Goal: Task Accomplishment & Management: Complete application form

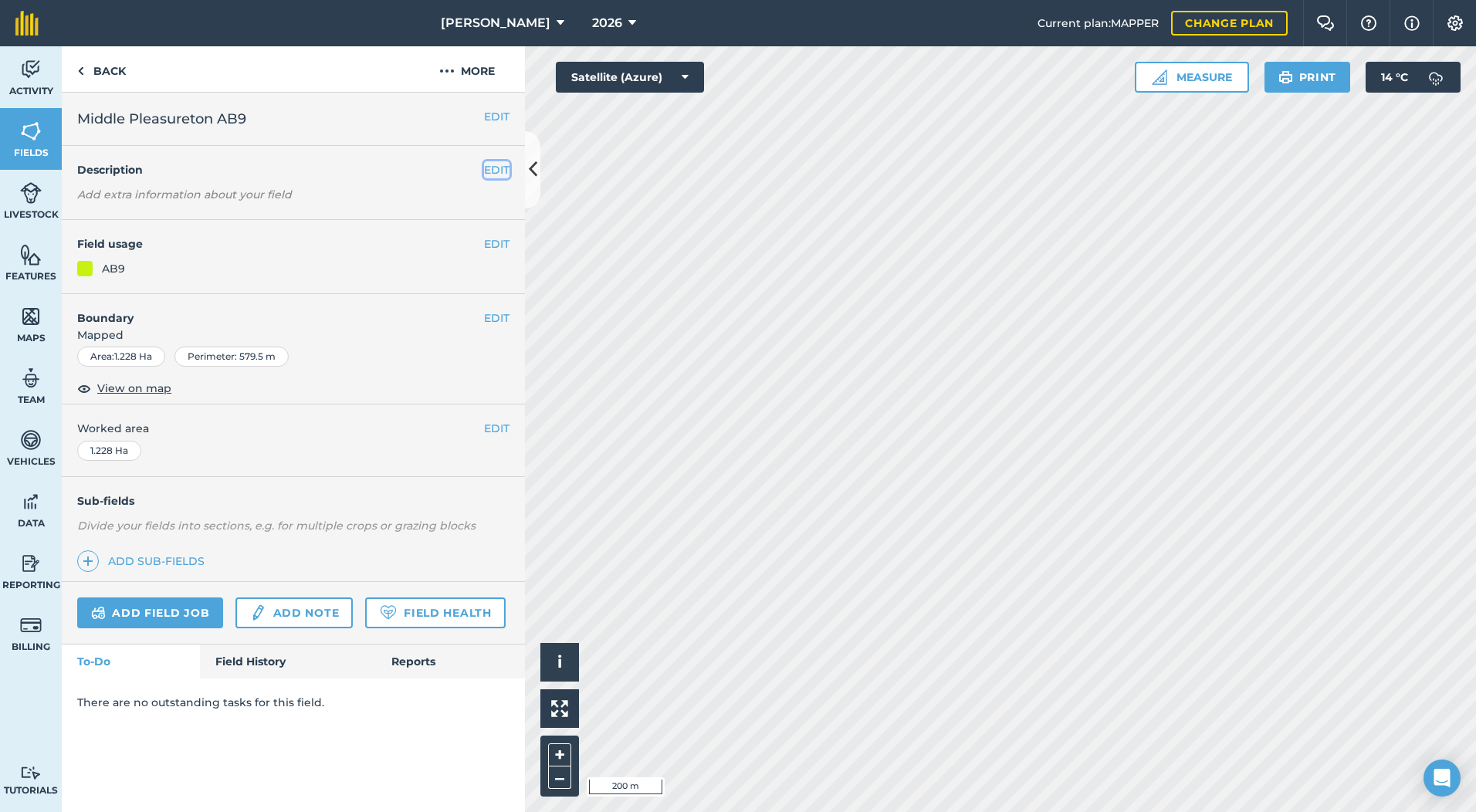
click at [485, 163] on button "EDIT" at bounding box center [497, 170] width 25 height 17
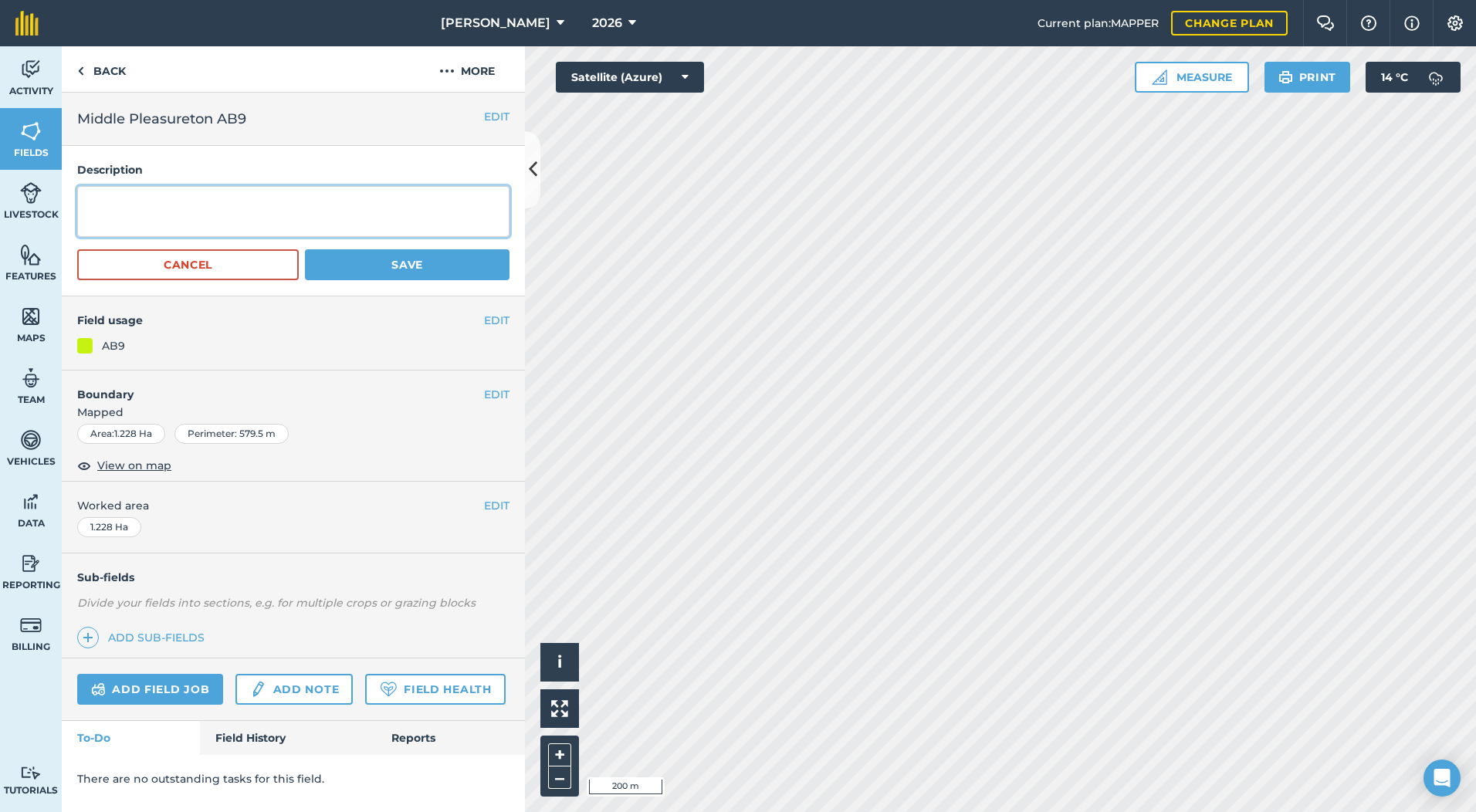
click at [164, 213] on textarea at bounding box center [293, 211] width 432 height 51
type textarea "Mid Tier Winter Bird Mix"
click at [381, 261] on button "Save" at bounding box center [407, 264] width 205 height 31
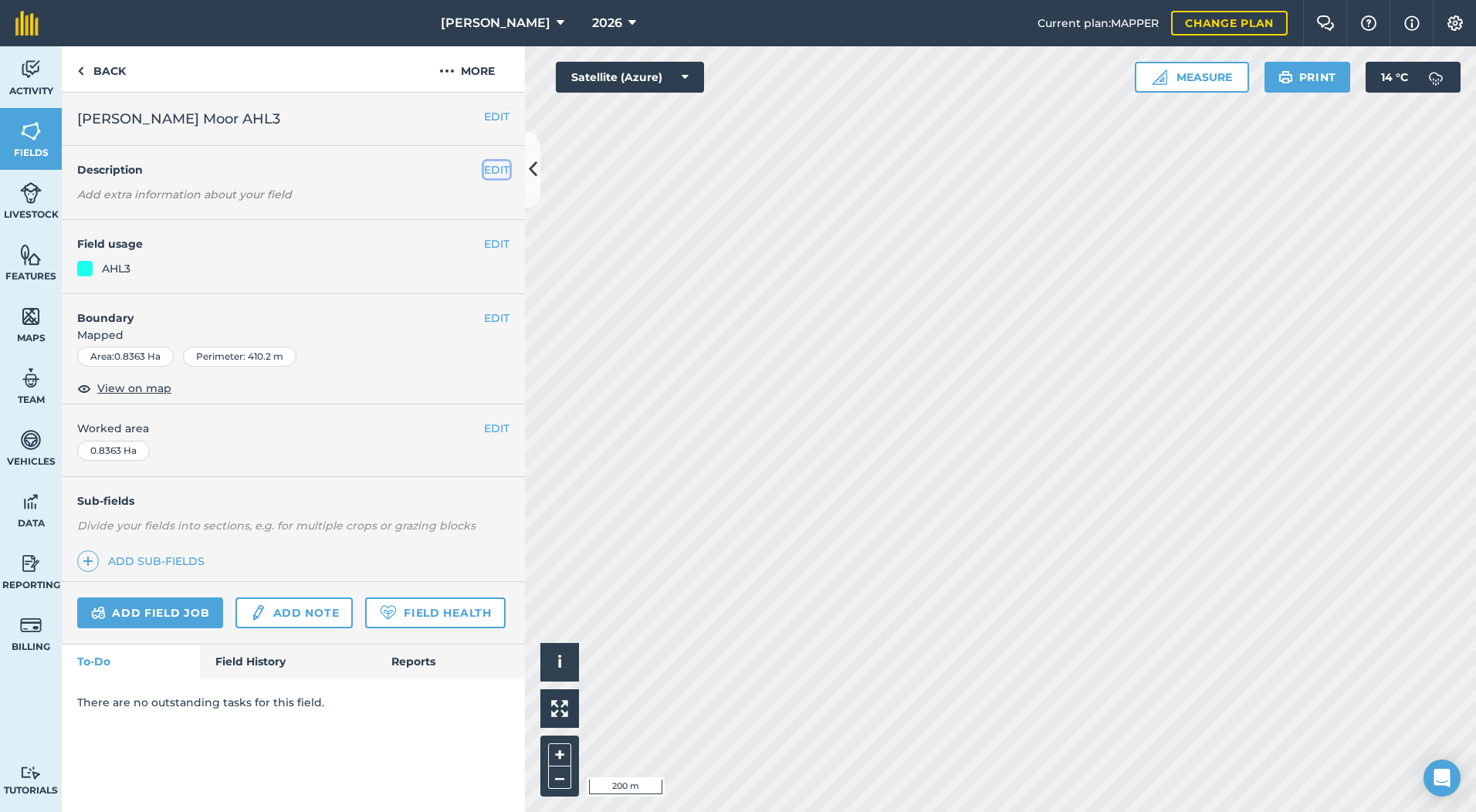
click at [497, 165] on button "EDIT" at bounding box center [497, 170] width 25 height 17
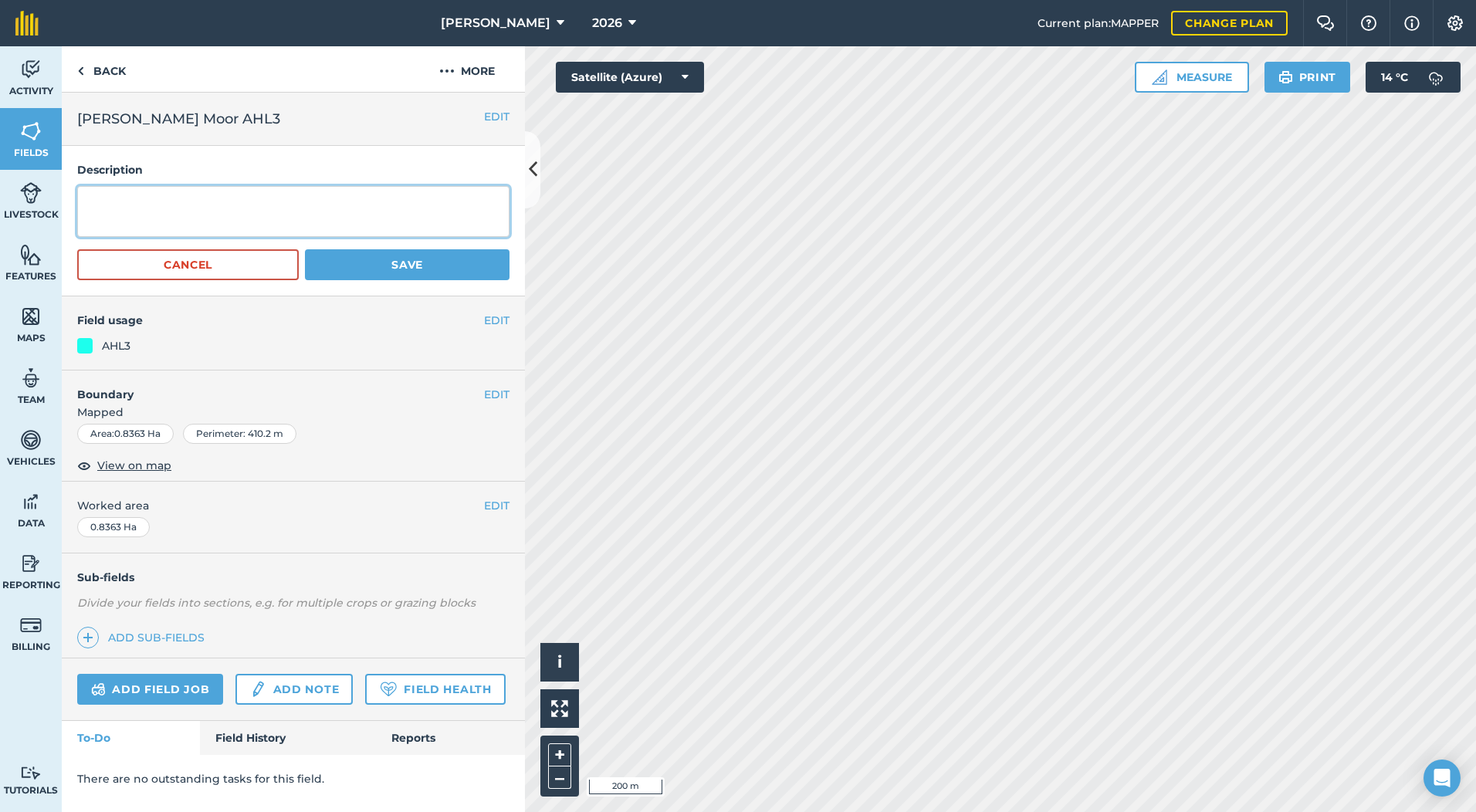
click at [158, 226] on textarea at bounding box center [293, 211] width 432 height 51
type textarea "SFI Grass Corner Block"
click at [389, 259] on button "Save" at bounding box center [407, 264] width 205 height 31
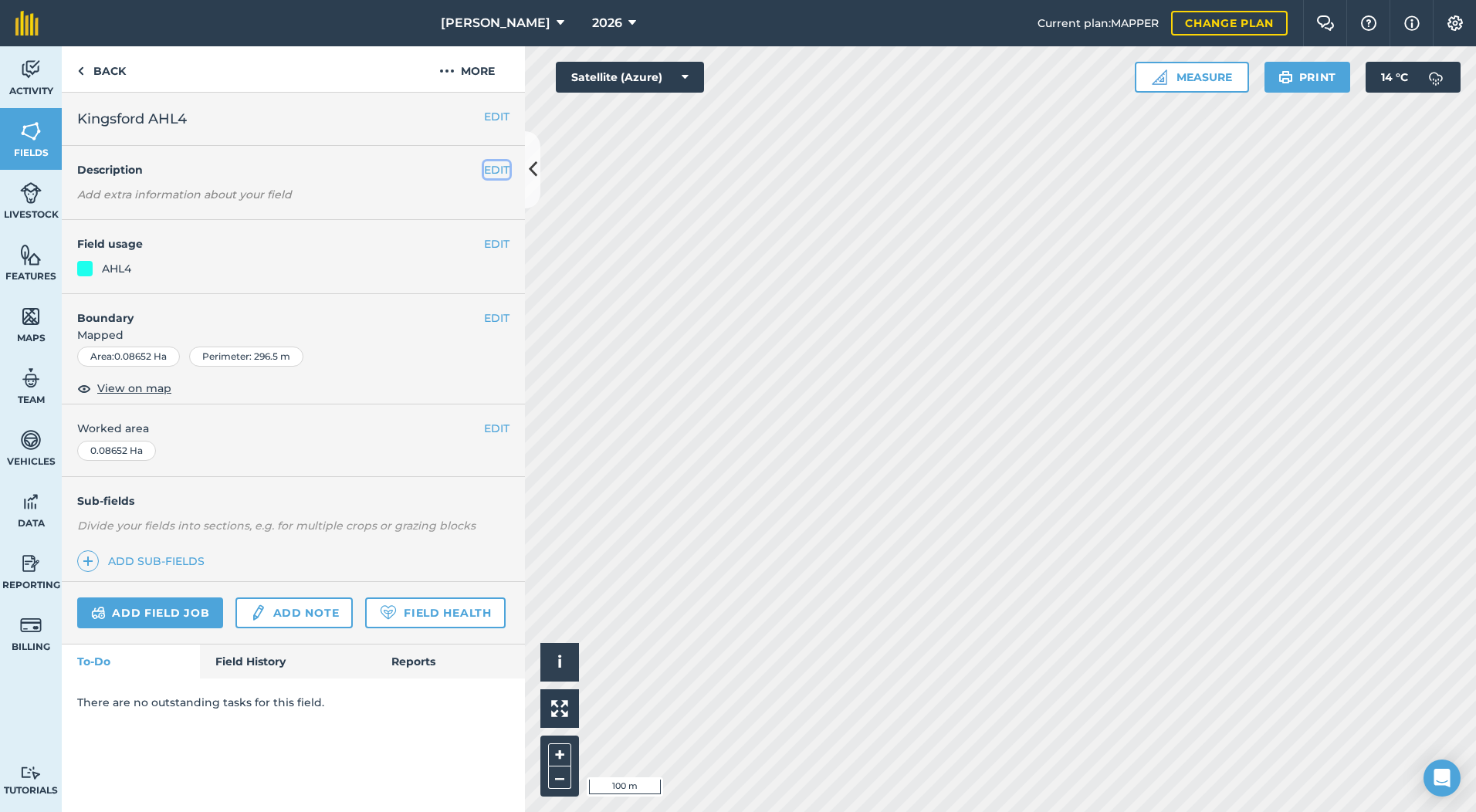
click at [493, 168] on button "EDIT" at bounding box center [497, 170] width 25 height 17
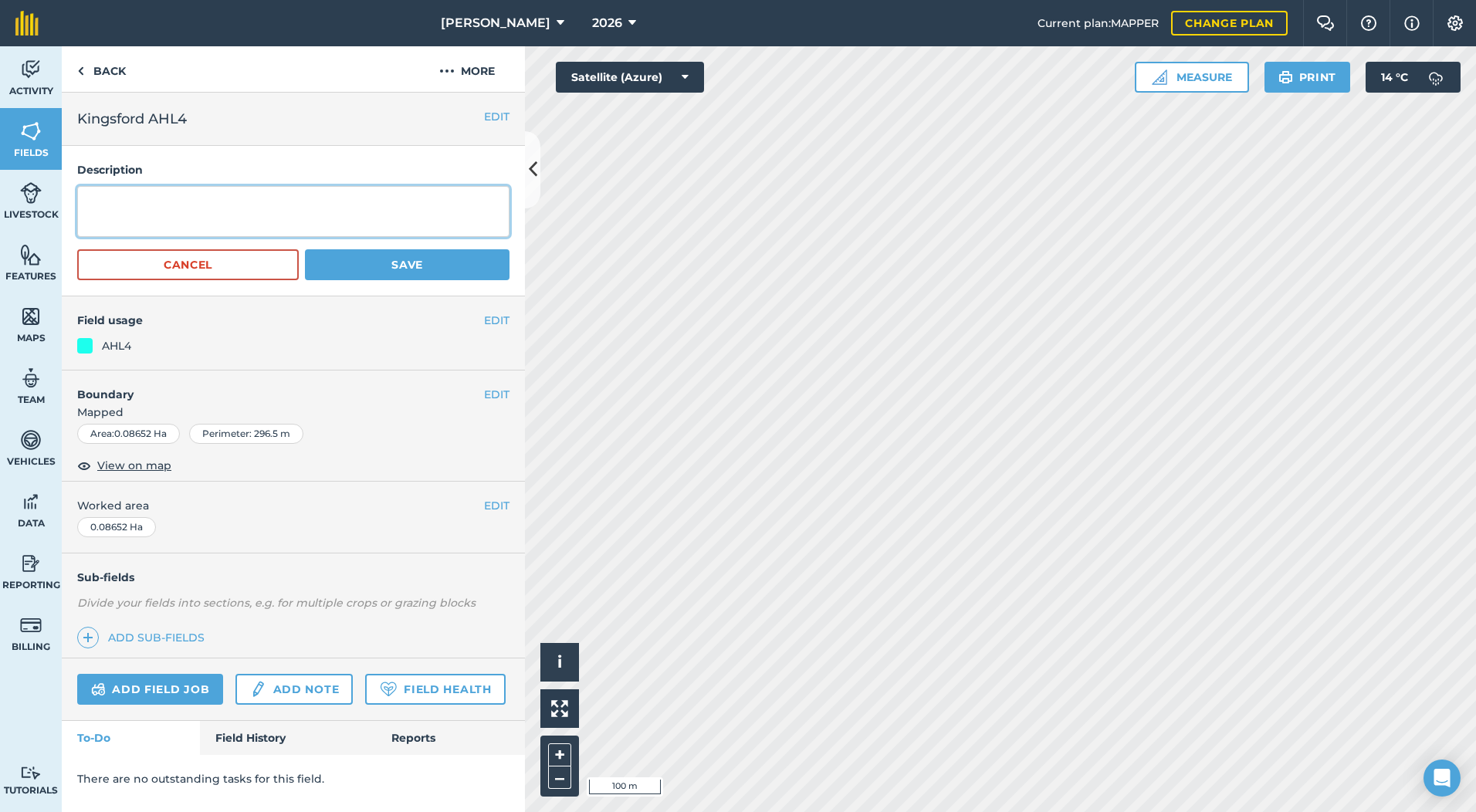
click at [190, 206] on textarea at bounding box center [293, 211] width 432 height 51
type textarea "SFI 6 metre Grass Margin"
click at [377, 272] on button "Save" at bounding box center [407, 264] width 205 height 31
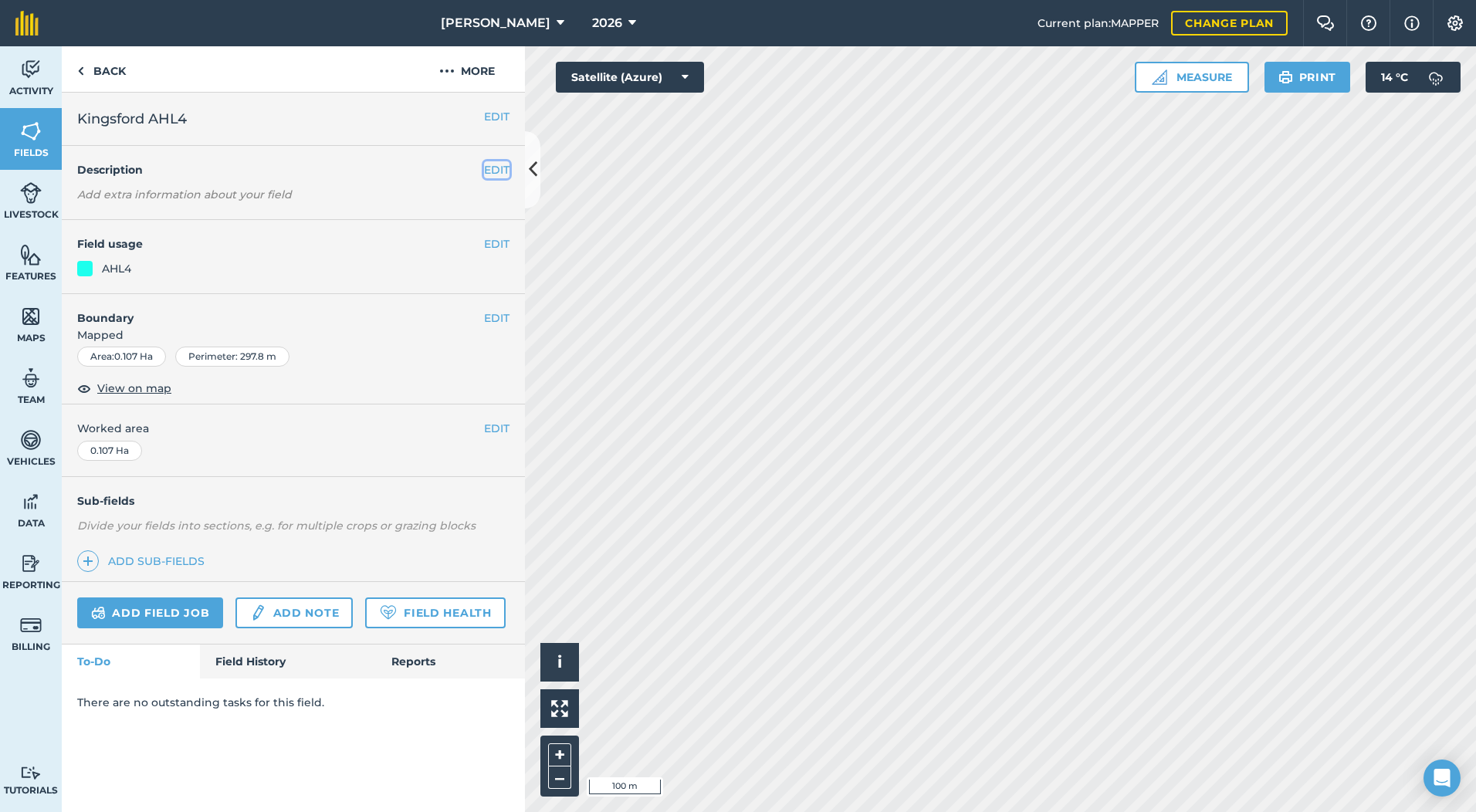
click at [502, 173] on button "EDIT" at bounding box center [497, 170] width 25 height 17
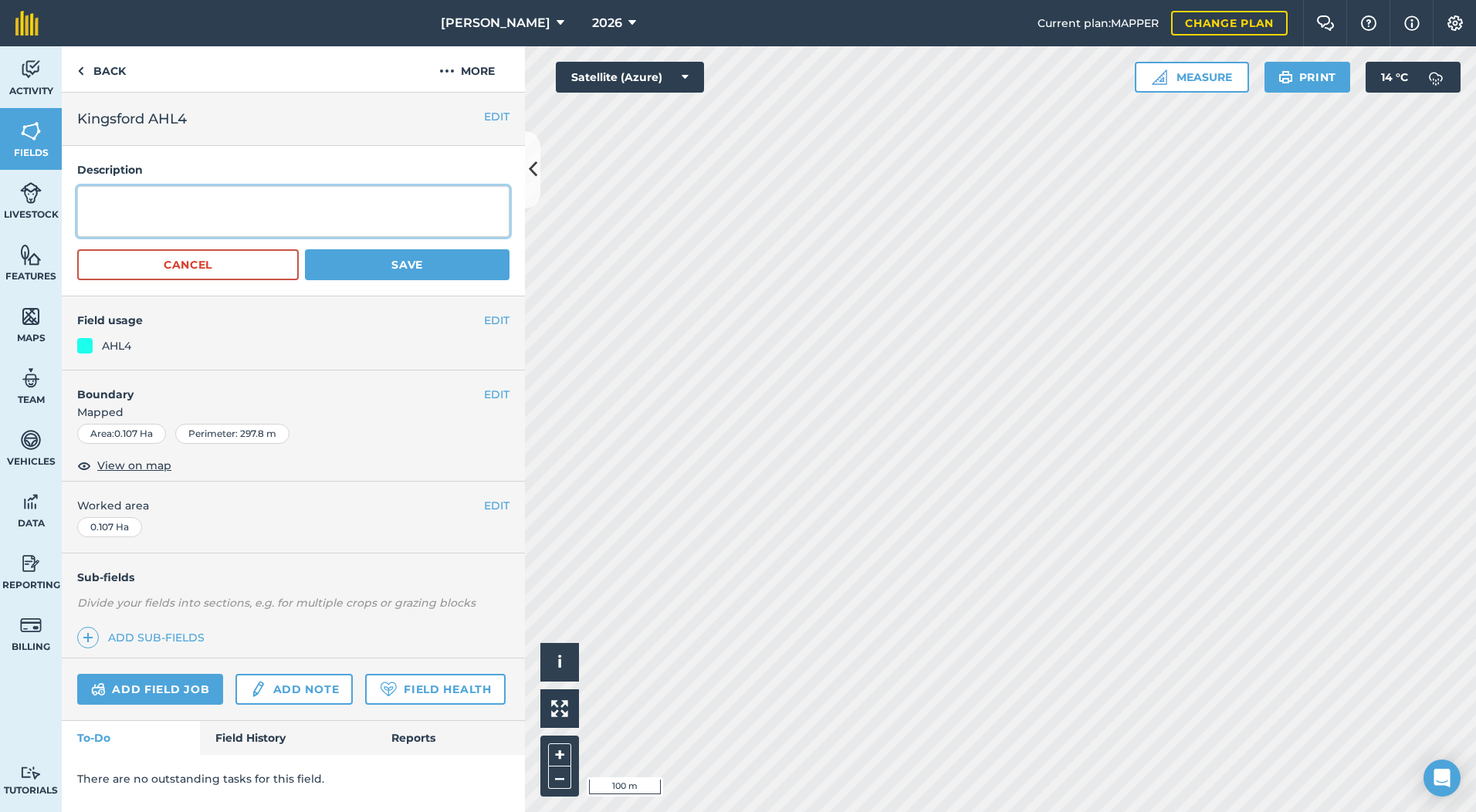
click at [283, 208] on textarea at bounding box center [293, 211] width 432 height 51
type textarea "SFI 6 metre Grass Margin"
click at [354, 267] on button "Save" at bounding box center [407, 264] width 205 height 31
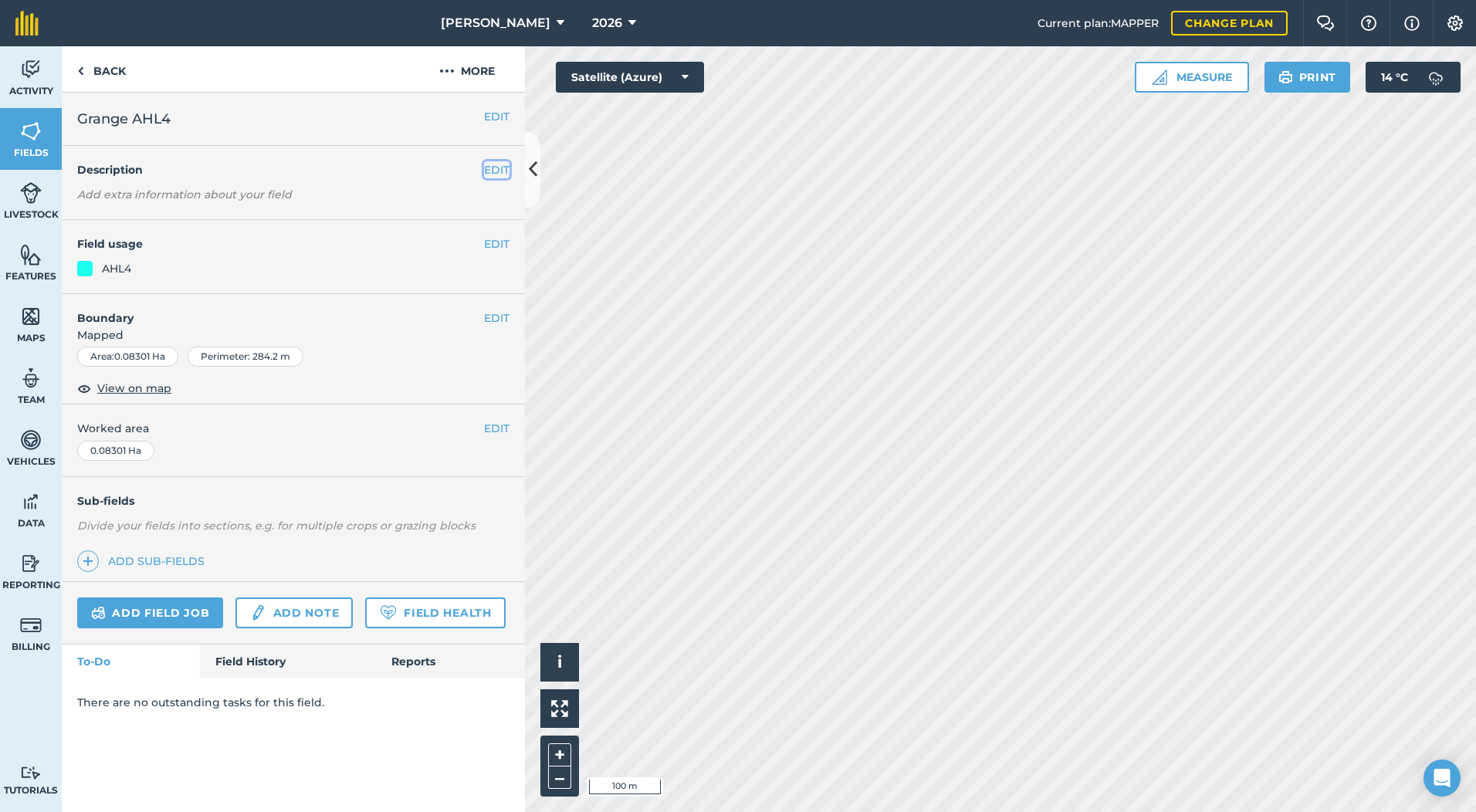
click at [495, 172] on button "EDIT" at bounding box center [497, 170] width 25 height 17
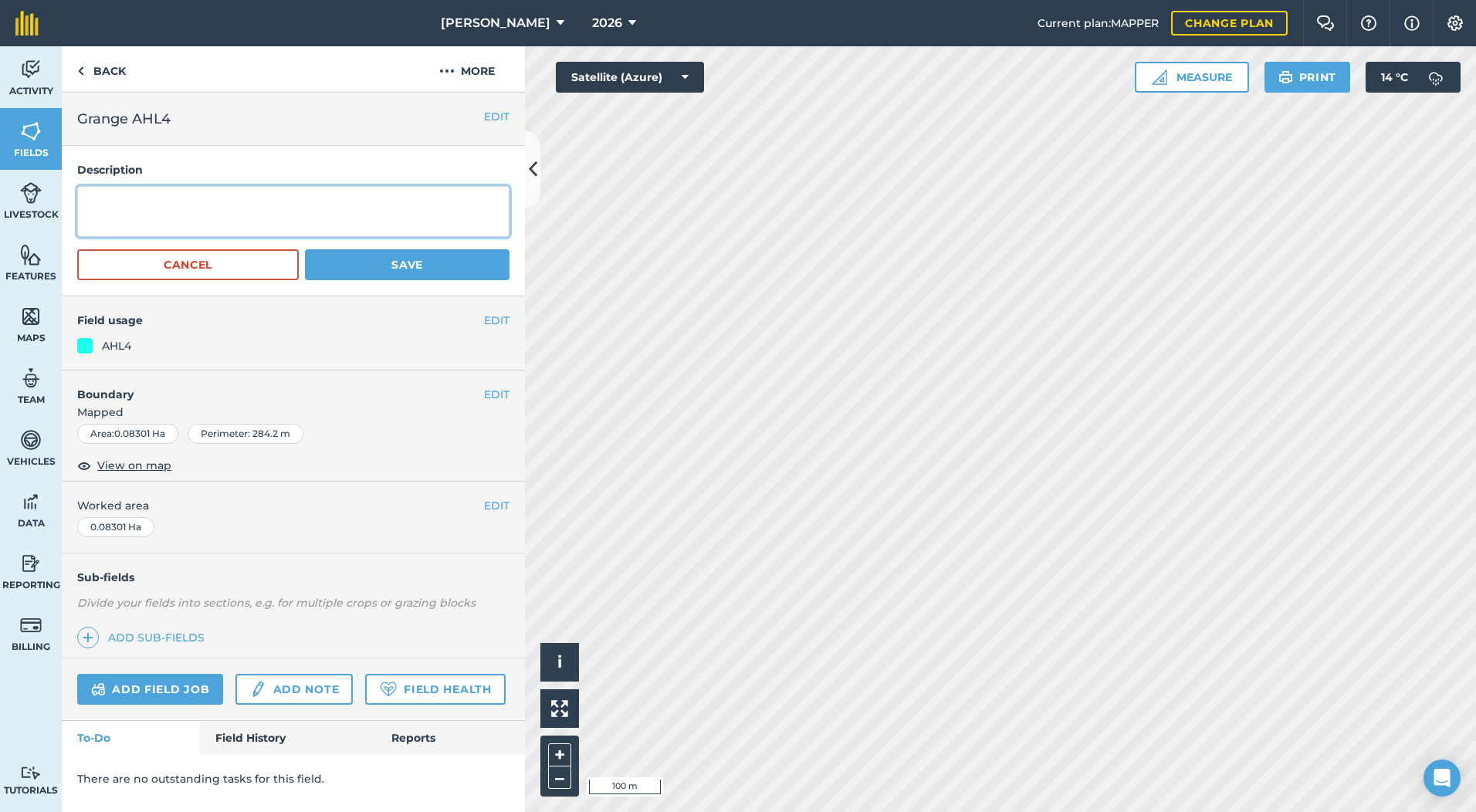
click at [239, 222] on textarea at bounding box center [293, 211] width 432 height 51
type textarea "SFI 6 metre Grass Margin"
click at [384, 267] on button "Save" at bounding box center [407, 264] width 205 height 31
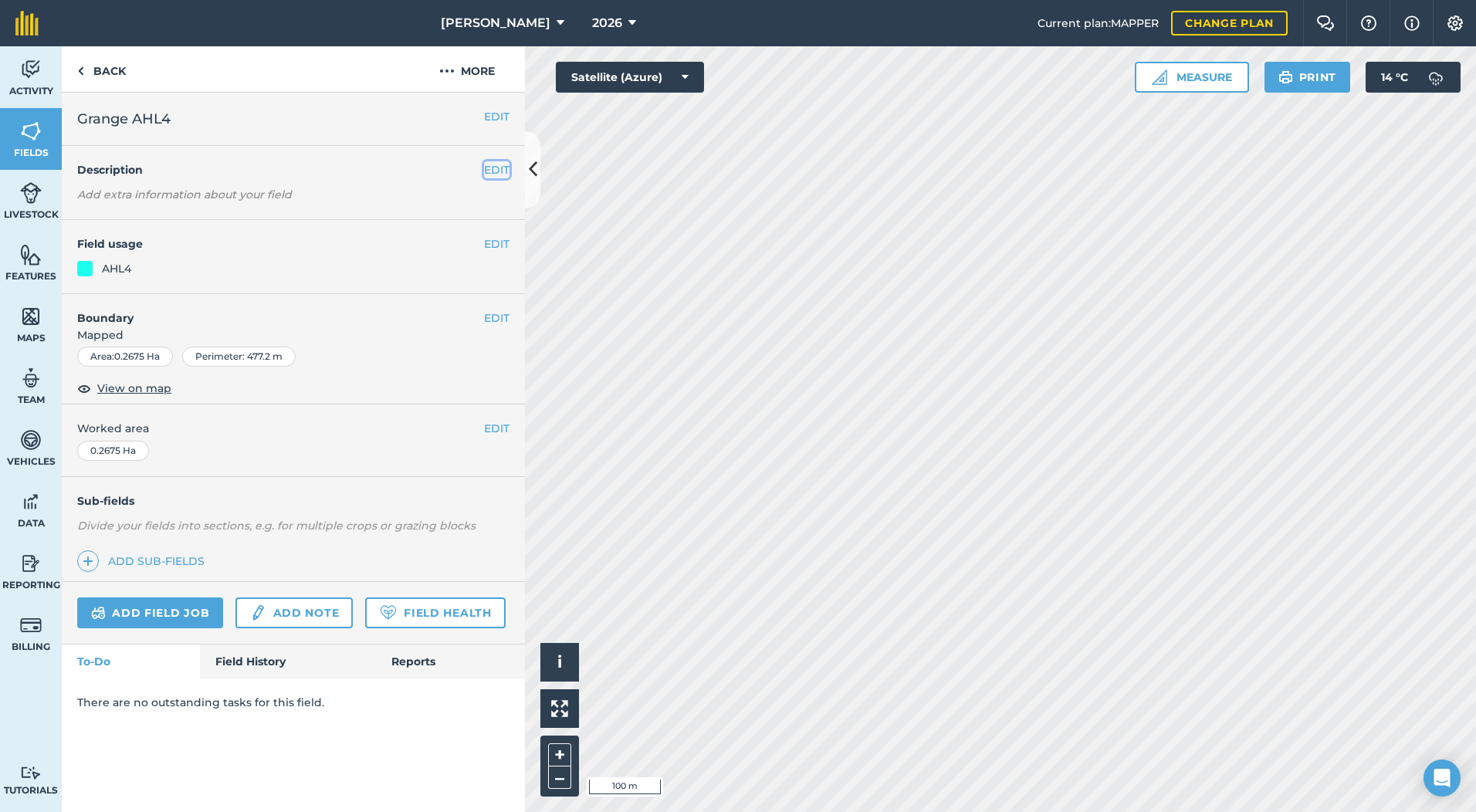
click at [499, 169] on button "EDIT" at bounding box center [497, 170] width 25 height 17
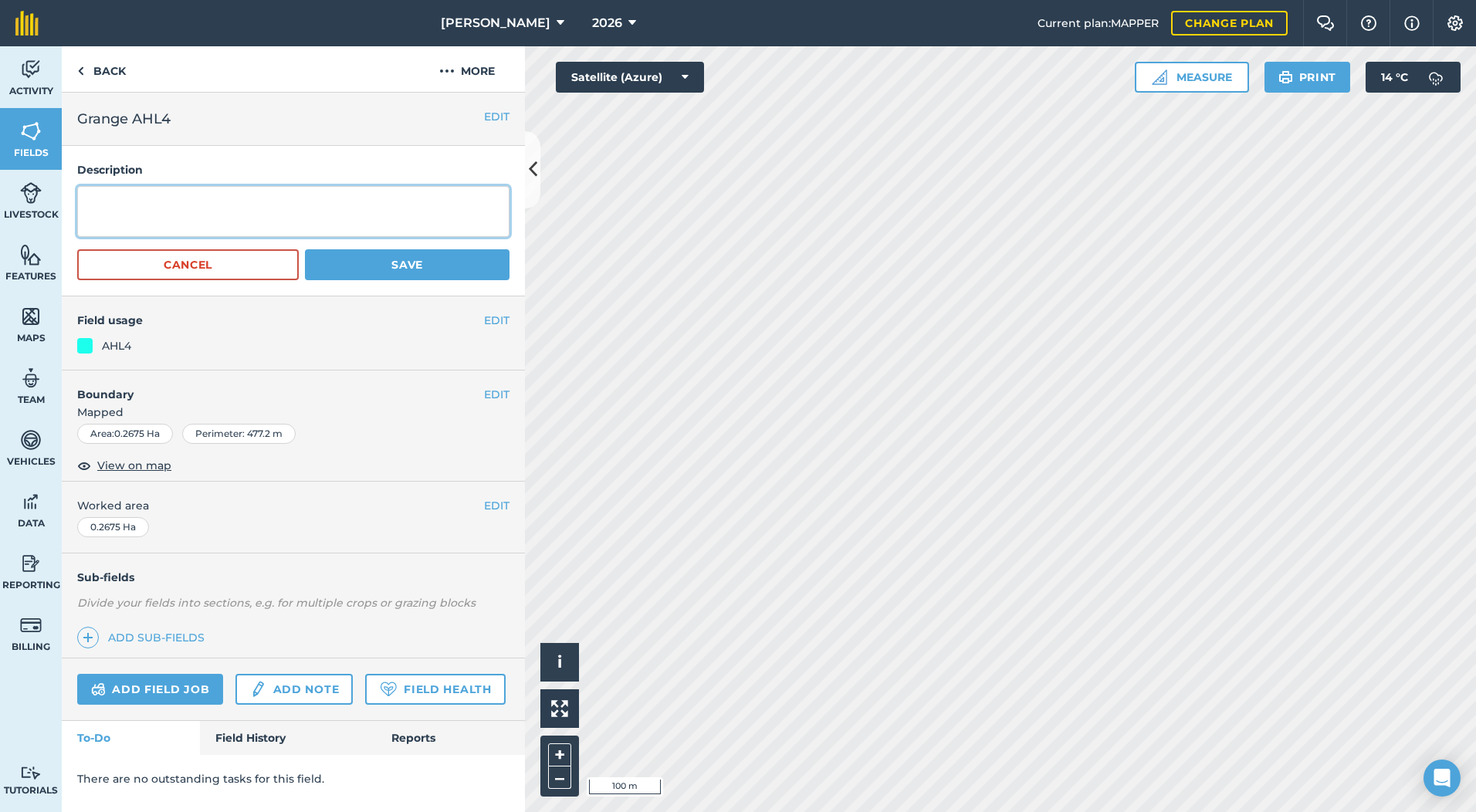
click at [184, 195] on textarea at bounding box center [293, 211] width 432 height 51
type textarea "SFI 12 metre Grass Margin"
click at [369, 275] on button "Save" at bounding box center [407, 264] width 205 height 31
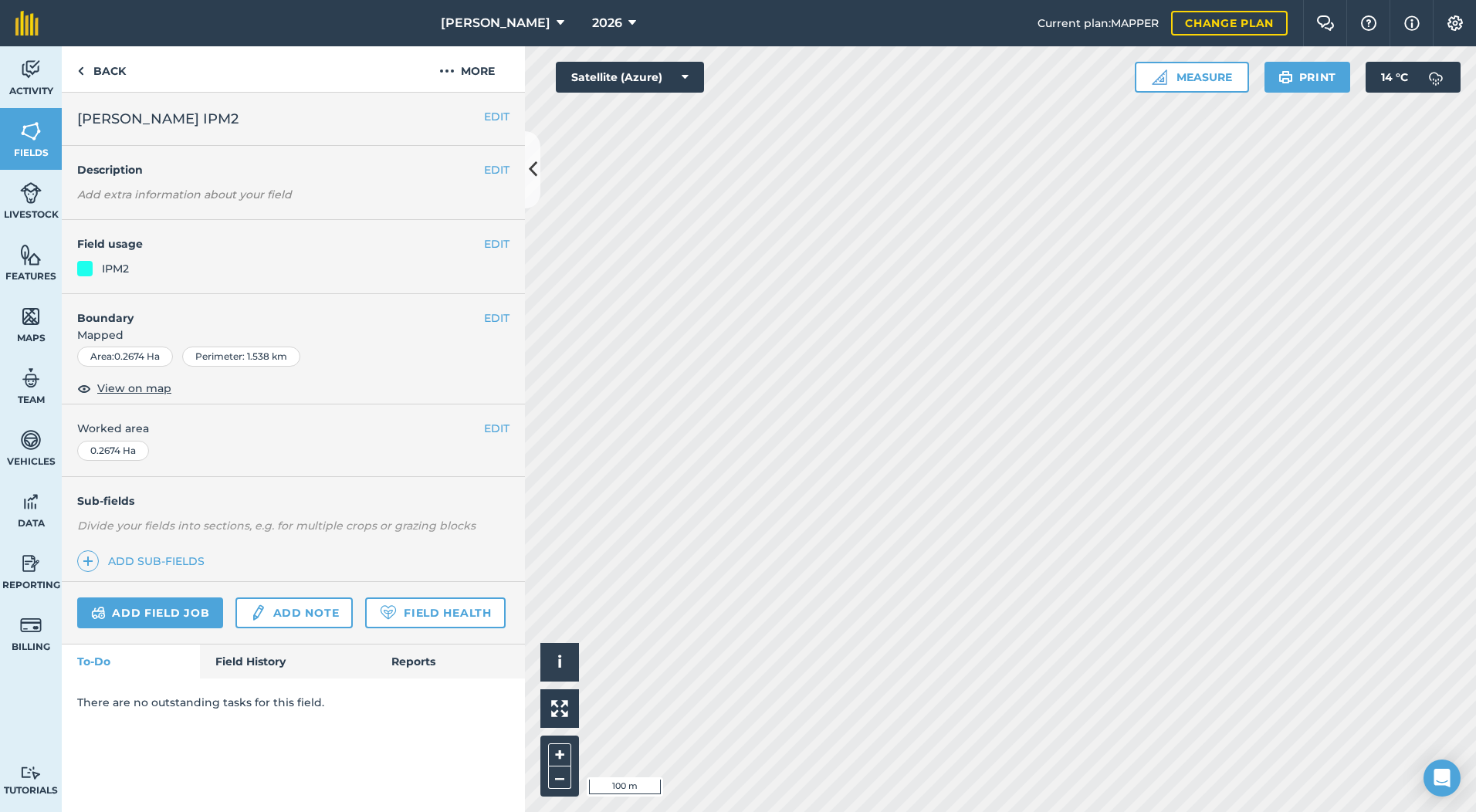
click at [194, 190] on em "Add extra information about your field" at bounding box center [184, 194] width 214 height 14
click at [192, 197] on em "Add extra information about your field" at bounding box center [184, 194] width 214 height 14
click at [500, 169] on button "EDIT" at bounding box center [497, 170] width 25 height 17
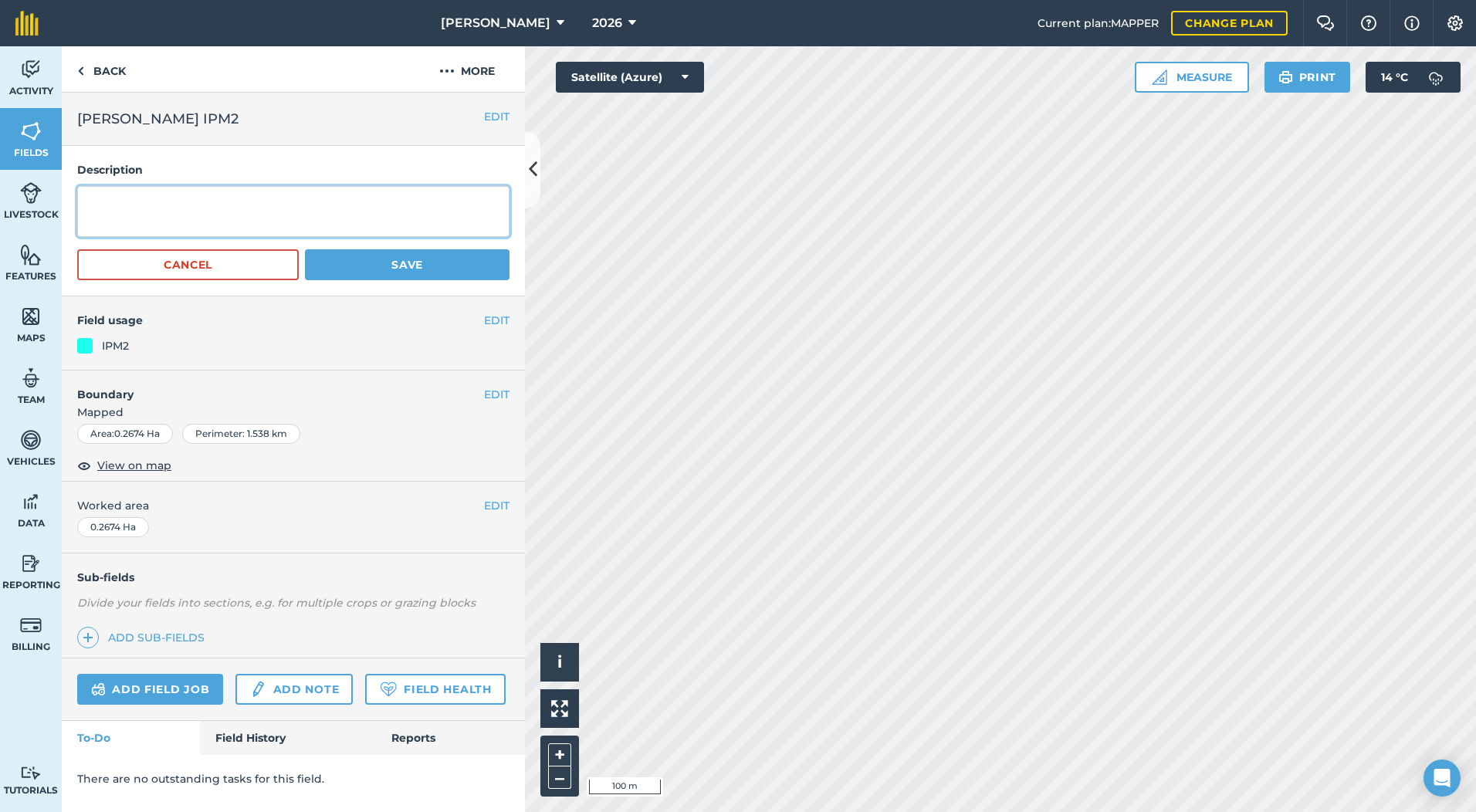
click at [112, 230] on textarea at bounding box center [293, 211] width 432 height 51
type textarea "SFI 4 metre Grass & Flower Mix 2025 only"
click at [450, 262] on button "Save" at bounding box center [407, 264] width 205 height 31
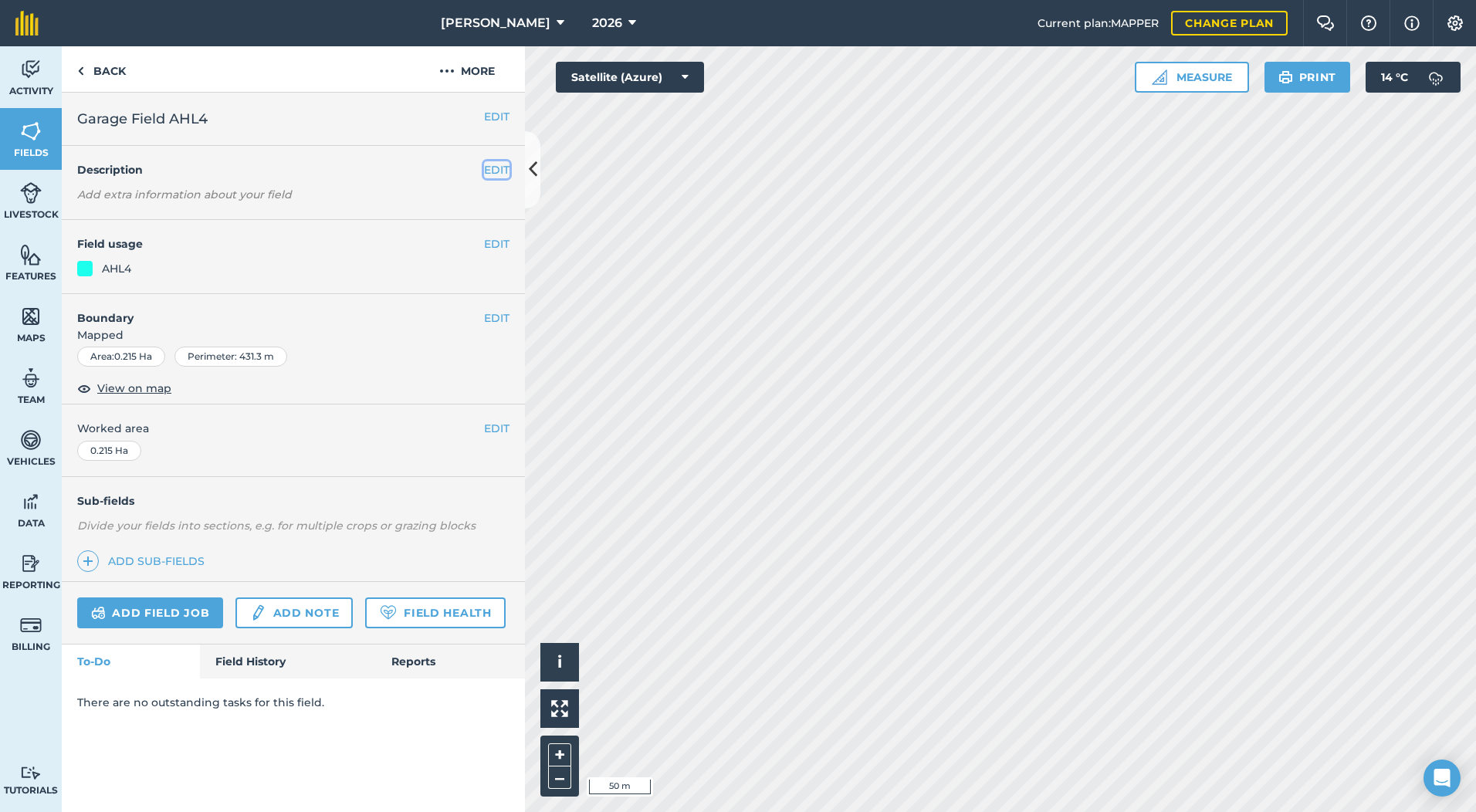
click at [489, 172] on button "EDIT" at bounding box center [497, 170] width 25 height 17
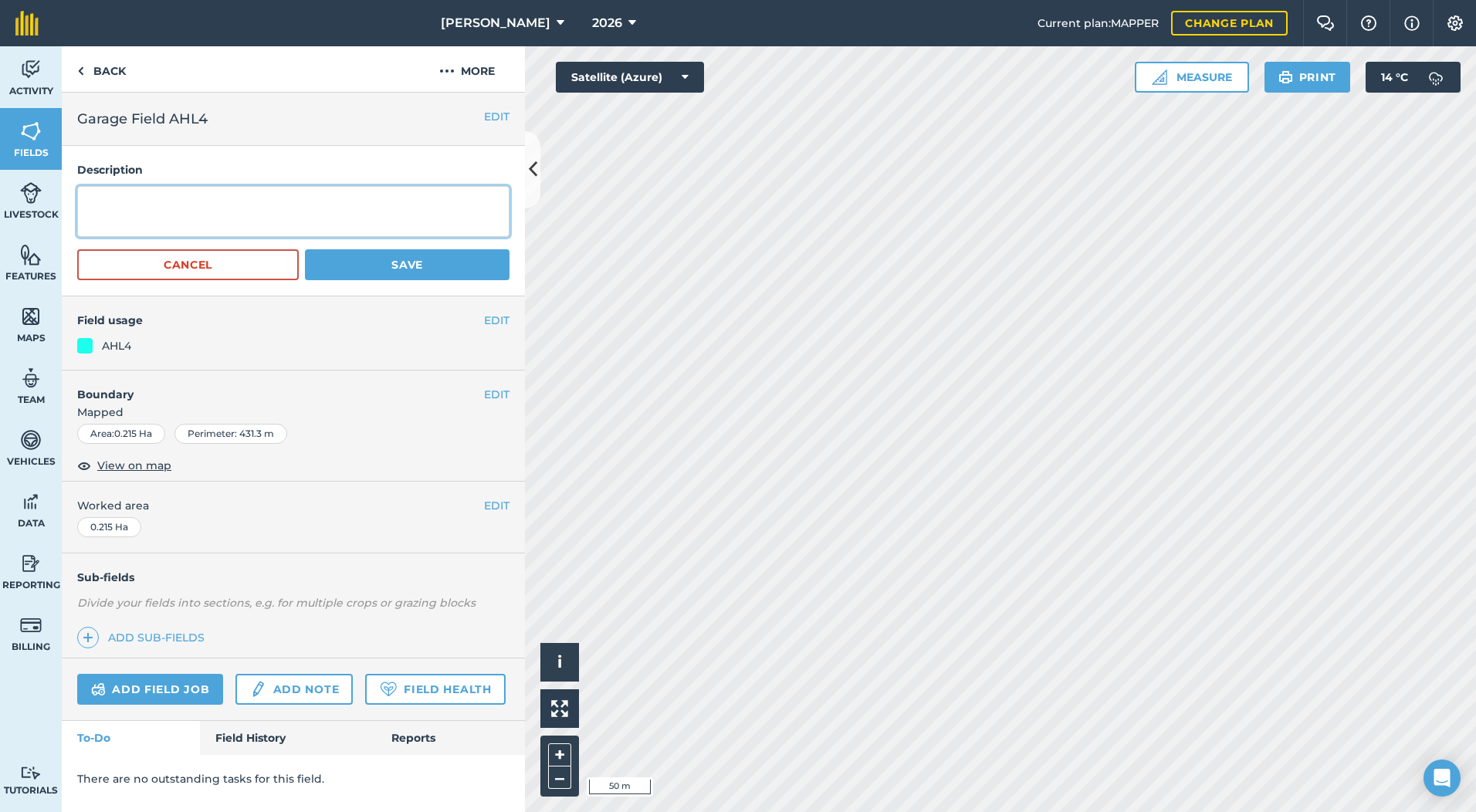
click at [176, 211] on textarea at bounding box center [293, 211] width 432 height 51
type textarea "SFI 12 metre Grass Margin"
click at [453, 269] on button "Save" at bounding box center [407, 264] width 205 height 31
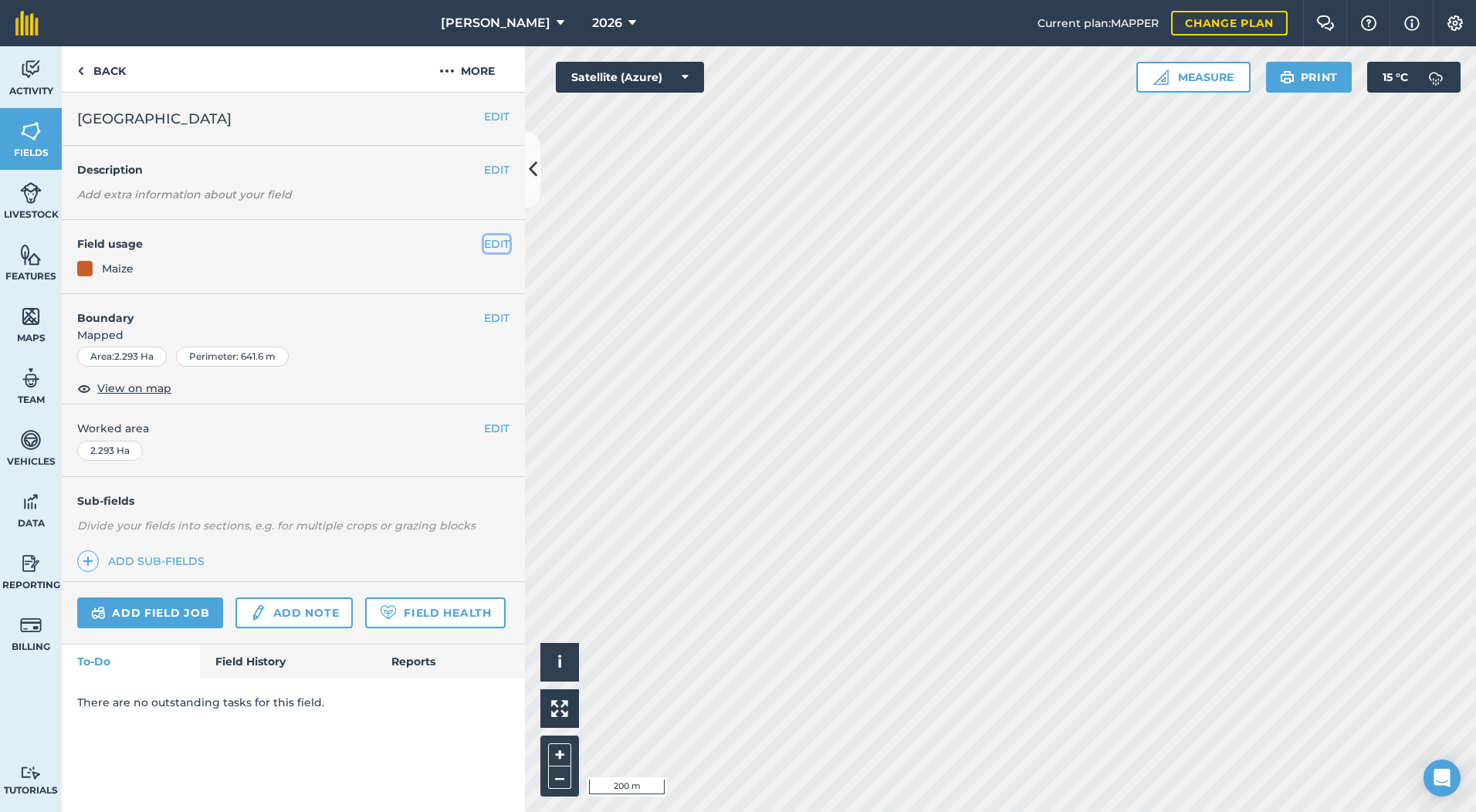
click at [493, 242] on button "EDIT" at bounding box center [497, 244] width 25 height 17
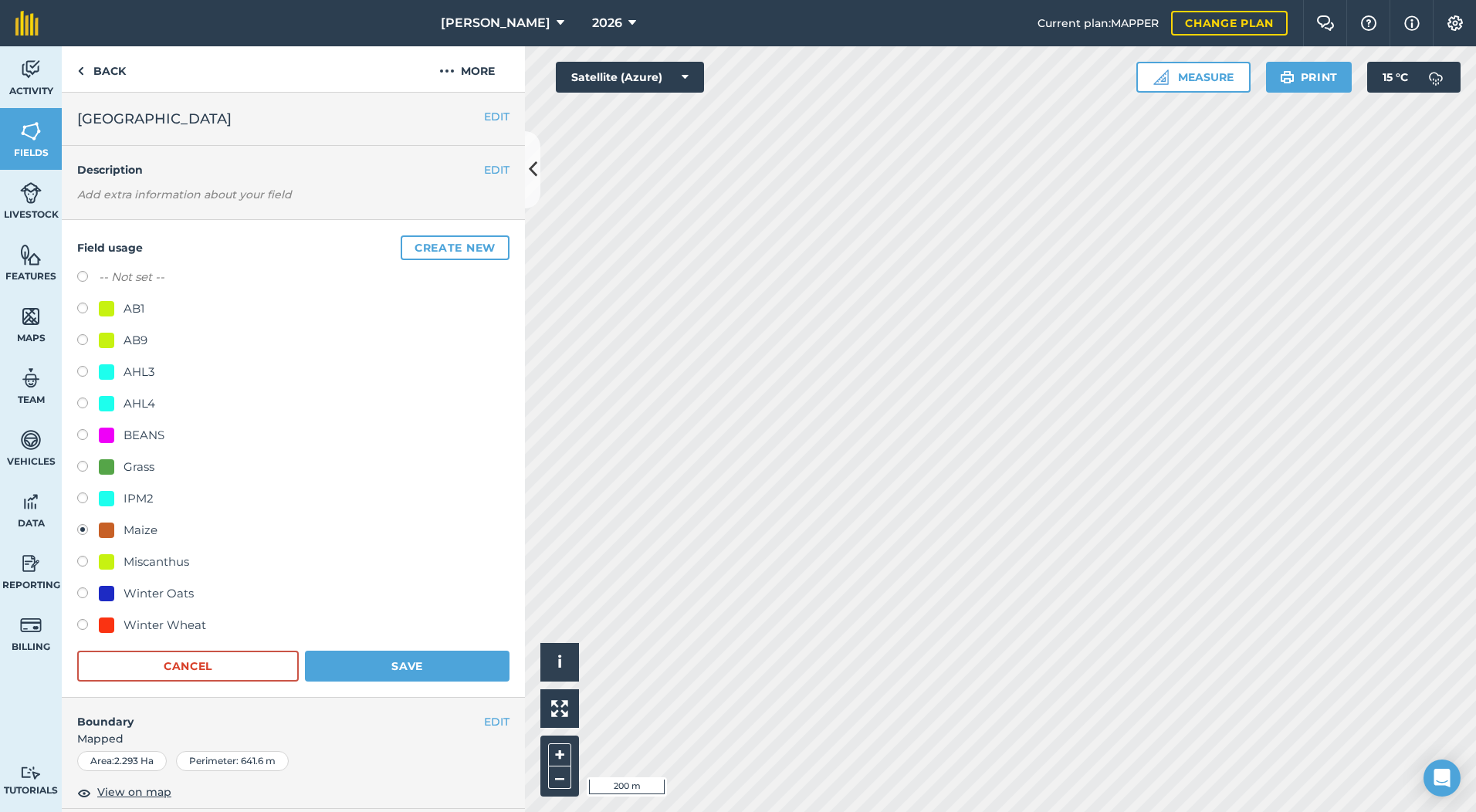
click at [84, 273] on label at bounding box center [88, 279] width 21 height 15
radio input "true"
radio input "false"
click at [450, 670] on button "Save" at bounding box center [407, 666] width 205 height 31
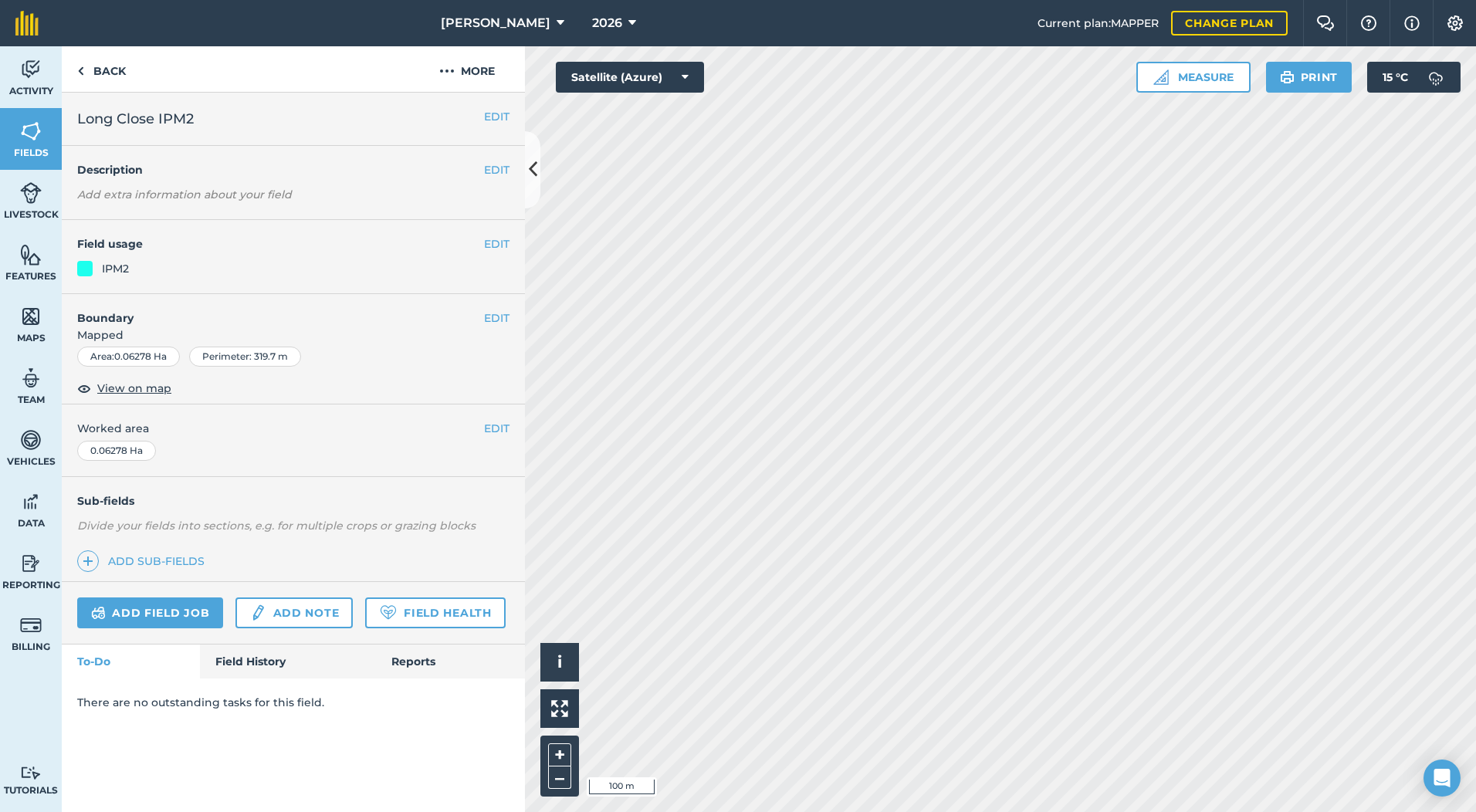
click at [156, 194] on em "Add extra information about your field" at bounding box center [184, 194] width 214 height 14
click at [491, 173] on button "EDIT" at bounding box center [497, 170] width 25 height 17
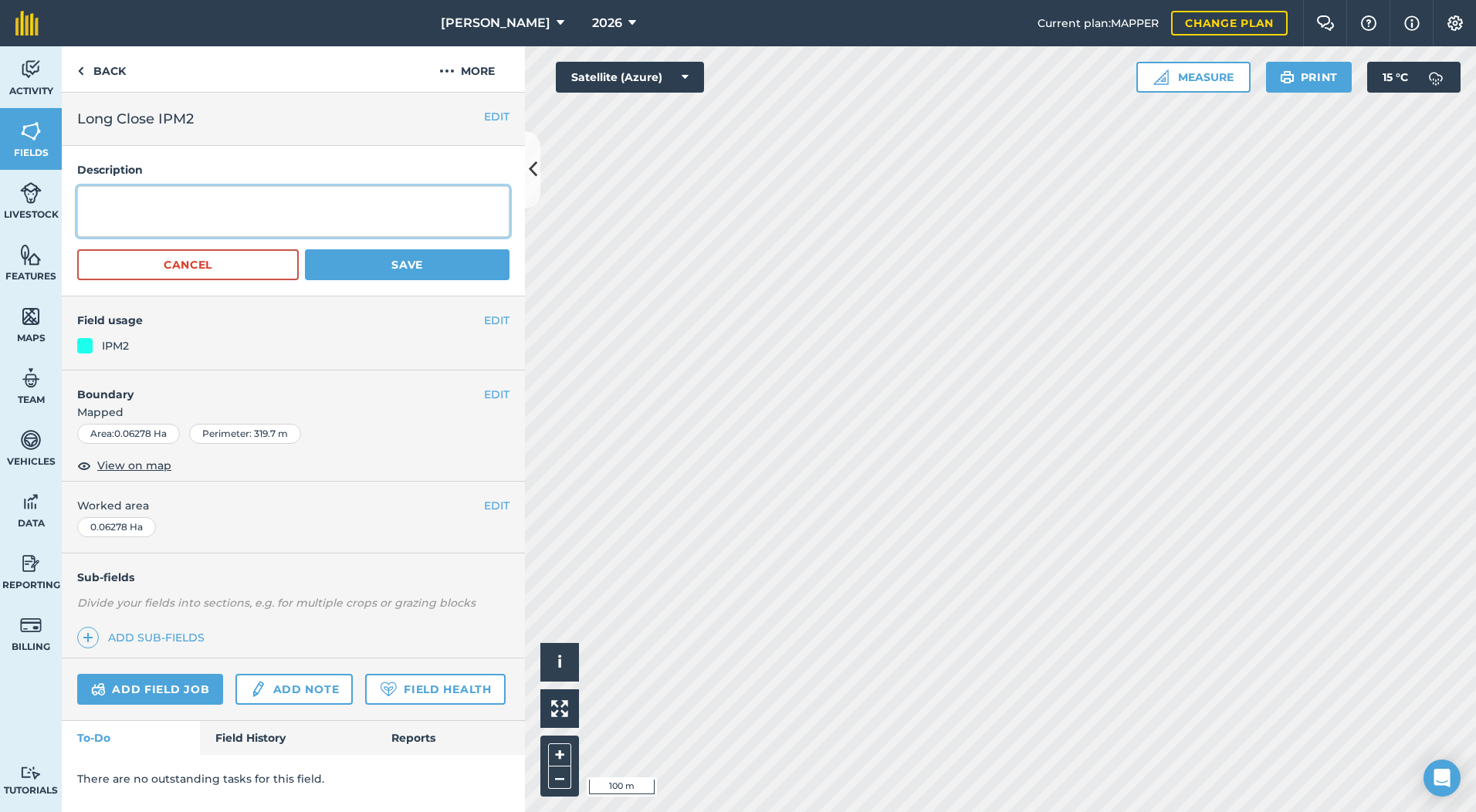
click at [244, 212] on textarea at bounding box center [293, 211] width 432 height 51
type textarea "SFI 4 metre Grass & Flower Margin"
click at [459, 267] on button "Save" at bounding box center [407, 264] width 205 height 31
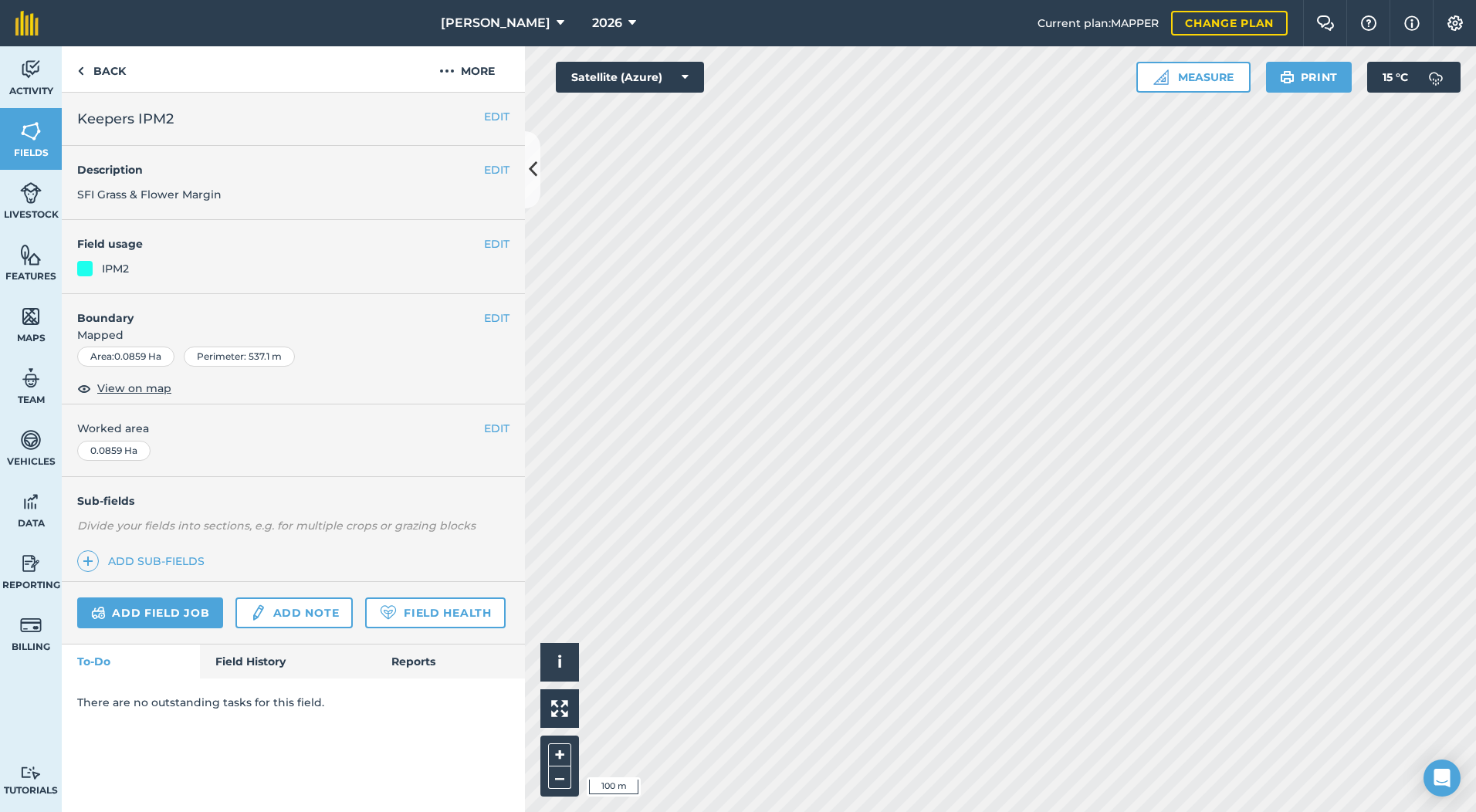
click at [98, 192] on span "SFI Grass & Flower Margin" at bounding box center [150, 194] width 145 height 14
click at [495, 171] on button "EDIT" at bounding box center [497, 170] width 25 height 17
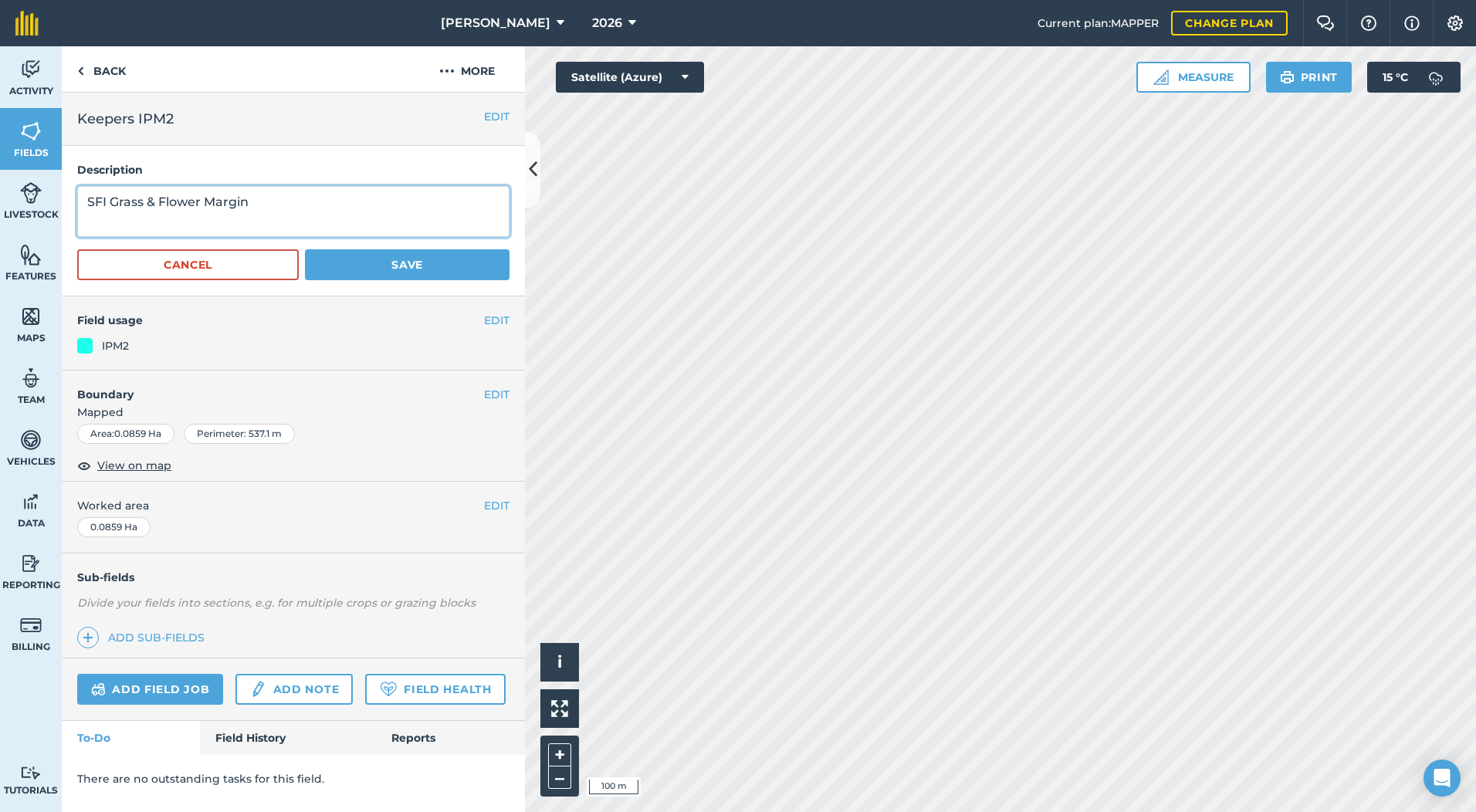
click at [110, 195] on textarea "SFI Grass & Flower Margin" at bounding box center [293, 211] width 432 height 51
type textarea "SFI 4 metre Grass & Flower Margin"
click at [430, 266] on button "Save" at bounding box center [407, 264] width 205 height 31
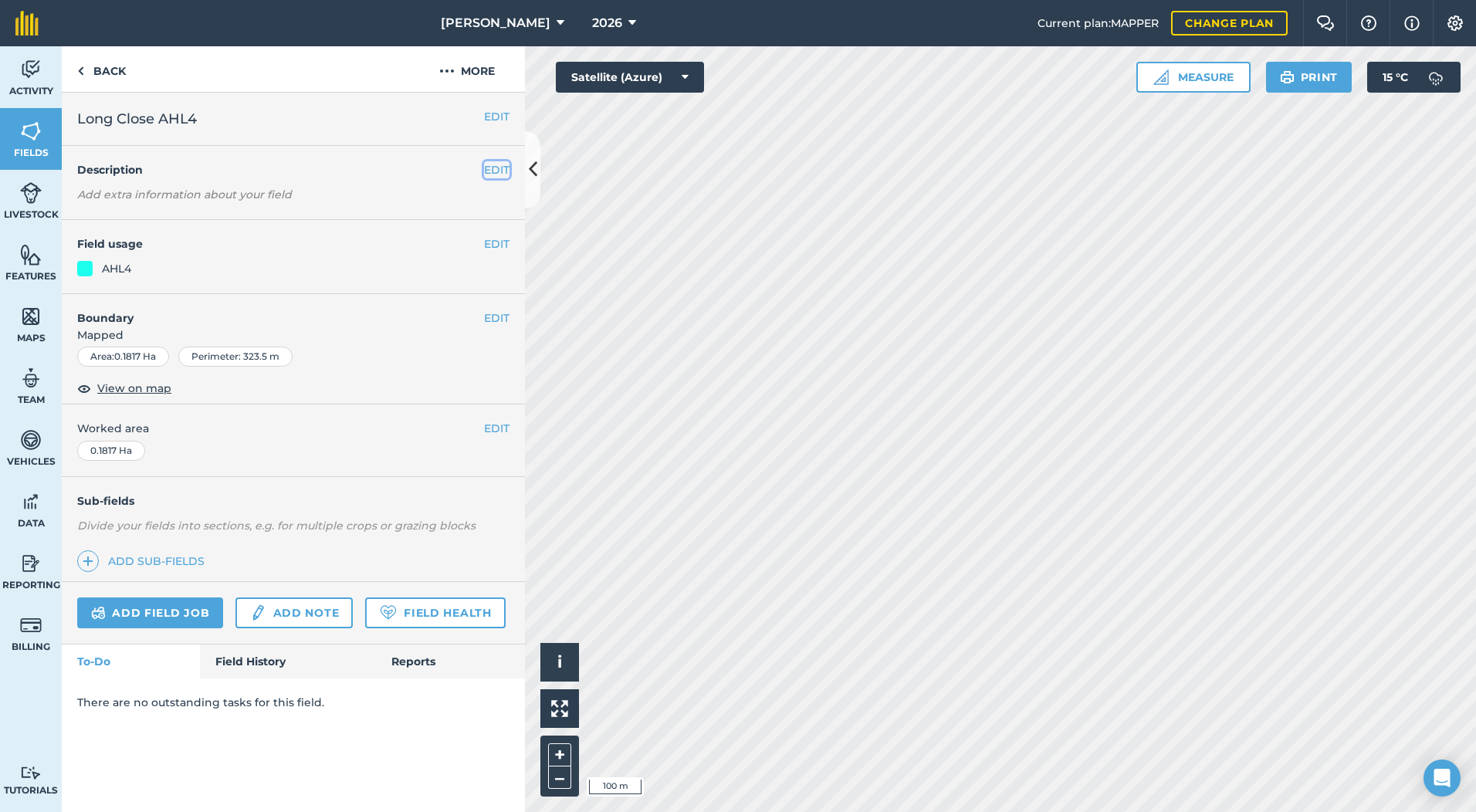
click at [501, 170] on button "EDIT" at bounding box center [497, 170] width 25 height 17
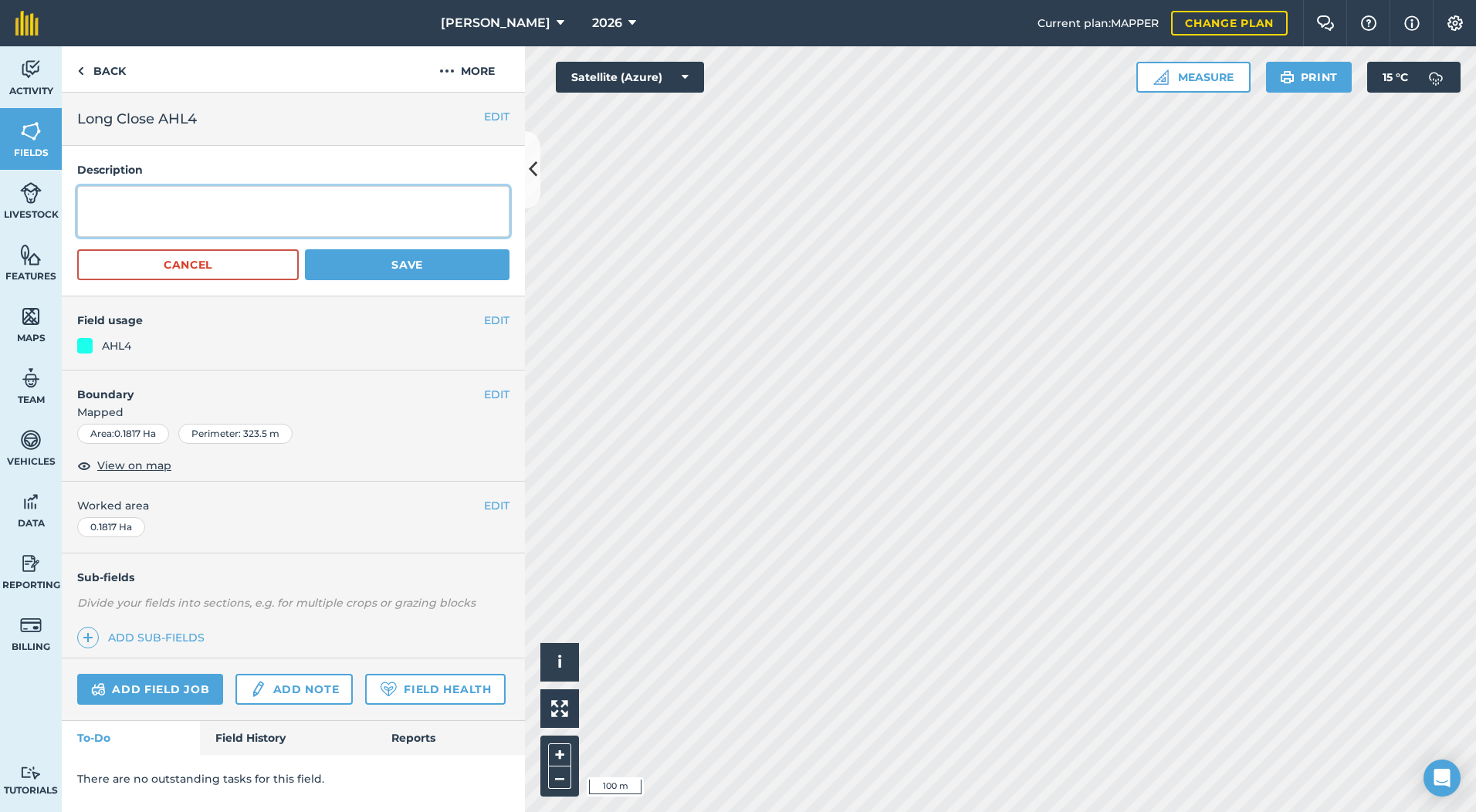
click at [236, 207] on textarea at bounding box center [293, 211] width 432 height 51
type textarea "SFI 12 metre Grass Margin"
click at [359, 260] on button "Save" at bounding box center [407, 264] width 205 height 31
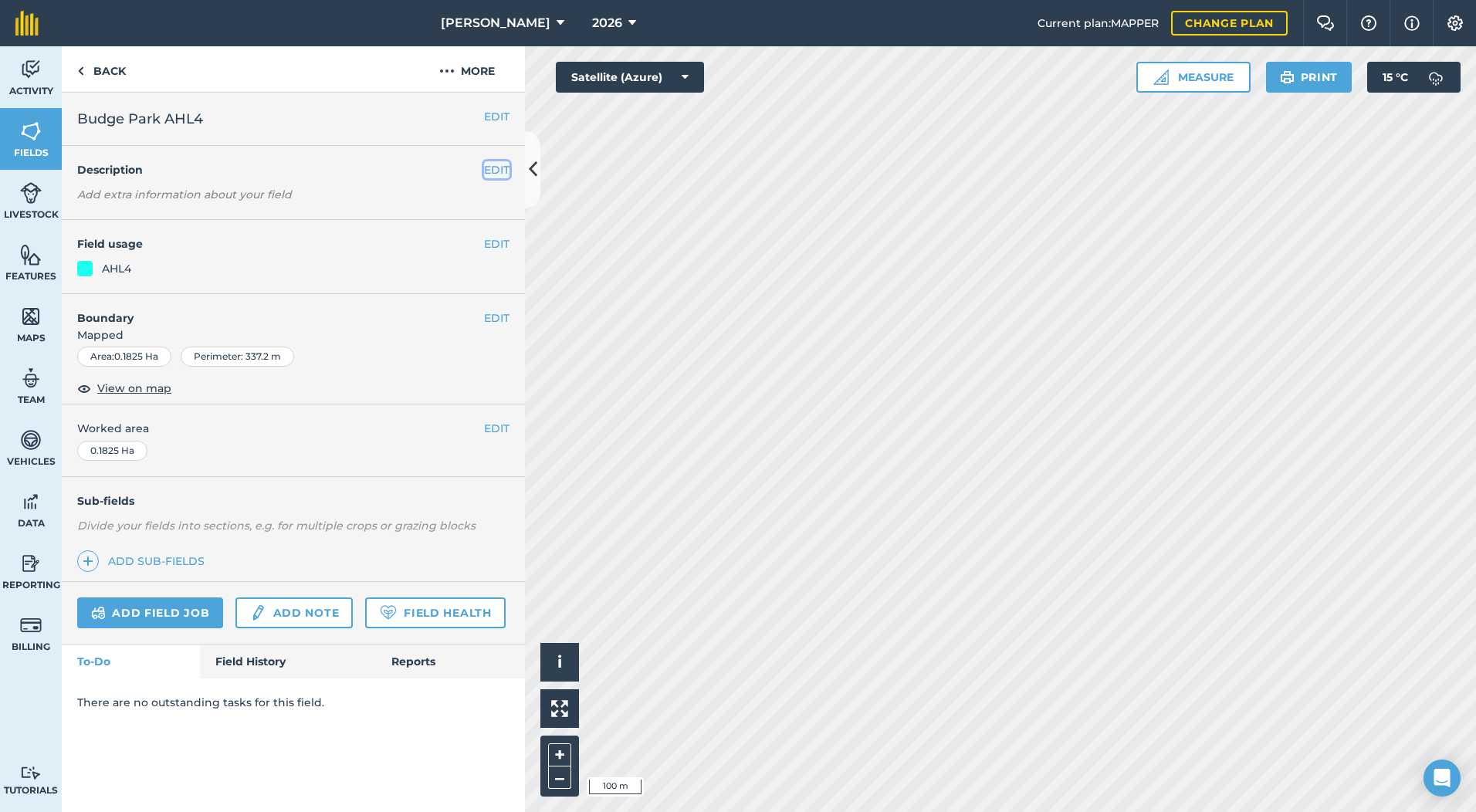
click at [494, 168] on button "EDIT" at bounding box center [497, 170] width 25 height 17
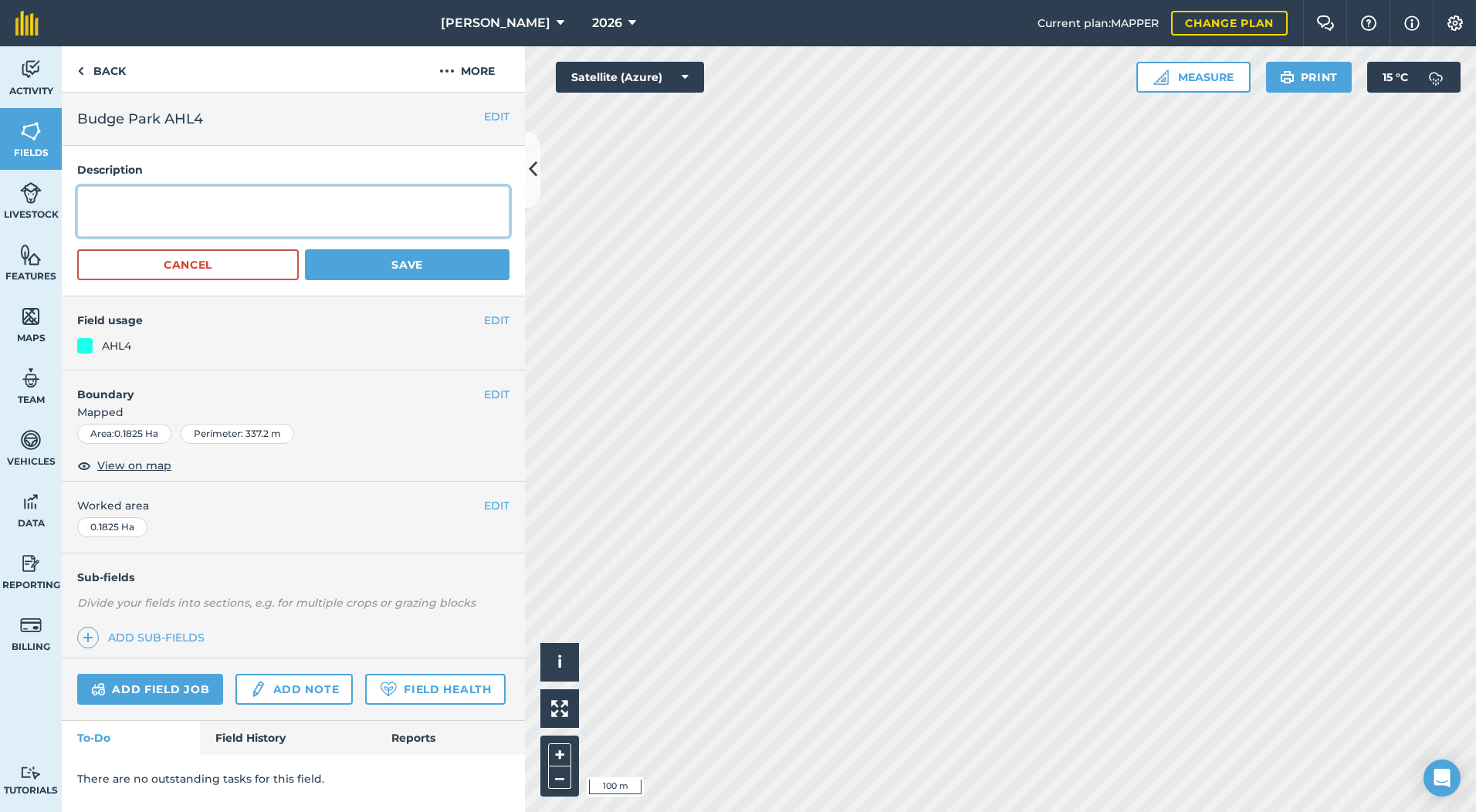
click at [217, 213] on textarea at bounding box center [293, 211] width 432 height 51
type textarea "SFI 12 metre Grass Margin"
click at [379, 272] on button "Save" at bounding box center [407, 264] width 205 height 31
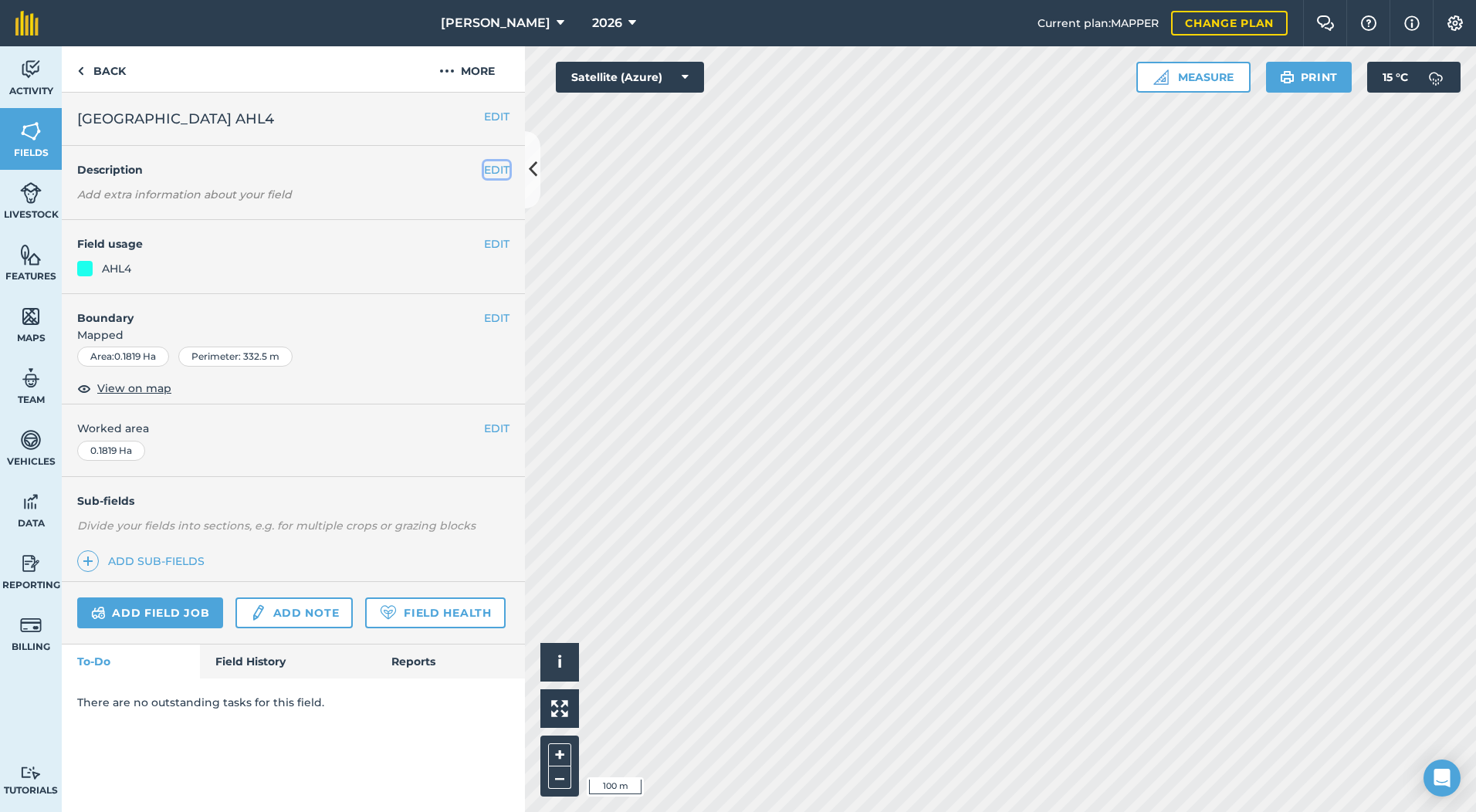
click at [497, 164] on button "EDIT" at bounding box center [497, 170] width 25 height 17
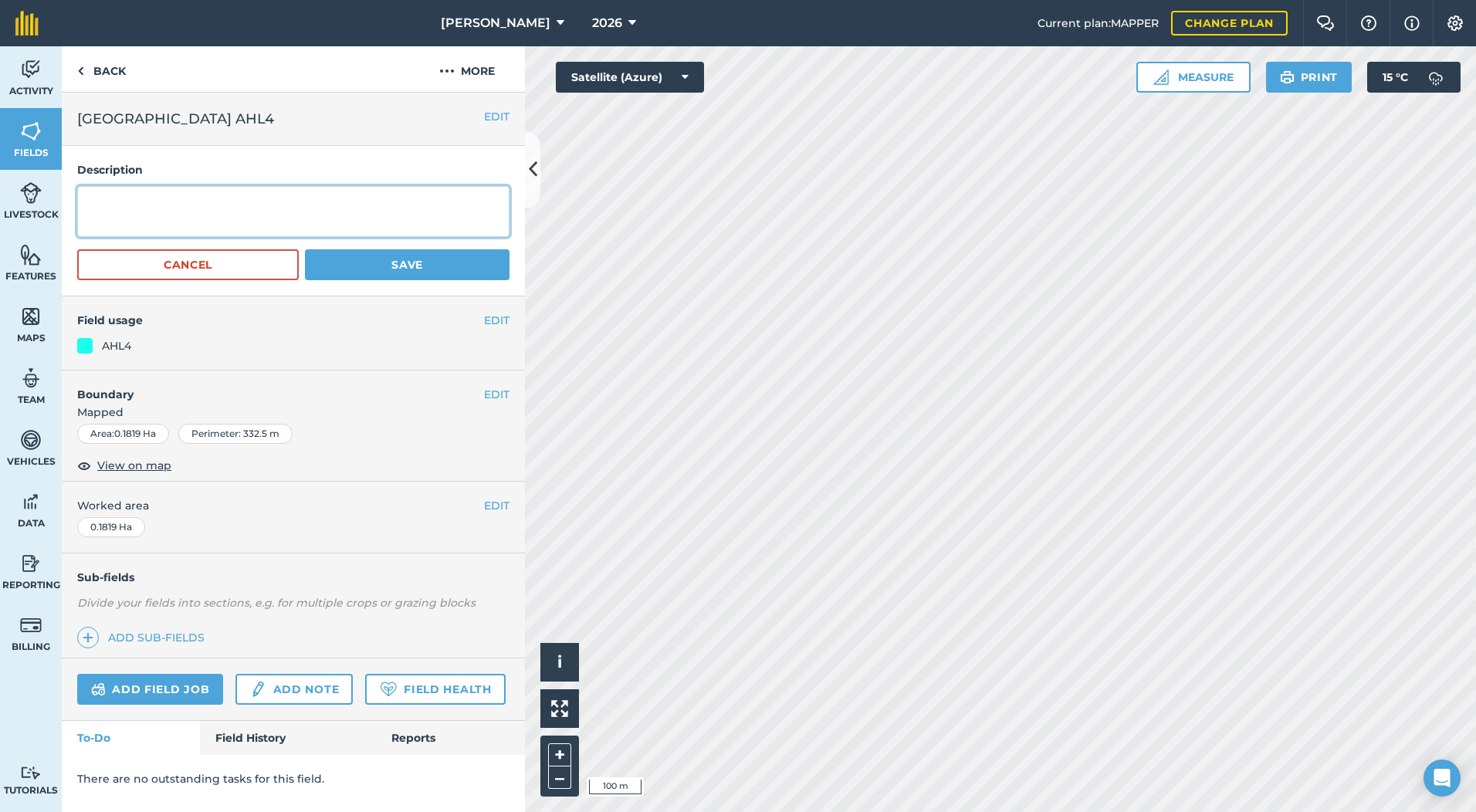
click at [260, 220] on textarea at bounding box center [293, 211] width 432 height 51
type textarea "SFI 12 metre Grass Margin"
click at [454, 267] on button "Save" at bounding box center [407, 264] width 205 height 31
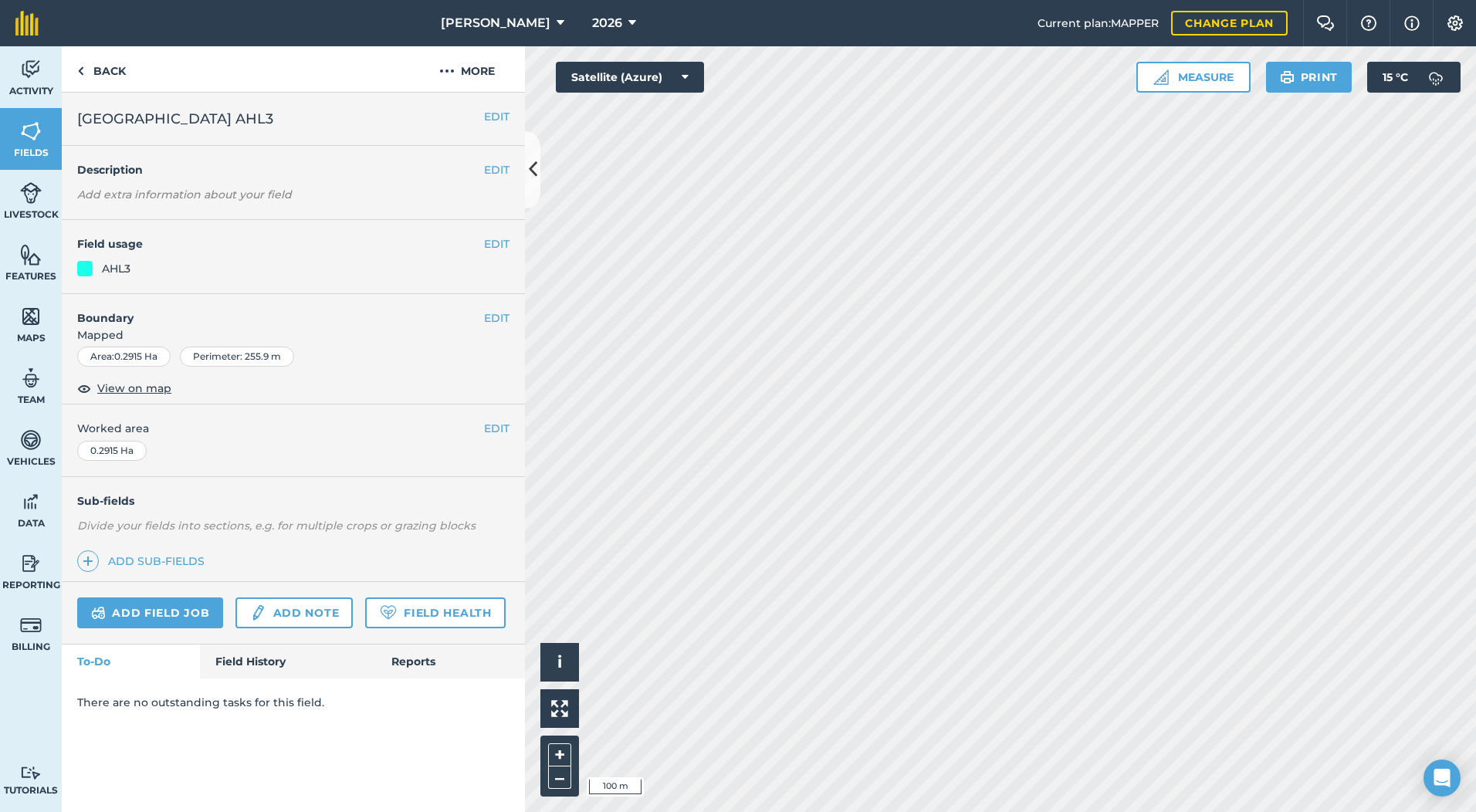
click at [191, 187] on em "Add extra information about your field" at bounding box center [184, 194] width 214 height 14
click at [501, 164] on button "EDIT" at bounding box center [497, 170] width 25 height 17
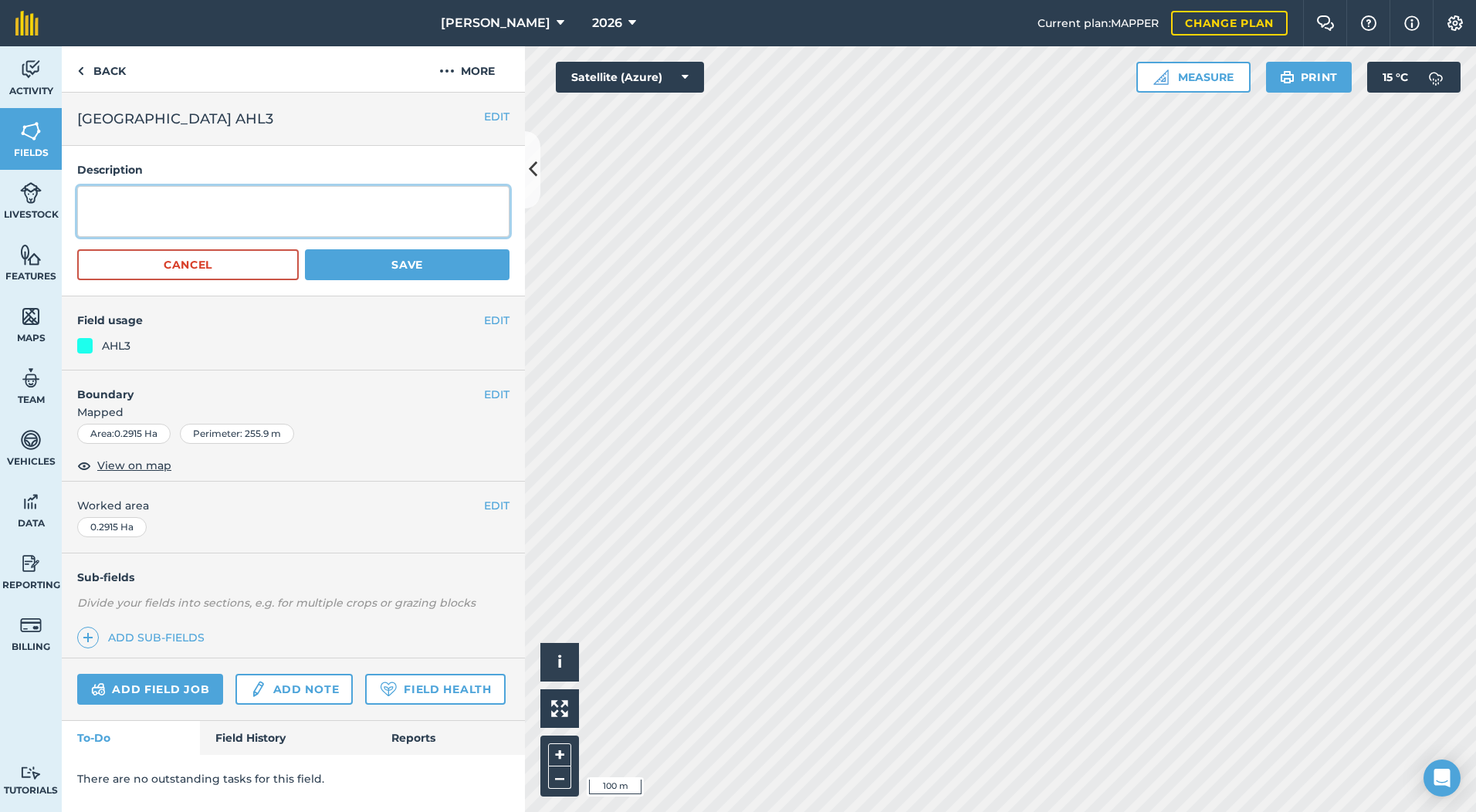
click at [249, 199] on textarea at bounding box center [293, 211] width 432 height 51
type textarea "SFI Grass Corner Block"
click at [410, 263] on button "Save" at bounding box center [407, 264] width 205 height 31
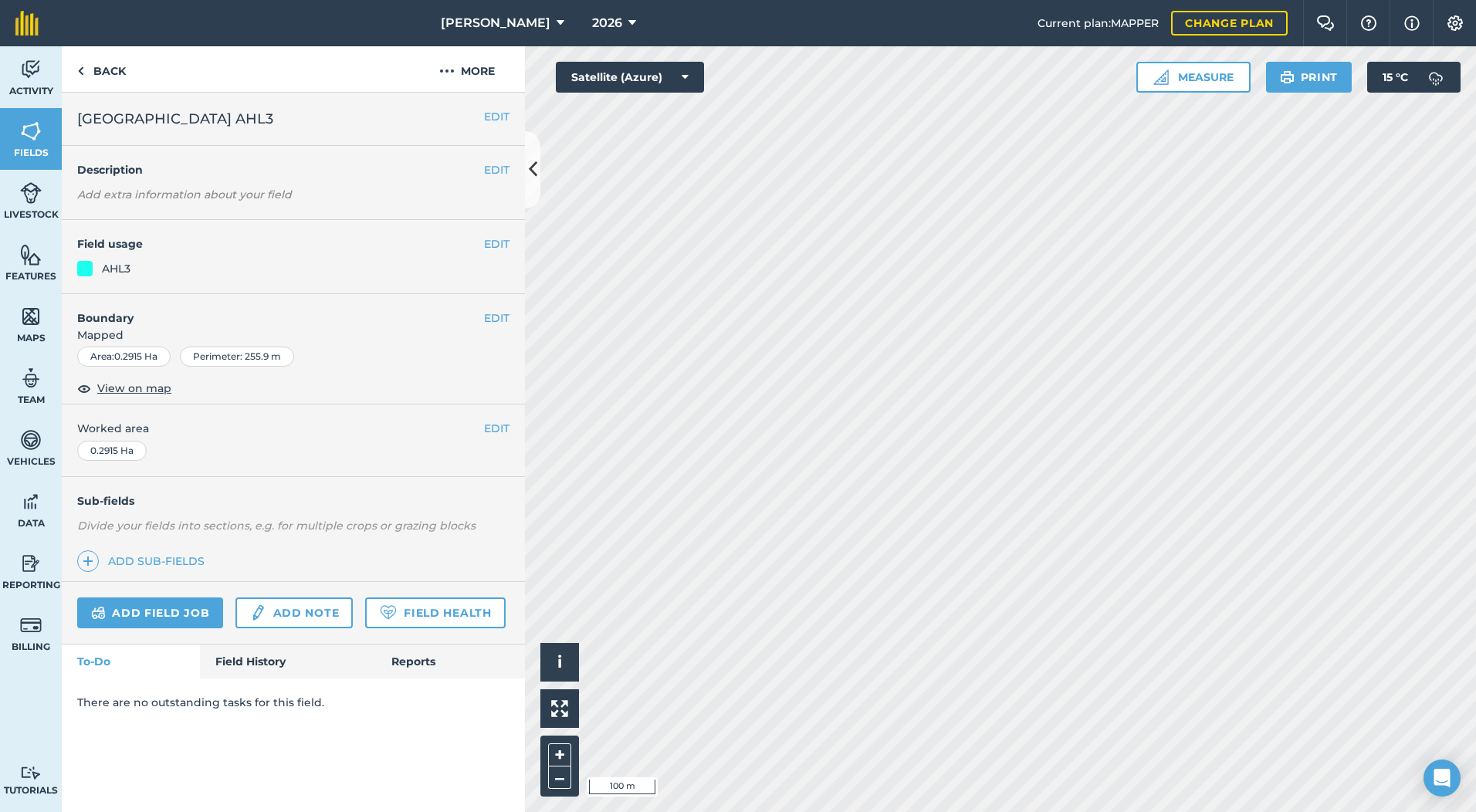
click at [160, 192] on em "Add extra information about your field" at bounding box center [184, 194] width 214 height 14
click at [505, 174] on button "EDIT" at bounding box center [497, 170] width 25 height 17
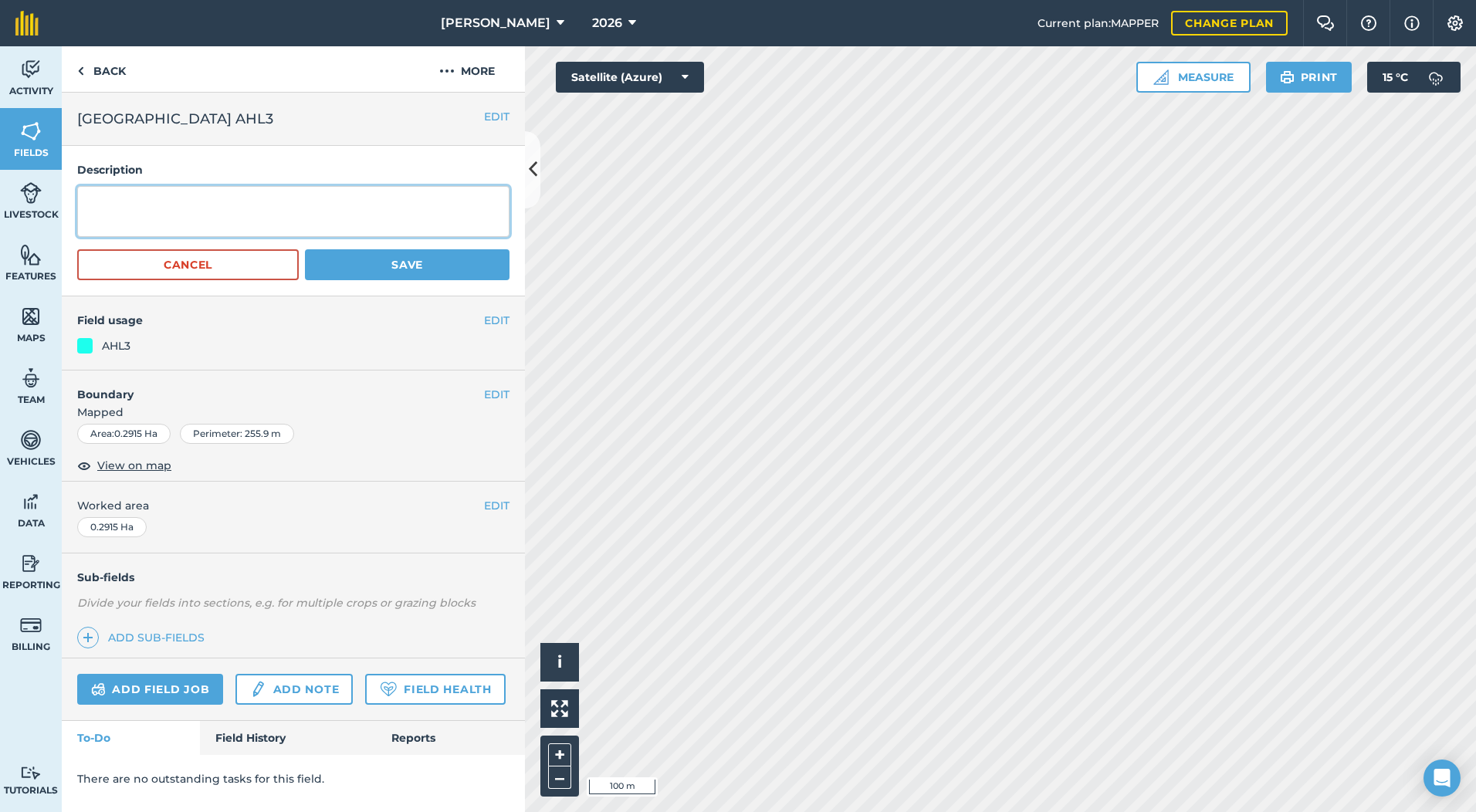
click at [241, 221] on textarea at bounding box center [293, 211] width 432 height 51
type textarea "SFI Grass Corner Block"
click at [423, 265] on button "Save" at bounding box center [407, 264] width 205 height 31
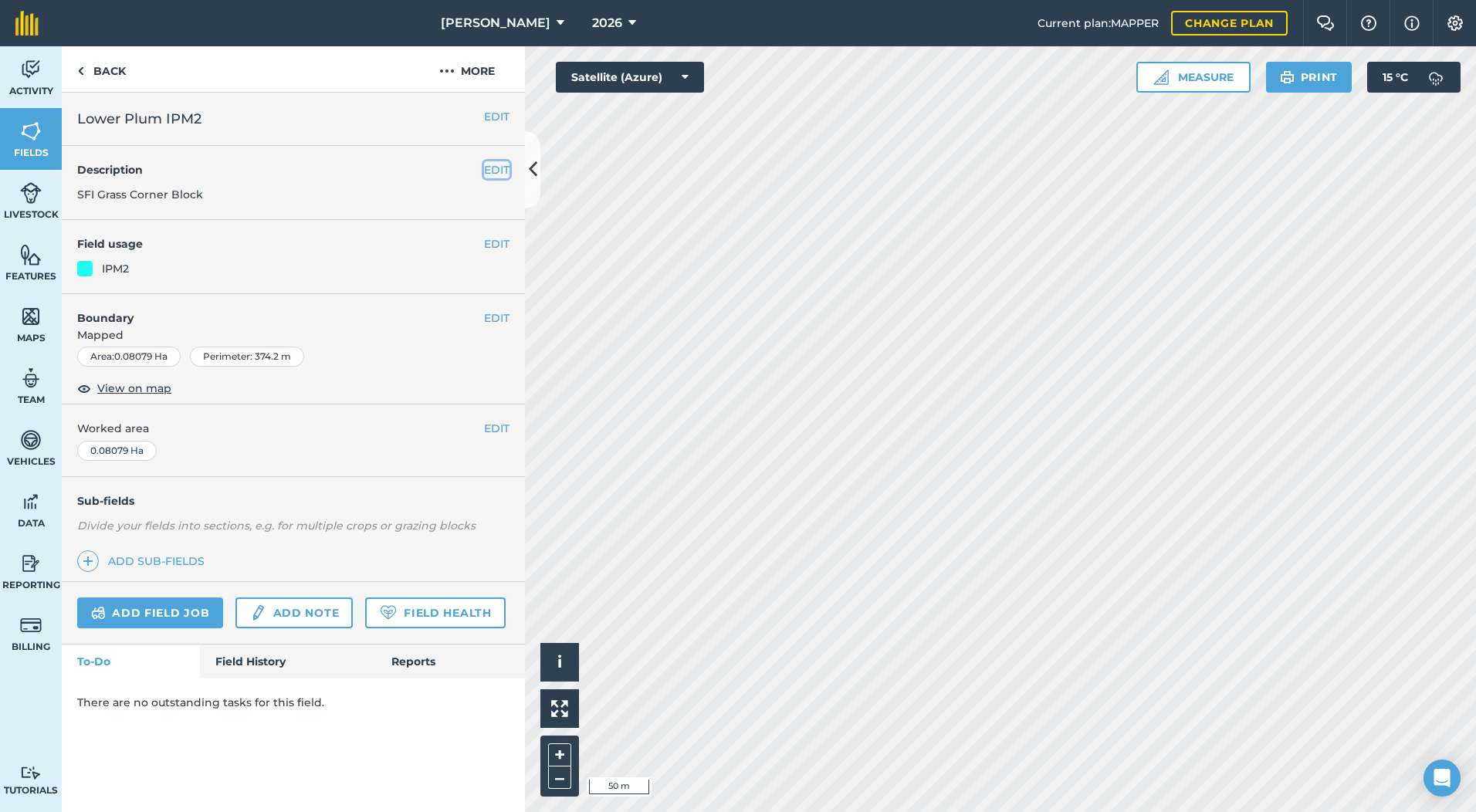
click at [493, 164] on button "EDIT" at bounding box center [497, 170] width 25 height 17
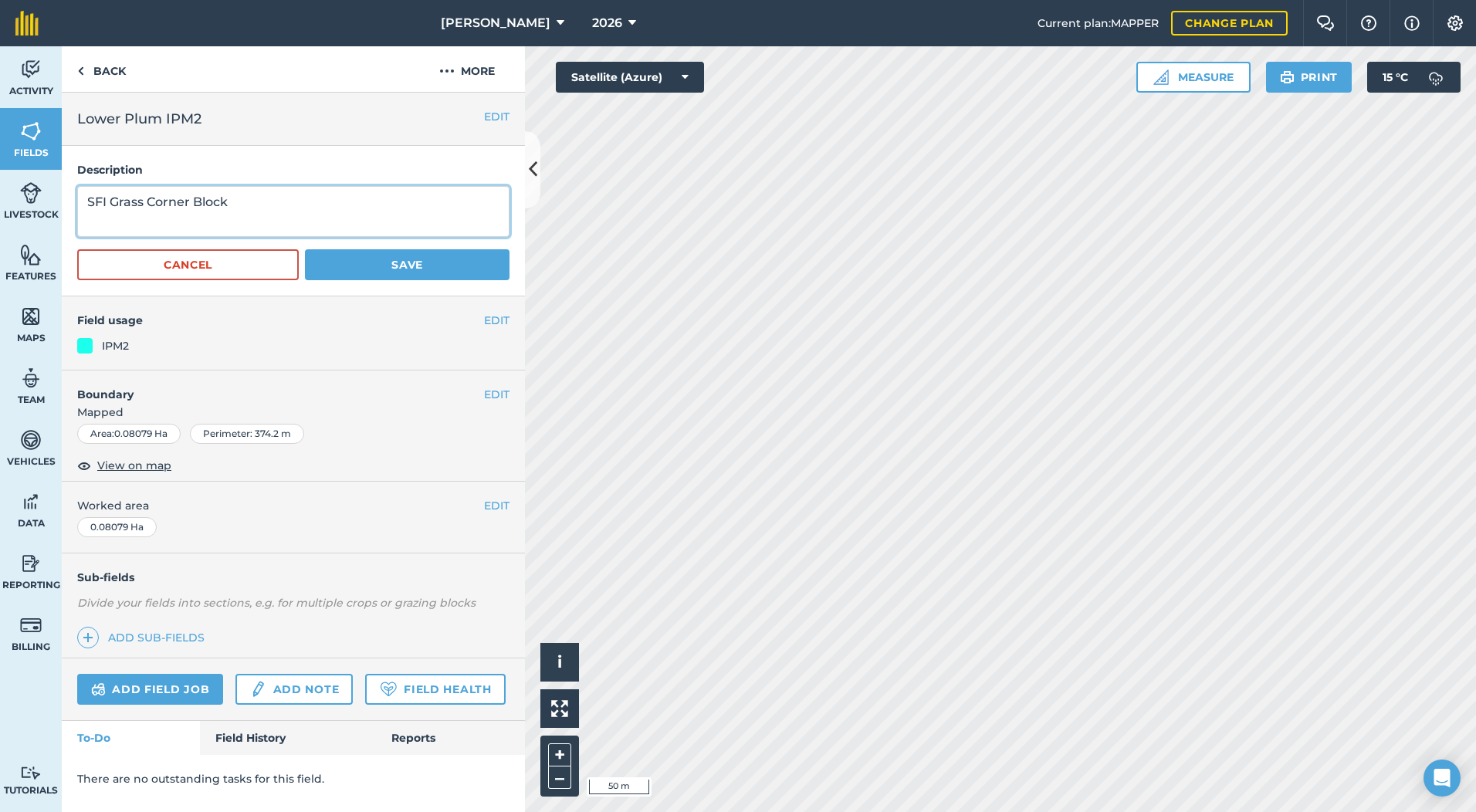
click at [336, 206] on textarea "SFI Grass Corner Block" at bounding box center [293, 211] width 432 height 51
type textarea "SFI 4 metre Grass & Flower Mix"
click at [405, 264] on button "Save" at bounding box center [407, 264] width 205 height 31
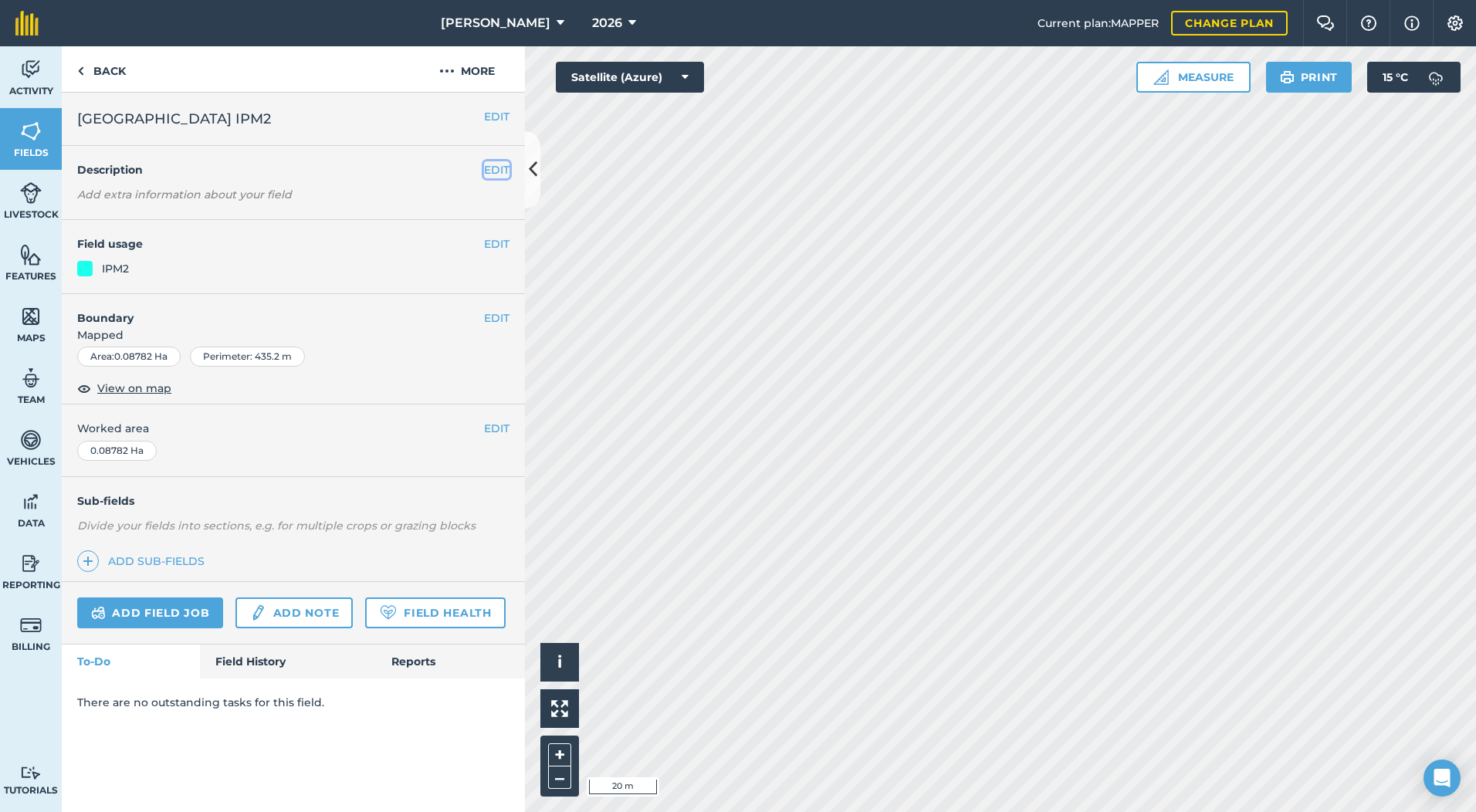
click at [486, 172] on button "EDIT" at bounding box center [497, 170] width 25 height 17
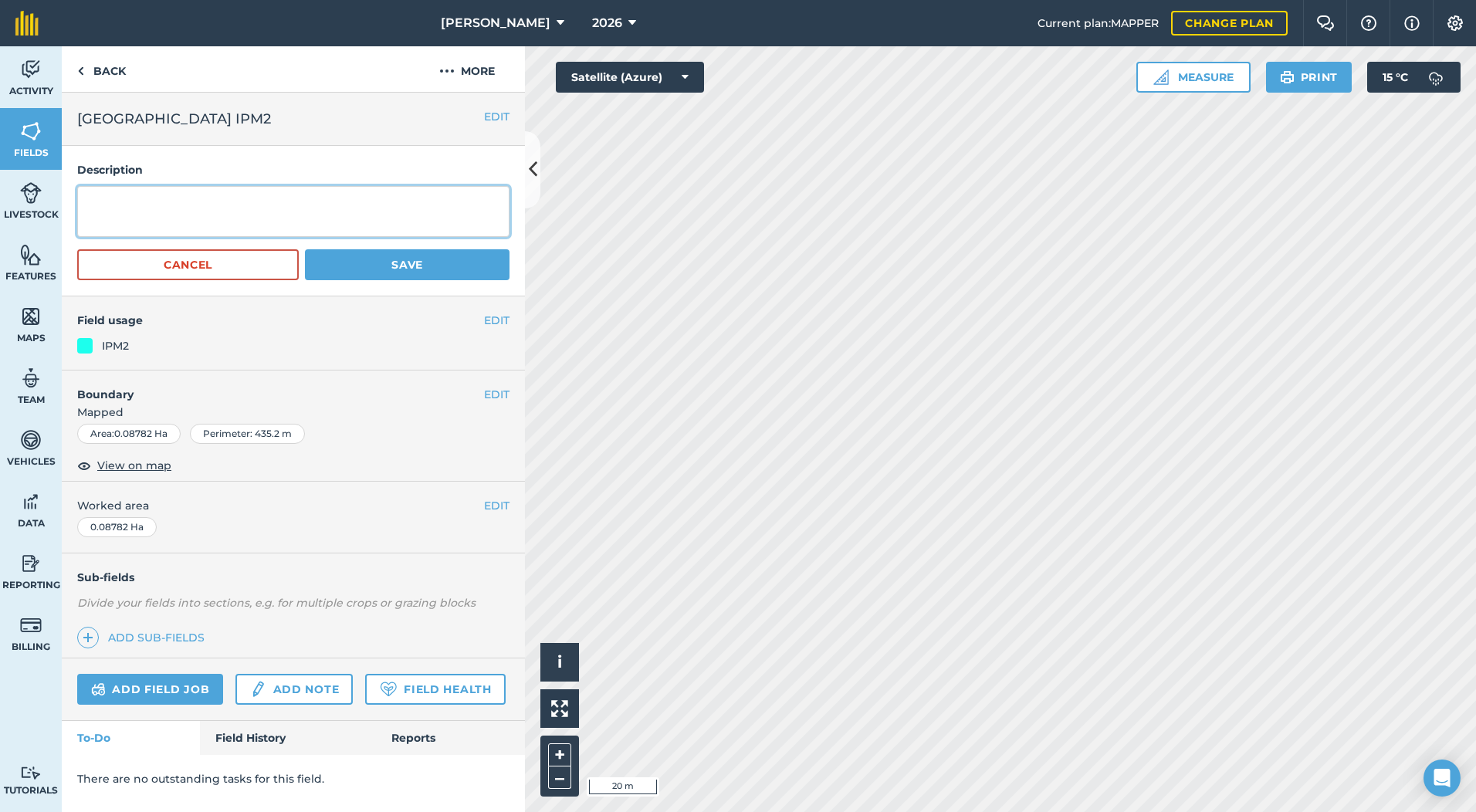
click at [183, 215] on textarea at bounding box center [293, 211] width 432 height 51
type textarea "SFI 4 metre Grass & Flower Mix"
click at [389, 269] on button "Save" at bounding box center [407, 264] width 205 height 31
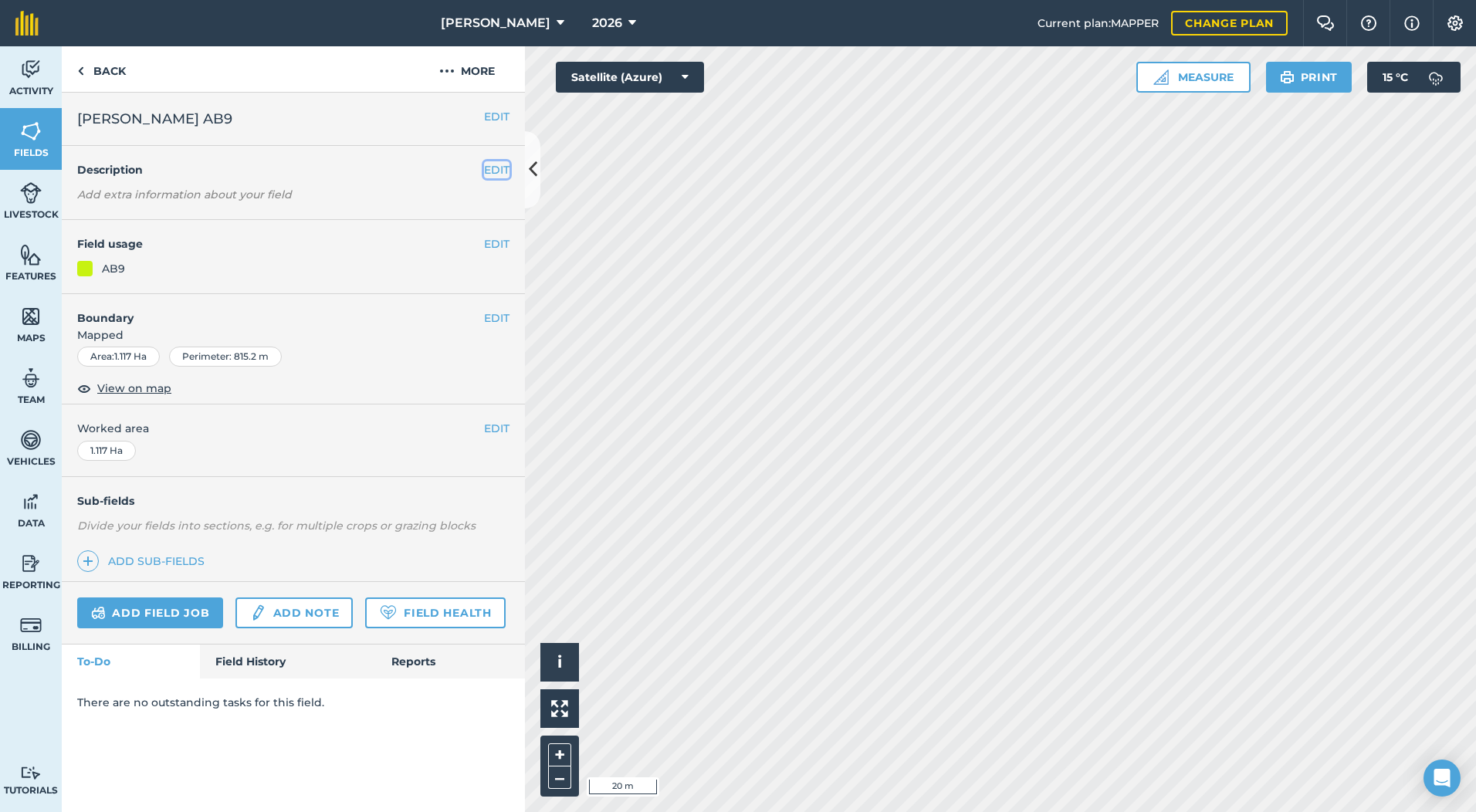
click at [497, 164] on button "EDIT" at bounding box center [497, 170] width 25 height 17
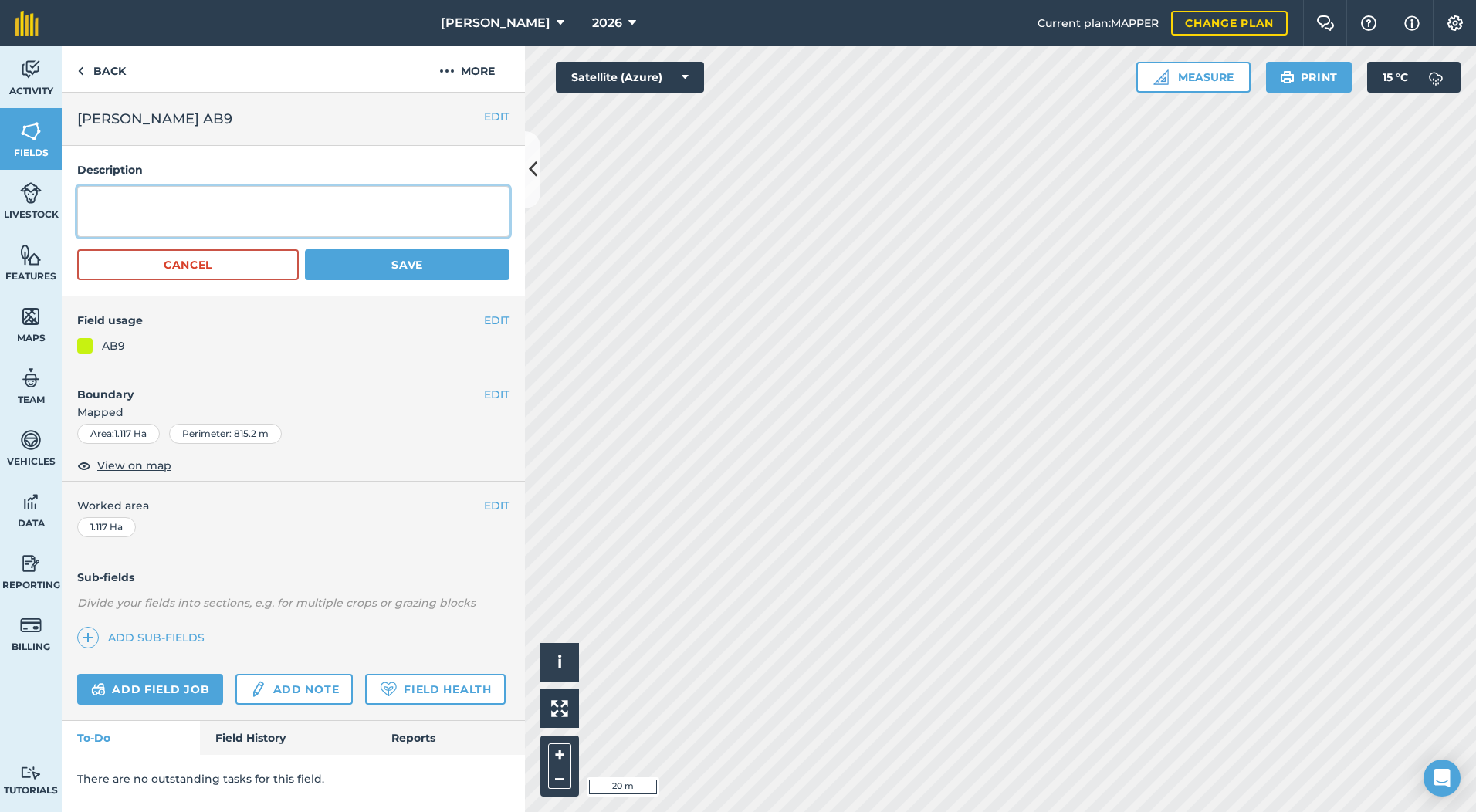
click at [301, 211] on textarea at bounding box center [293, 211] width 432 height 51
type textarea "Mid Tier Winter Bird Mix"
click at [364, 269] on button "Save" at bounding box center [407, 264] width 205 height 31
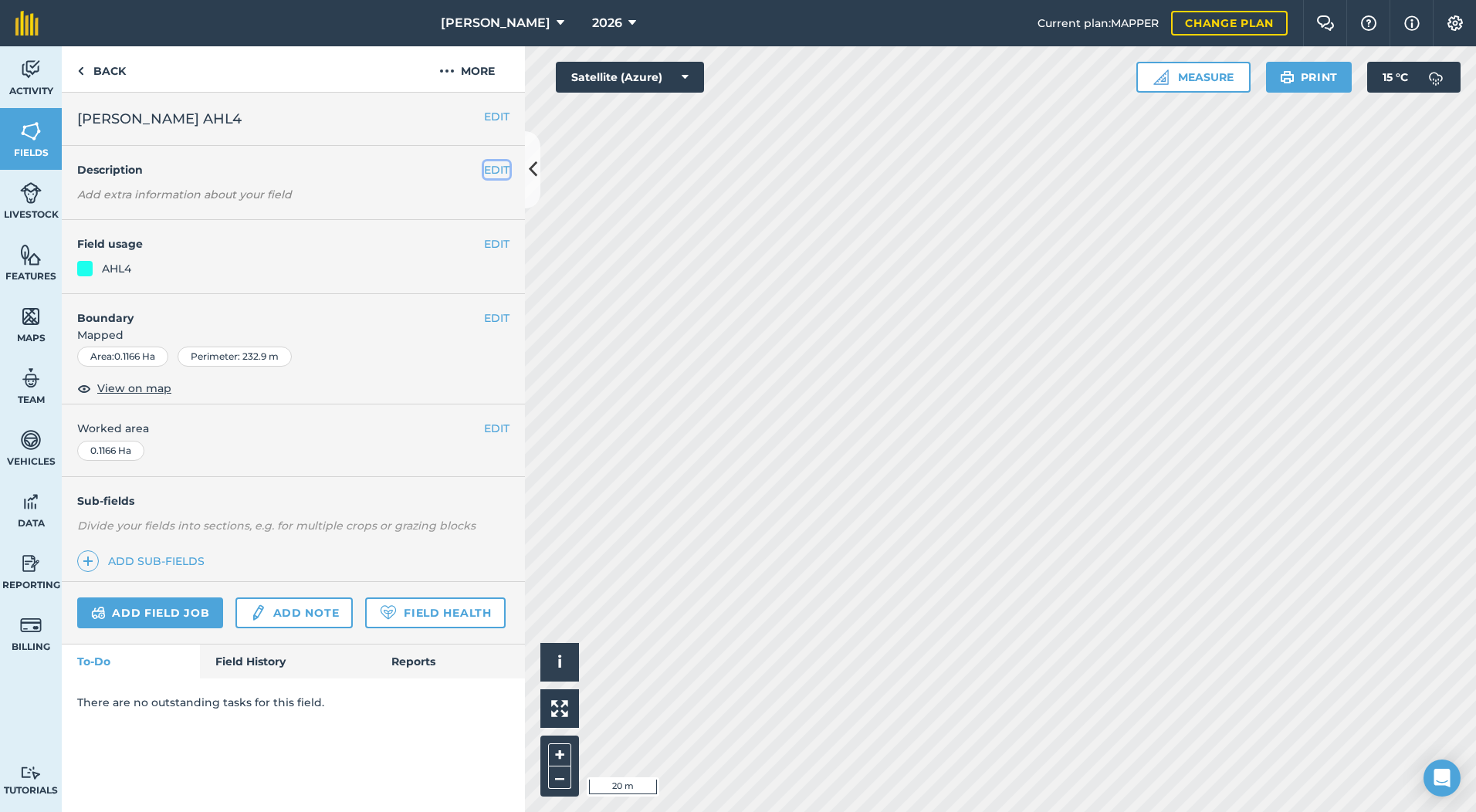
click at [495, 171] on button "EDIT" at bounding box center [497, 170] width 25 height 17
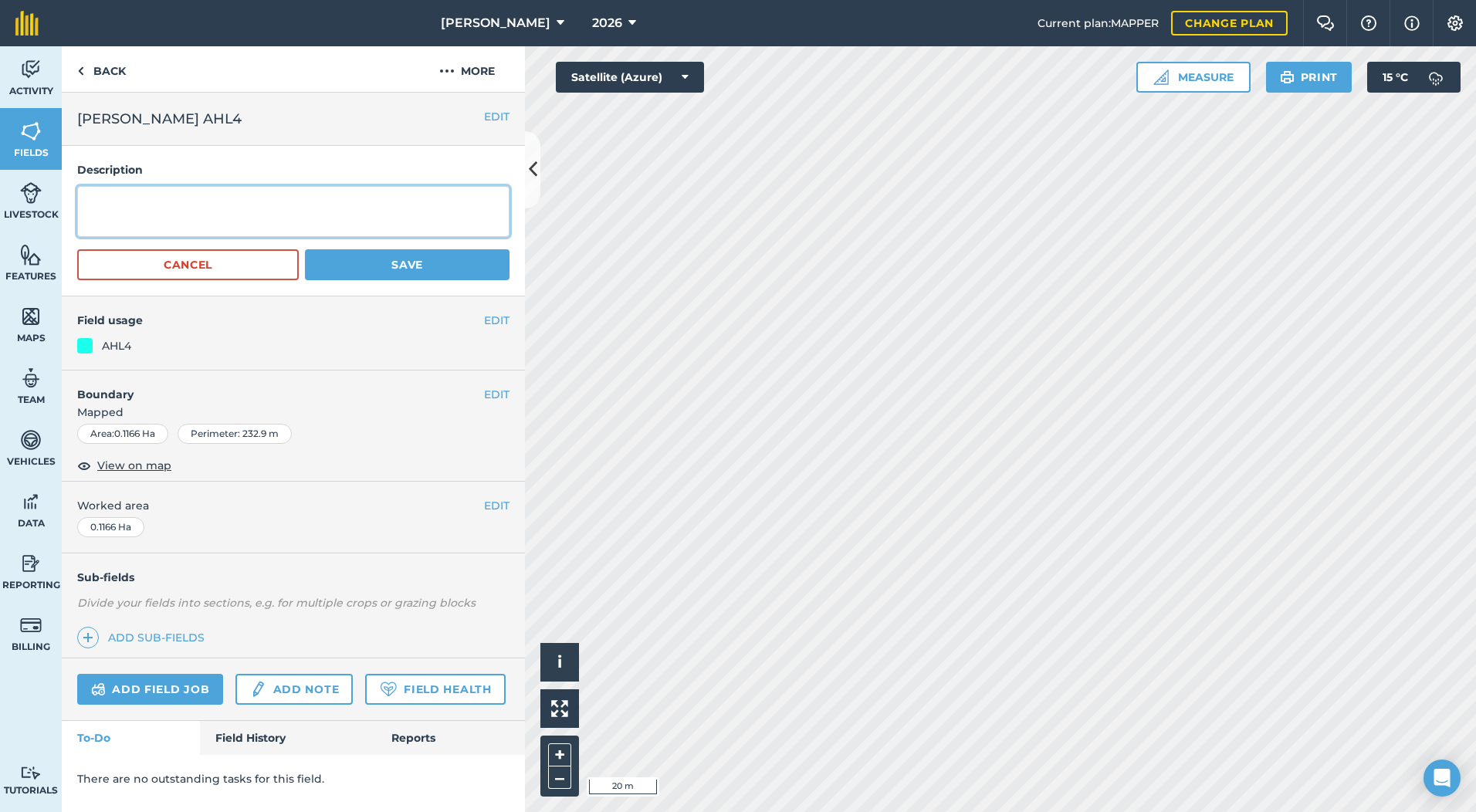
click at [280, 210] on textarea at bounding box center [293, 211] width 432 height 51
type textarea "SFI 12 metre Grass Margin"
click at [356, 260] on button "Save" at bounding box center [407, 264] width 205 height 31
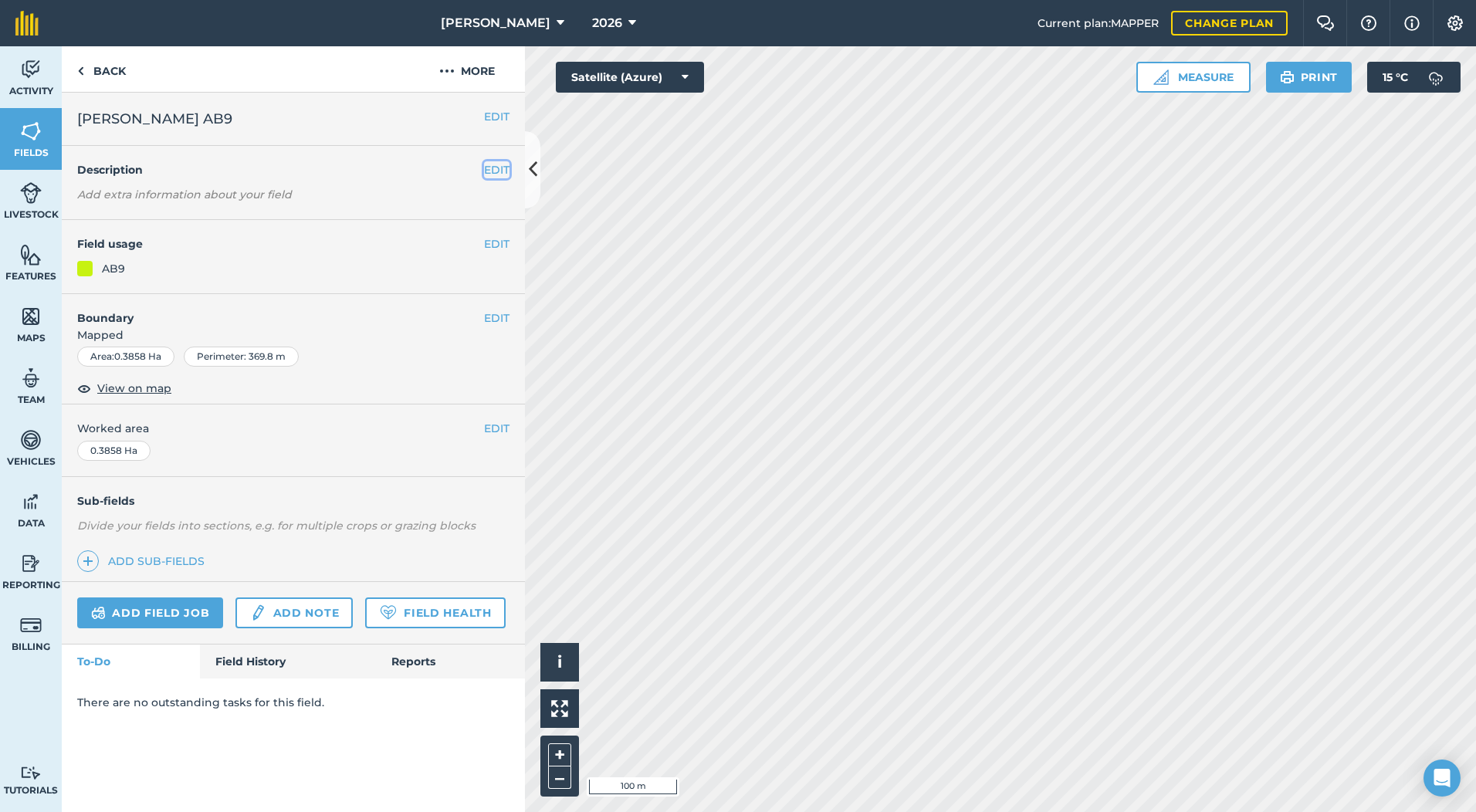
click at [498, 169] on button "EDIT" at bounding box center [497, 170] width 25 height 17
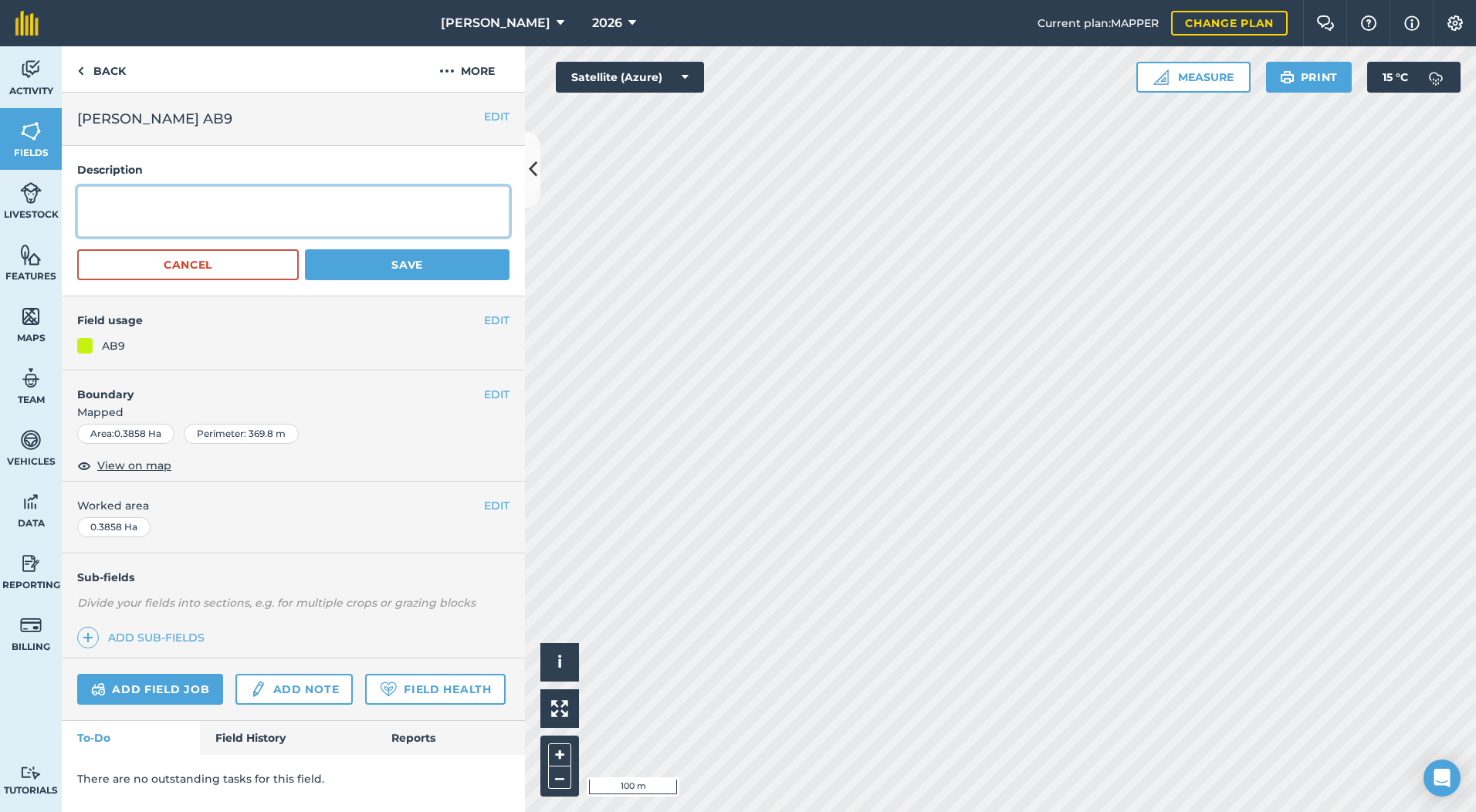
click at [165, 200] on textarea at bounding box center [293, 211] width 432 height 51
type textarea "Mid Tier Winter Bird Mix"
click at [457, 268] on button "Save" at bounding box center [407, 264] width 205 height 31
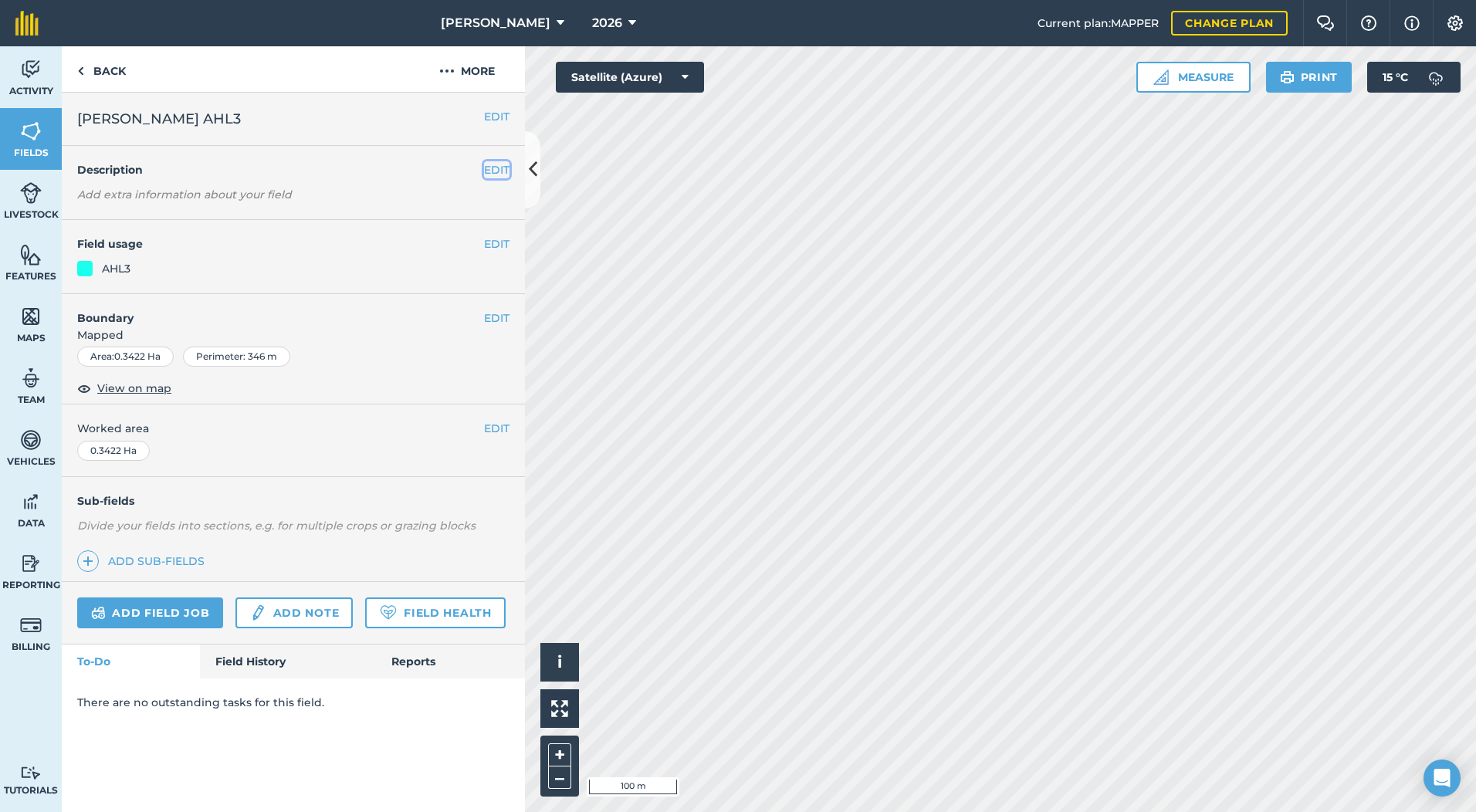
click at [490, 173] on button "EDIT" at bounding box center [497, 170] width 25 height 17
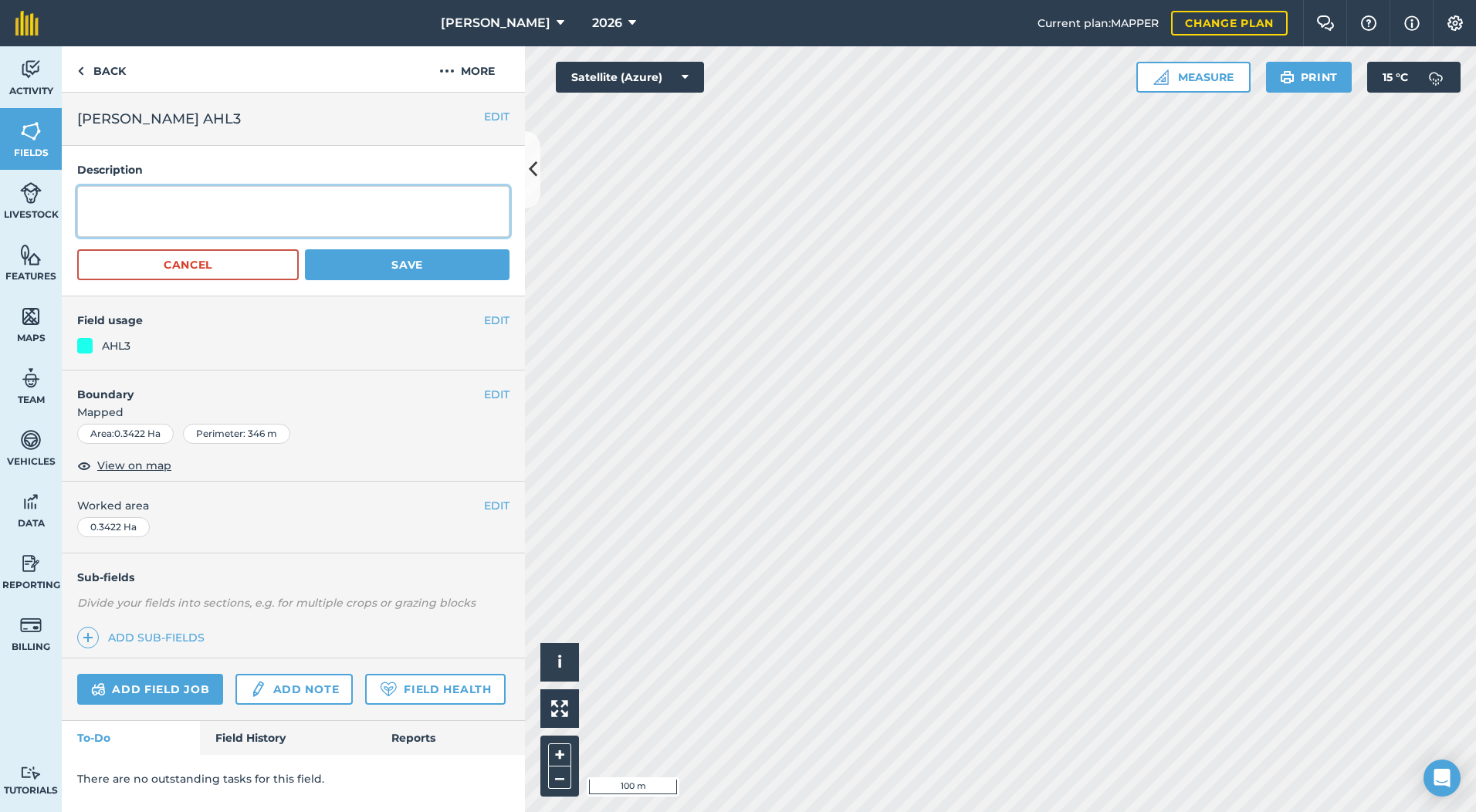
click at [131, 216] on textarea at bounding box center [293, 211] width 432 height 51
type textarea "SFI Grass Corner Block"
click at [417, 265] on button "Save" at bounding box center [407, 264] width 205 height 31
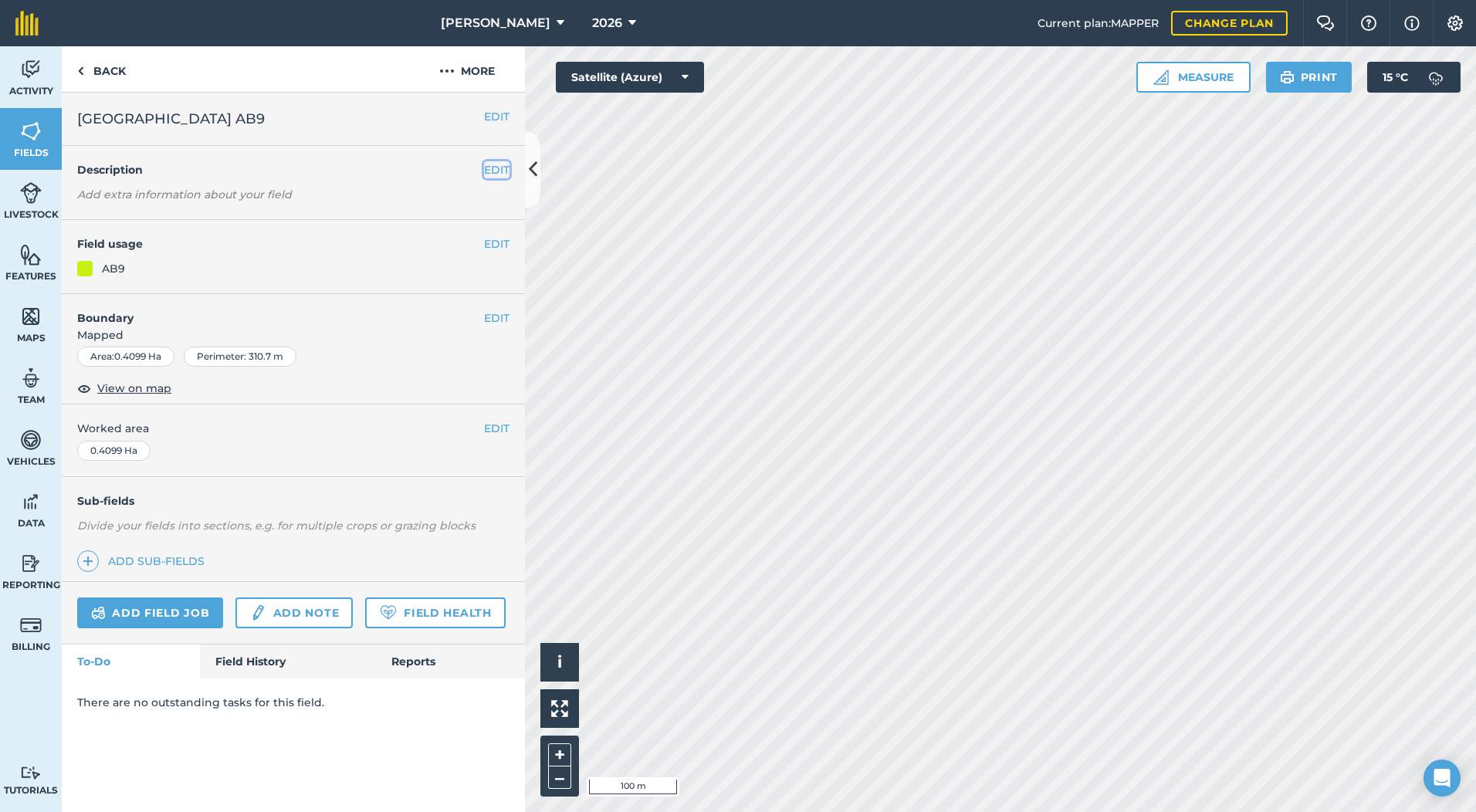
click at [484, 170] on button "EDIT" at bounding box center [497, 170] width 25 height 17
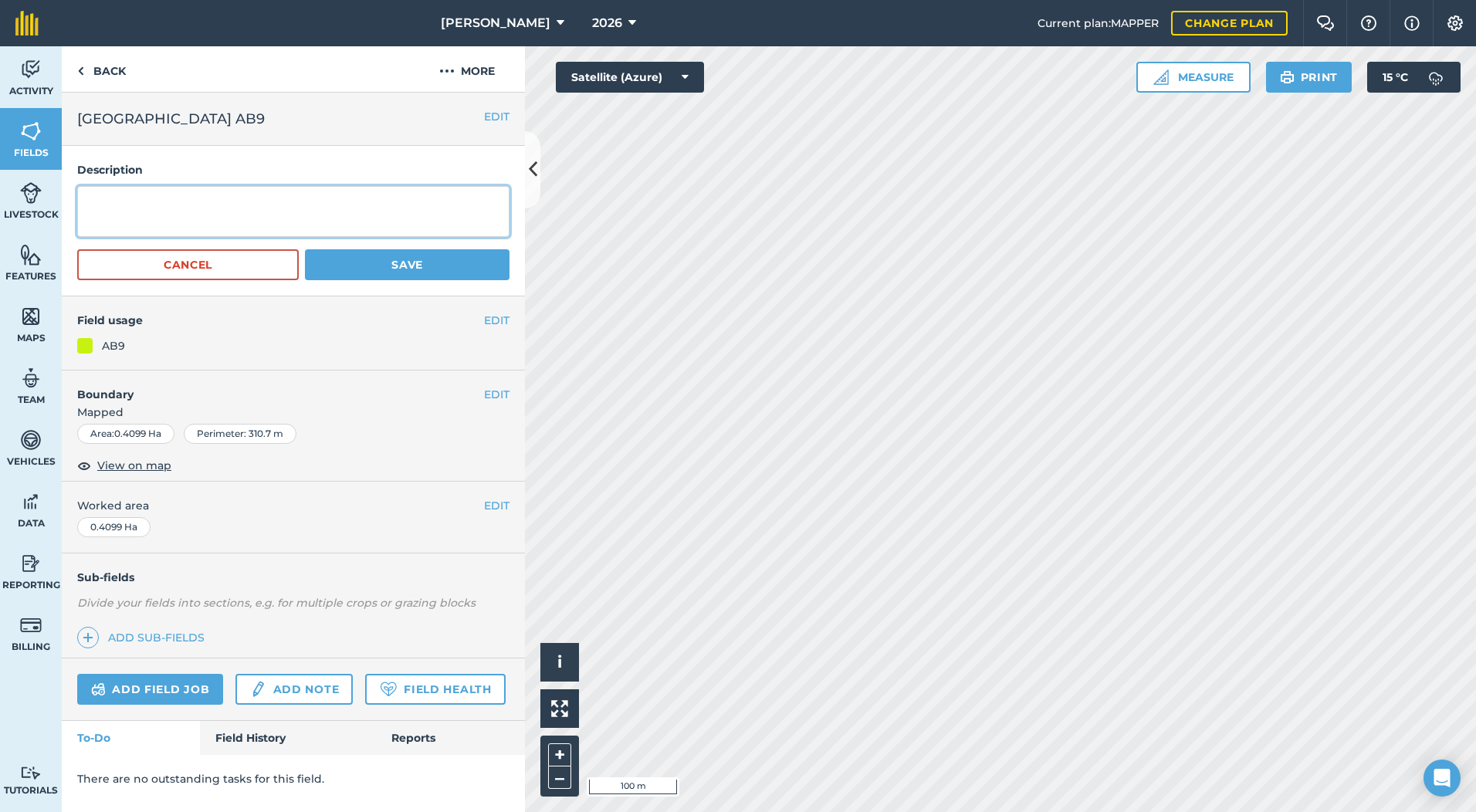
click at [145, 205] on textarea at bounding box center [293, 211] width 432 height 51
type textarea "Mid Tier Winter Bird Mix"
click at [422, 268] on button "Save" at bounding box center [407, 264] width 205 height 31
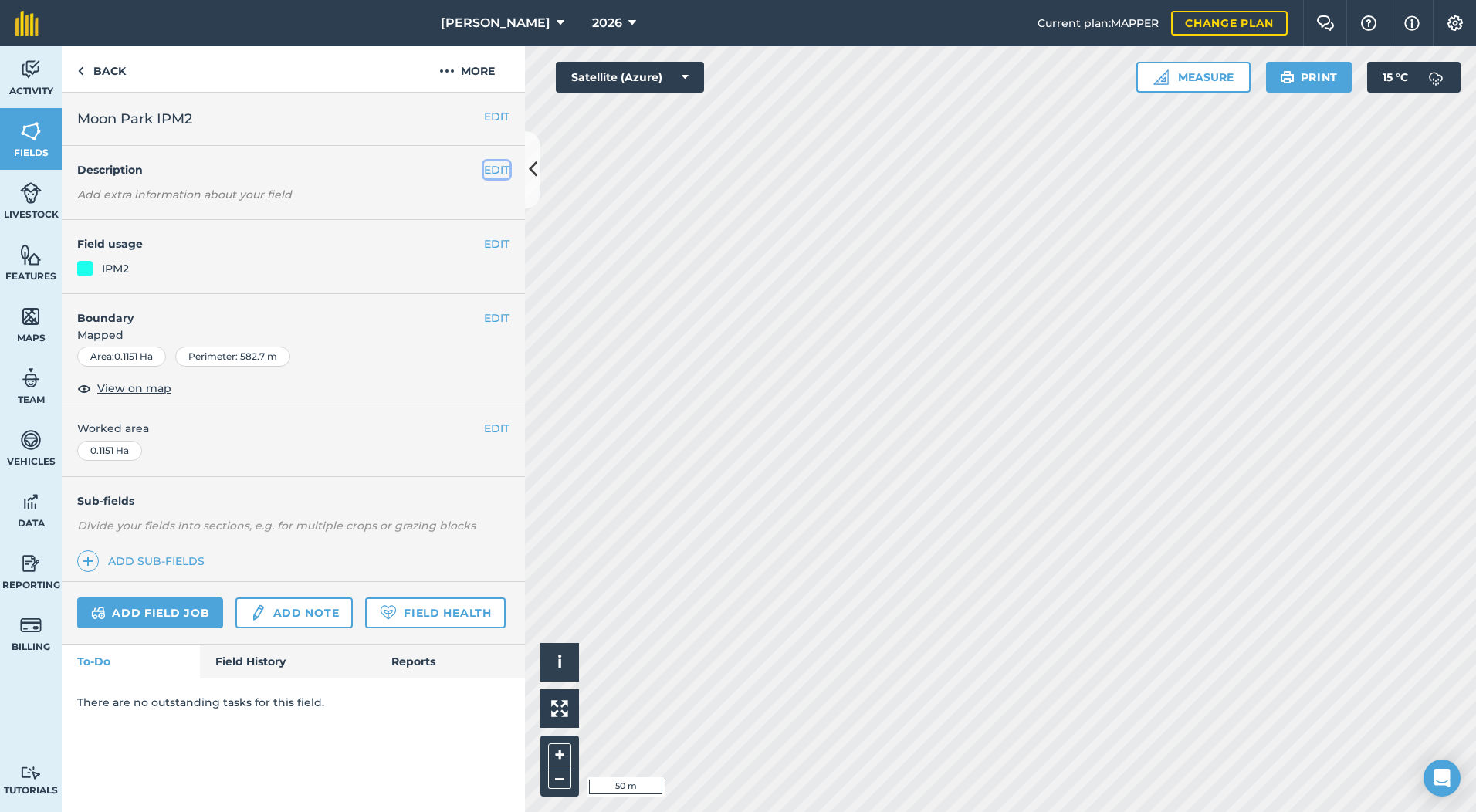
click at [501, 170] on button "EDIT" at bounding box center [497, 170] width 25 height 17
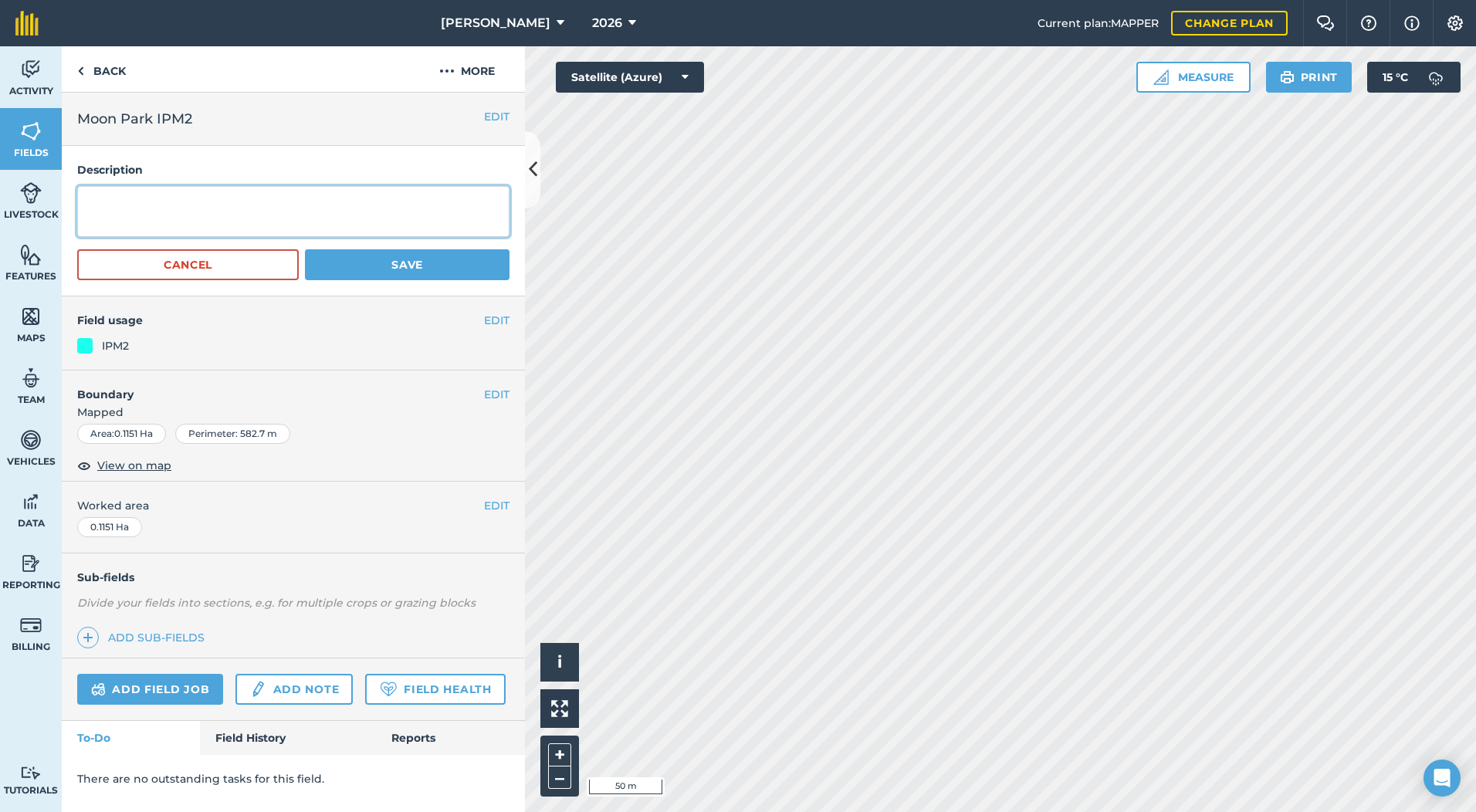
click at [254, 216] on textarea at bounding box center [293, 211] width 432 height 51
type textarea "SFI 4 metre Grass & Flower margin 2025 only"
click at [335, 261] on button "Save" at bounding box center [407, 264] width 205 height 31
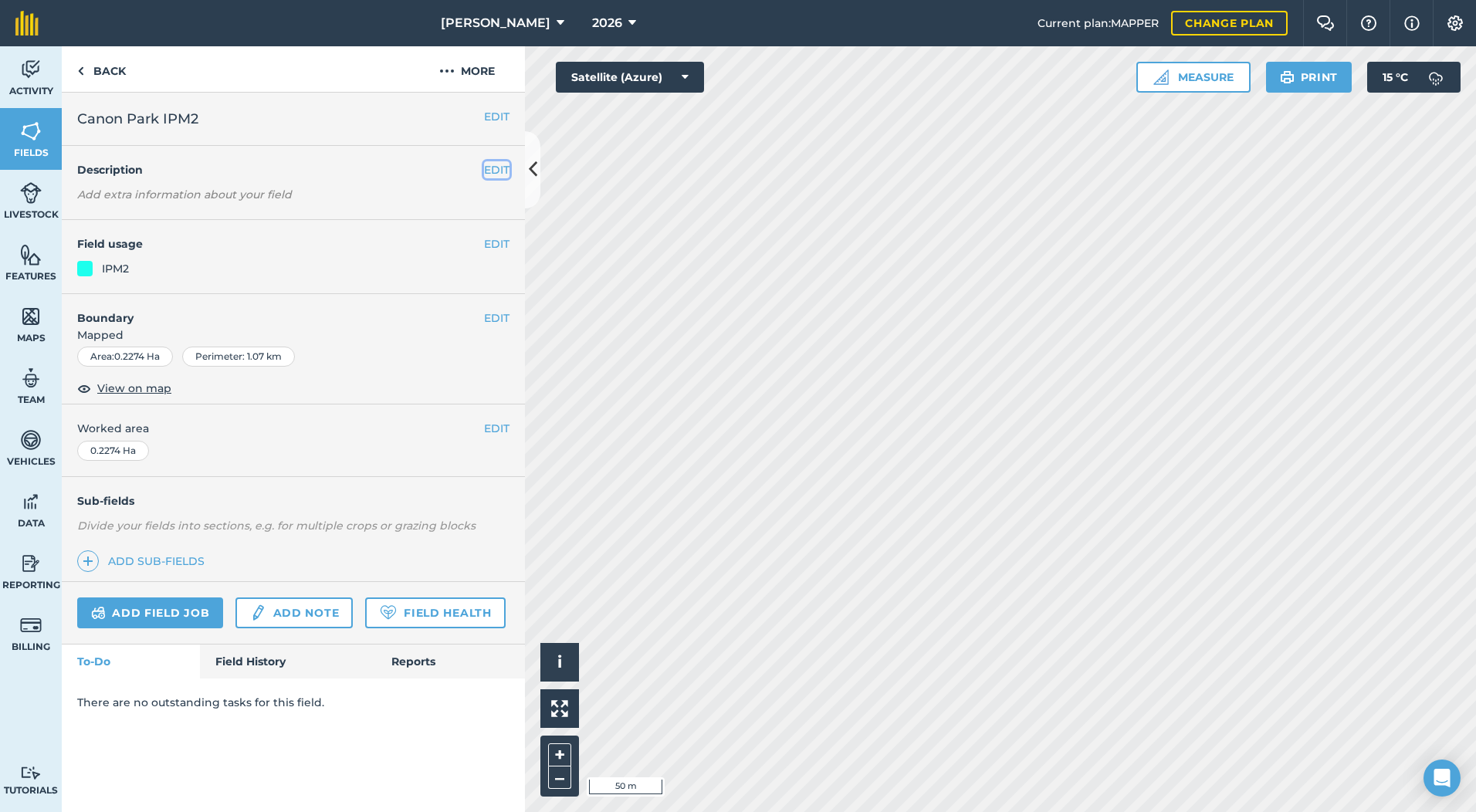
click at [489, 166] on button "EDIT" at bounding box center [497, 170] width 25 height 17
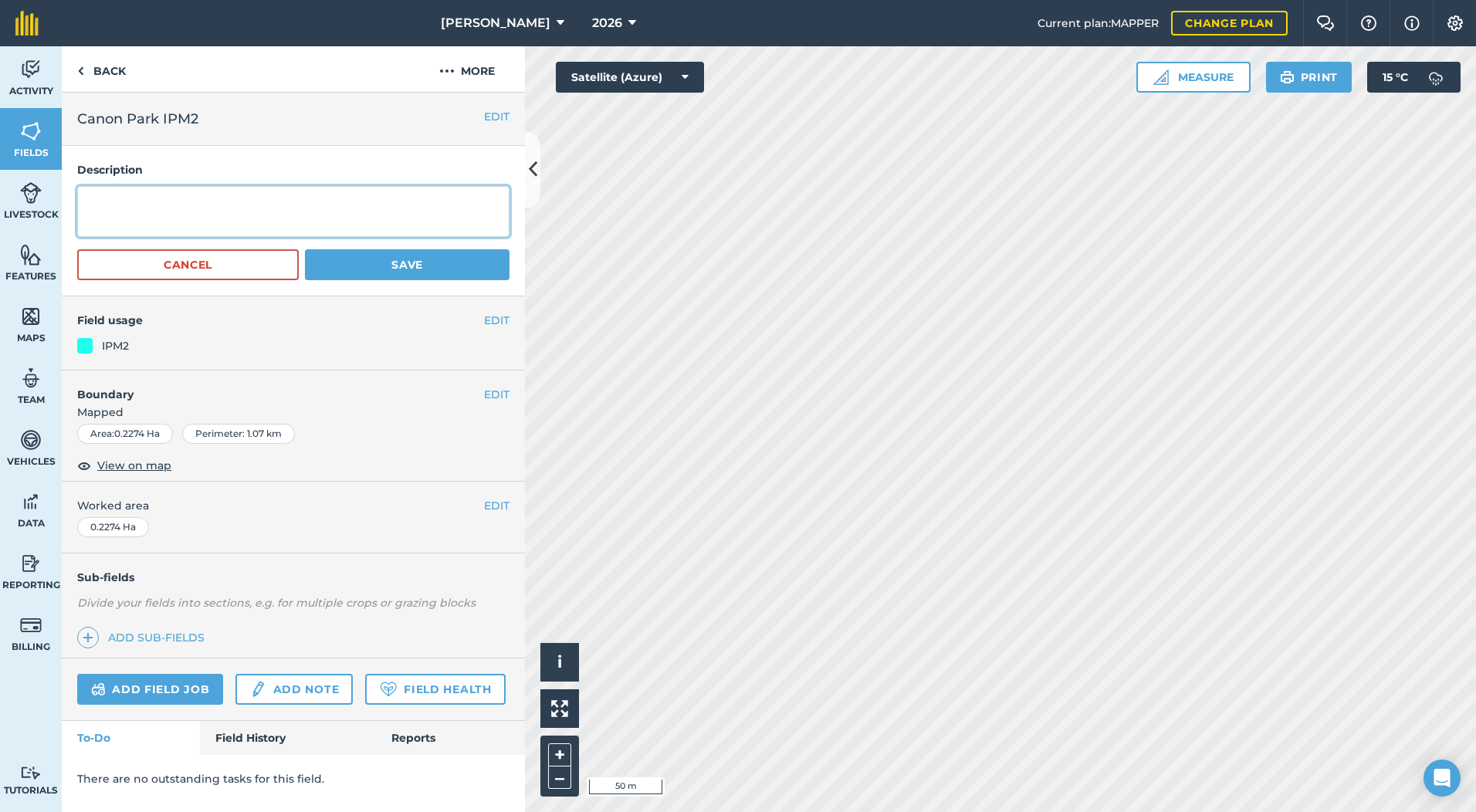
click at [262, 209] on textarea at bounding box center [293, 211] width 432 height 51
type textarea "SFI 4 metre Grass & Flower Mix 2025 only"
click at [342, 261] on button "Save" at bounding box center [407, 264] width 205 height 31
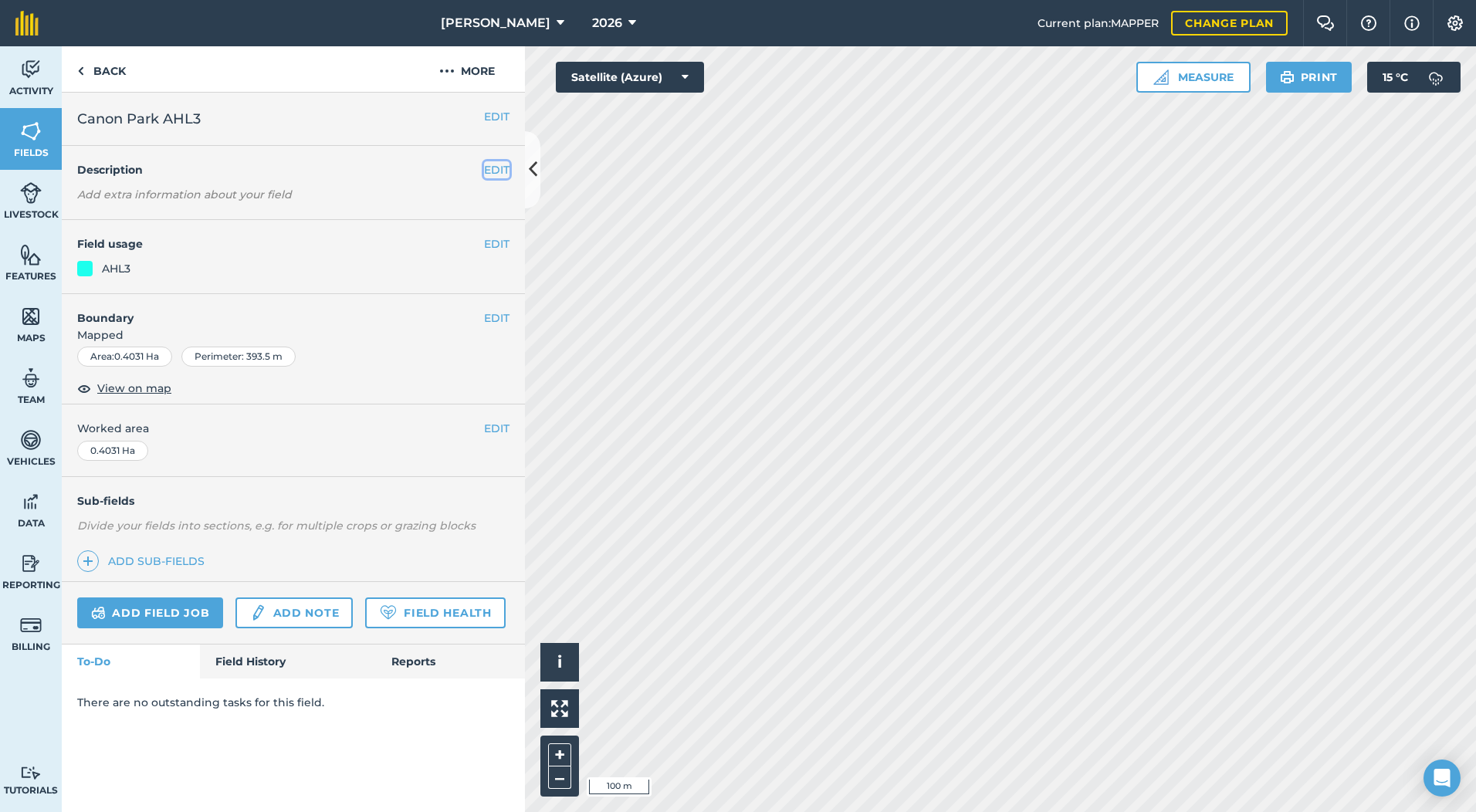
click at [493, 168] on button "EDIT" at bounding box center [497, 170] width 25 height 17
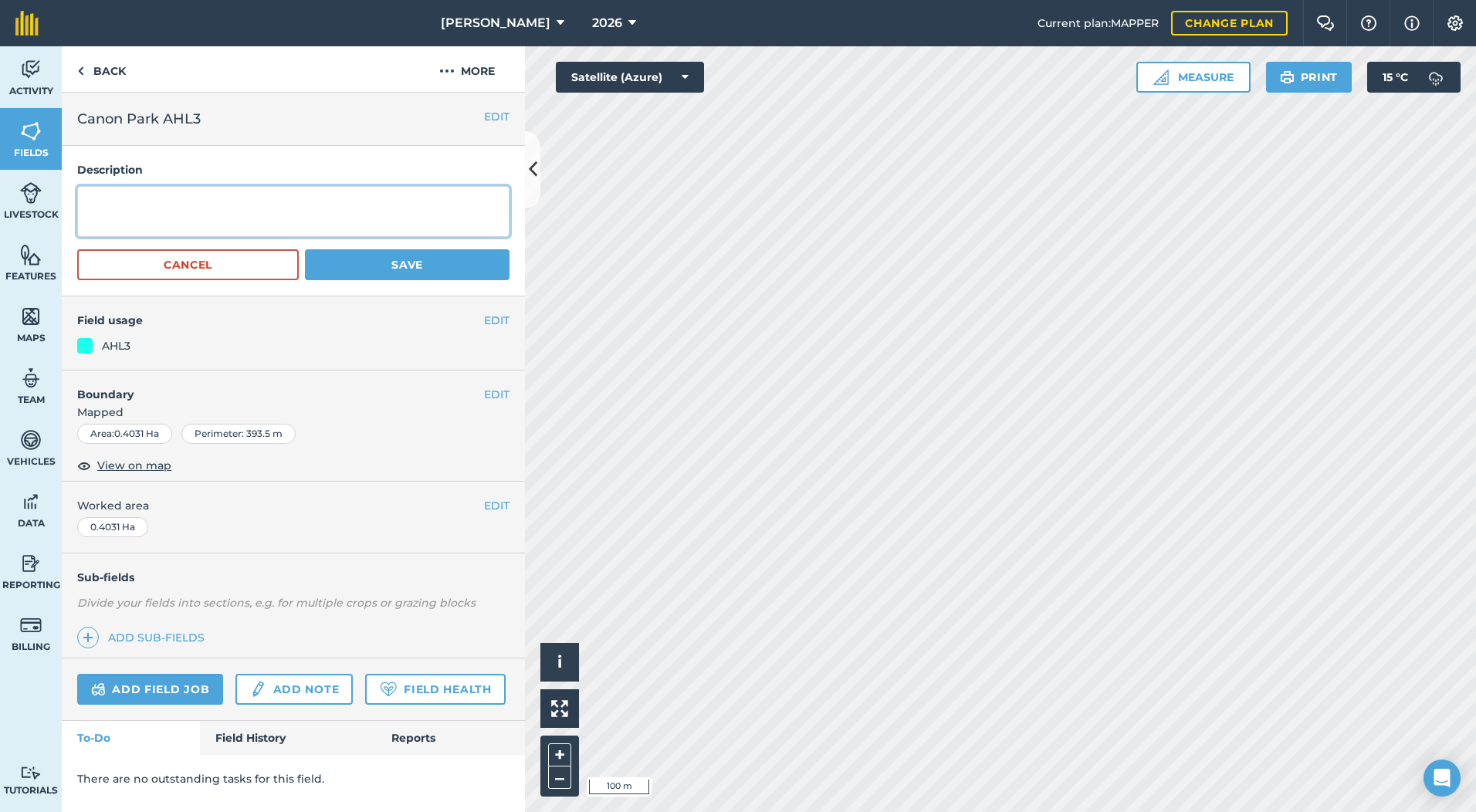
click at [267, 222] on textarea at bounding box center [293, 211] width 432 height 51
type textarea "SFI Grass Corner Block"
click at [362, 256] on button "Save" at bounding box center [407, 264] width 205 height 31
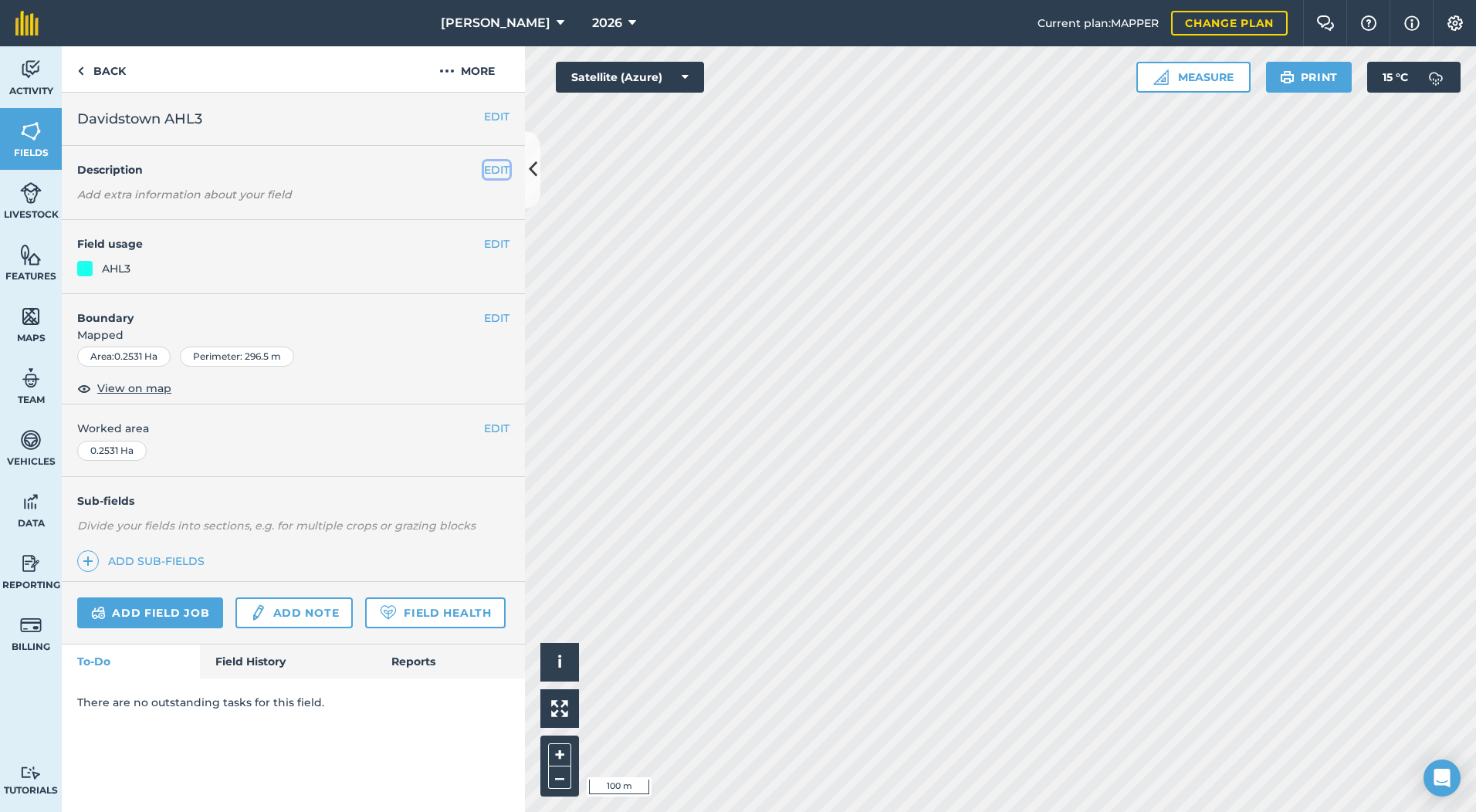
click at [496, 171] on button "EDIT" at bounding box center [497, 170] width 25 height 17
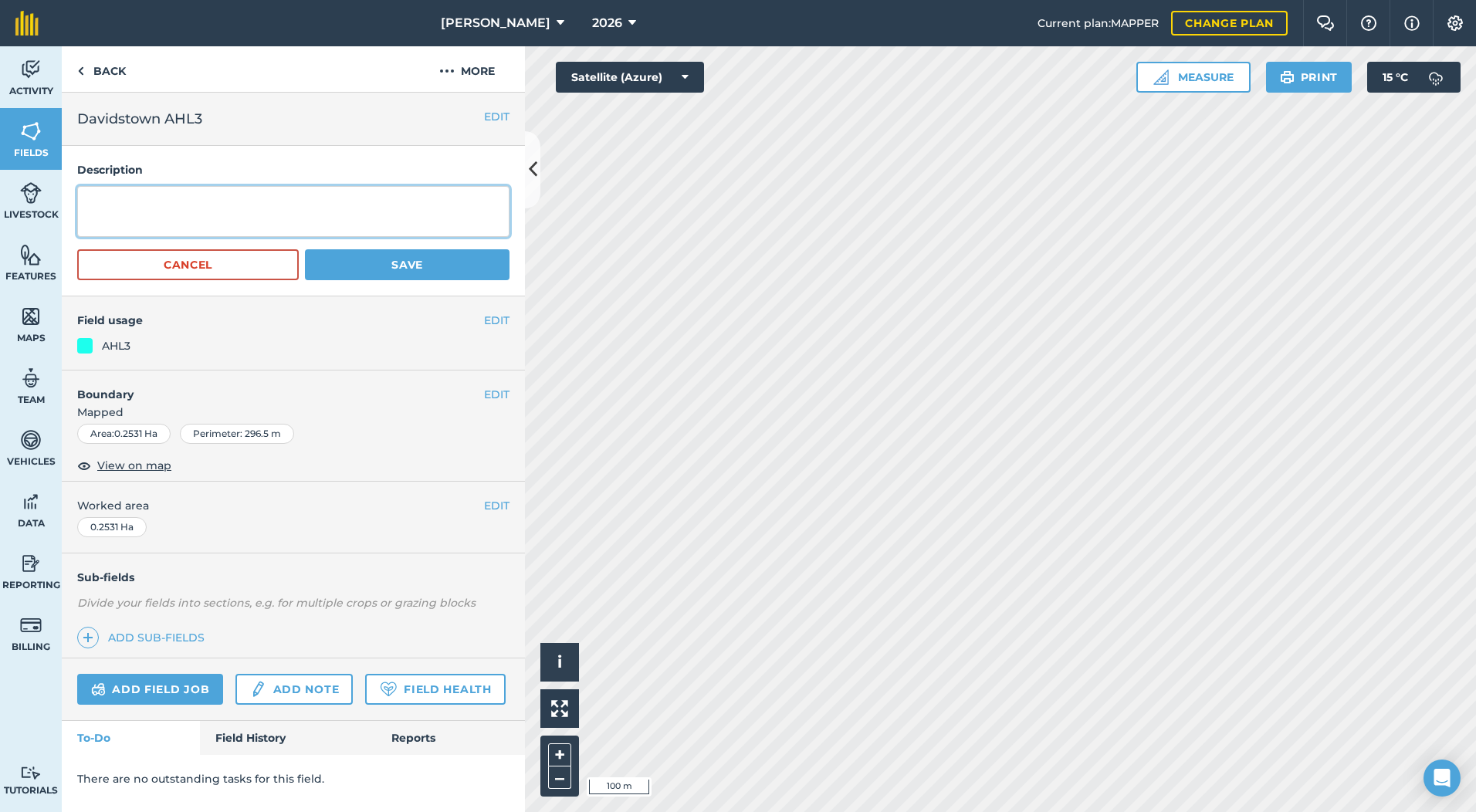
click at [275, 219] on textarea at bounding box center [293, 211] width 432 height 51
type textarea "SFI Grass Corner Block"
click at [454, 258] on button "Save" at bounding box center [407, 264] width 205 height 31
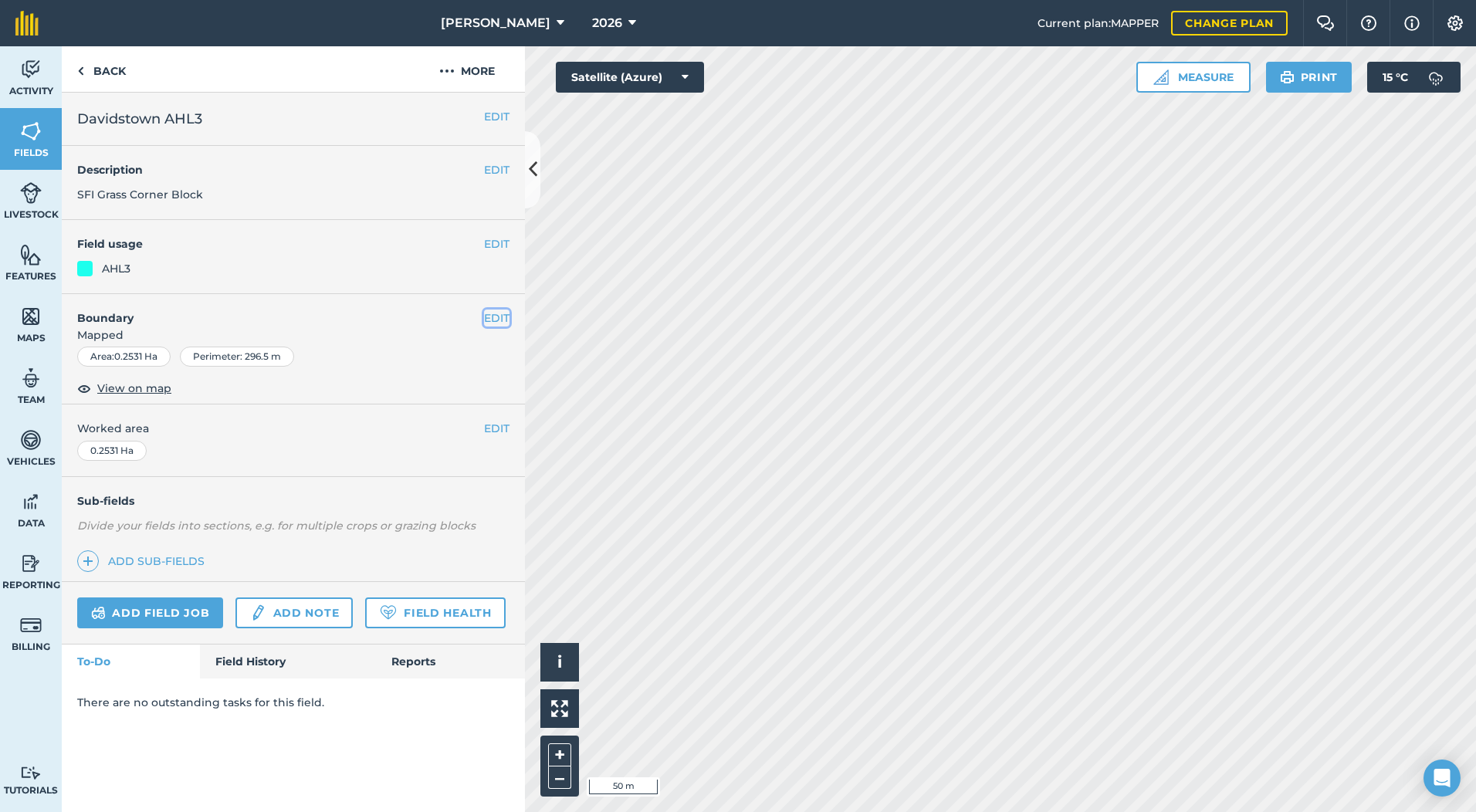
click at [498, 316] on button "EDIT" at bounding box center [497, 318] width 25 height 17
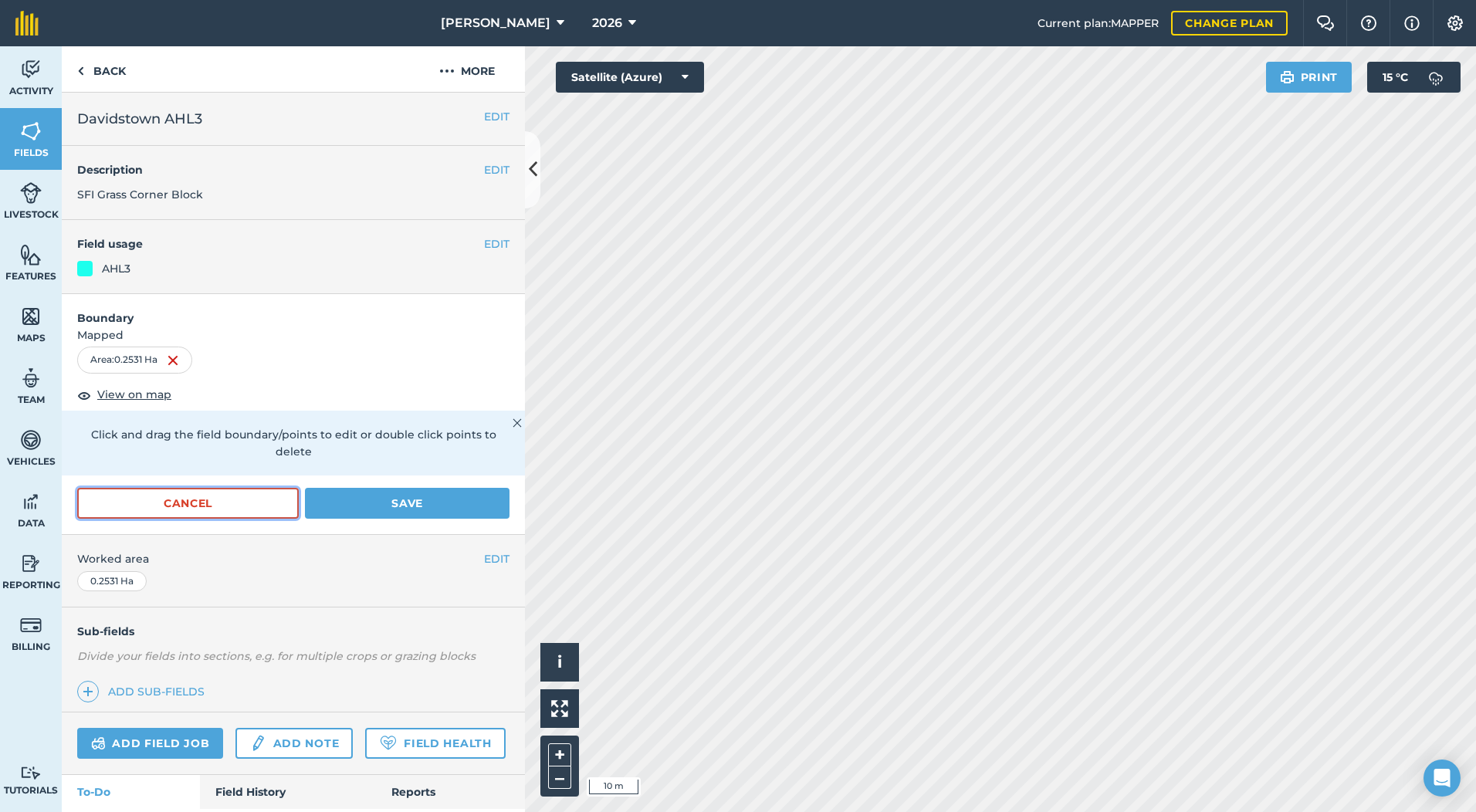
click at [277, 497] on button "Cancel" at bounding box center [188, 503] width 222 height 31
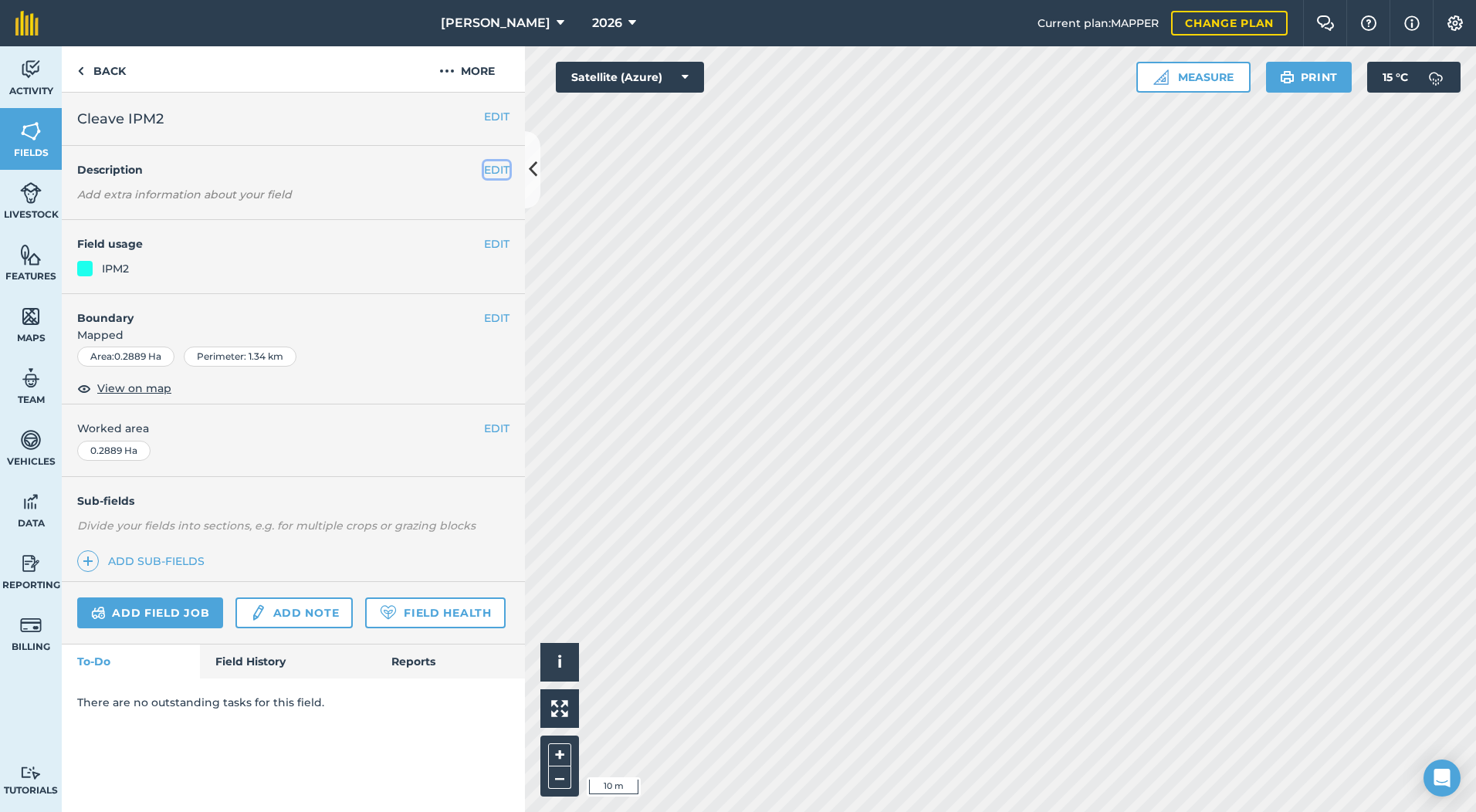
click at [496, 169] on button "EDIT" at bounding box center [497, 170] width 25 height 17
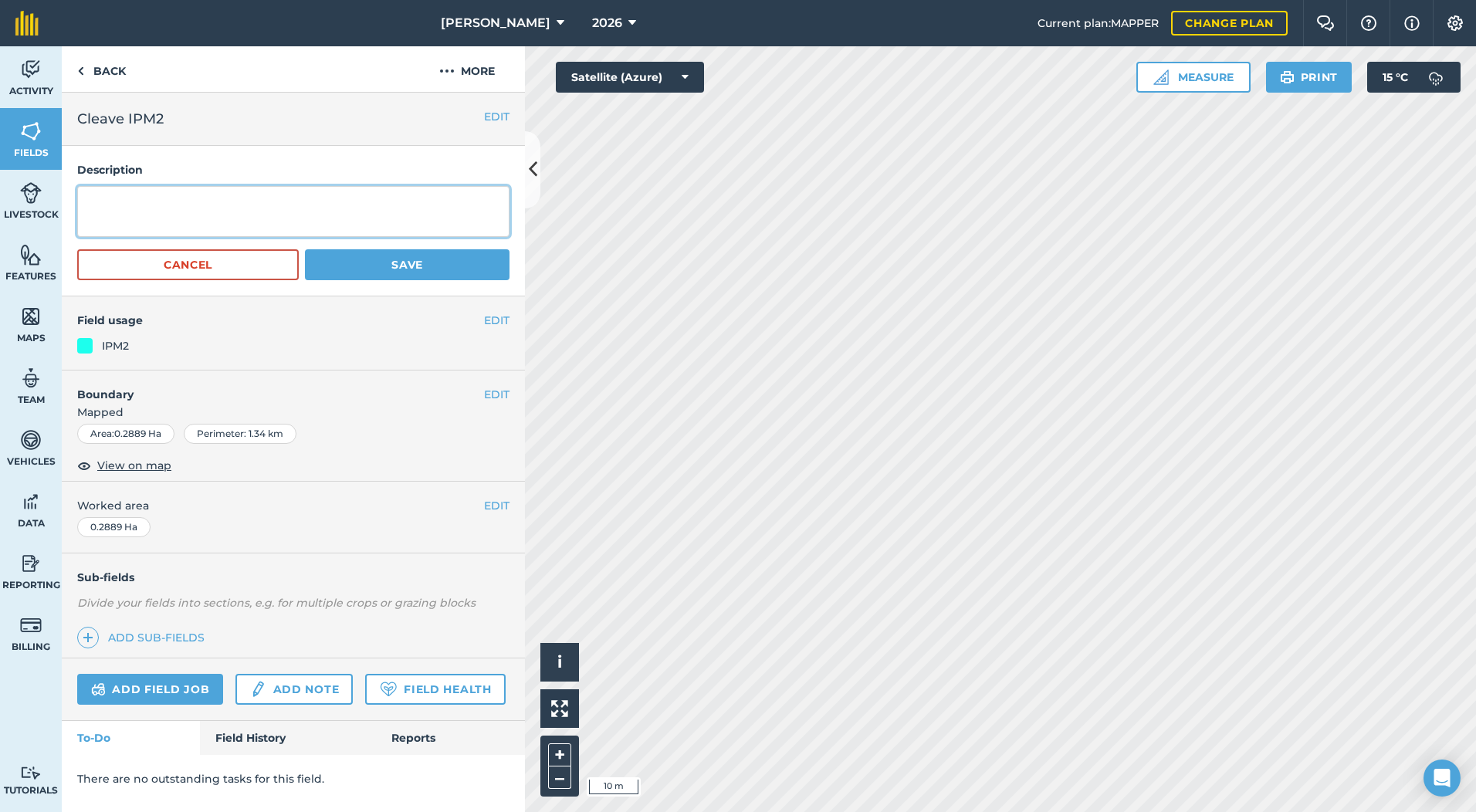
click at [269, 208] on textarea at bounding box center [293, 211] width 432 height 51
type textarea "SFI 4 metre Grass & Flower Margin"
click at [431, 271] on button "Save" at bounding box center [407, 264] width 205 height 31
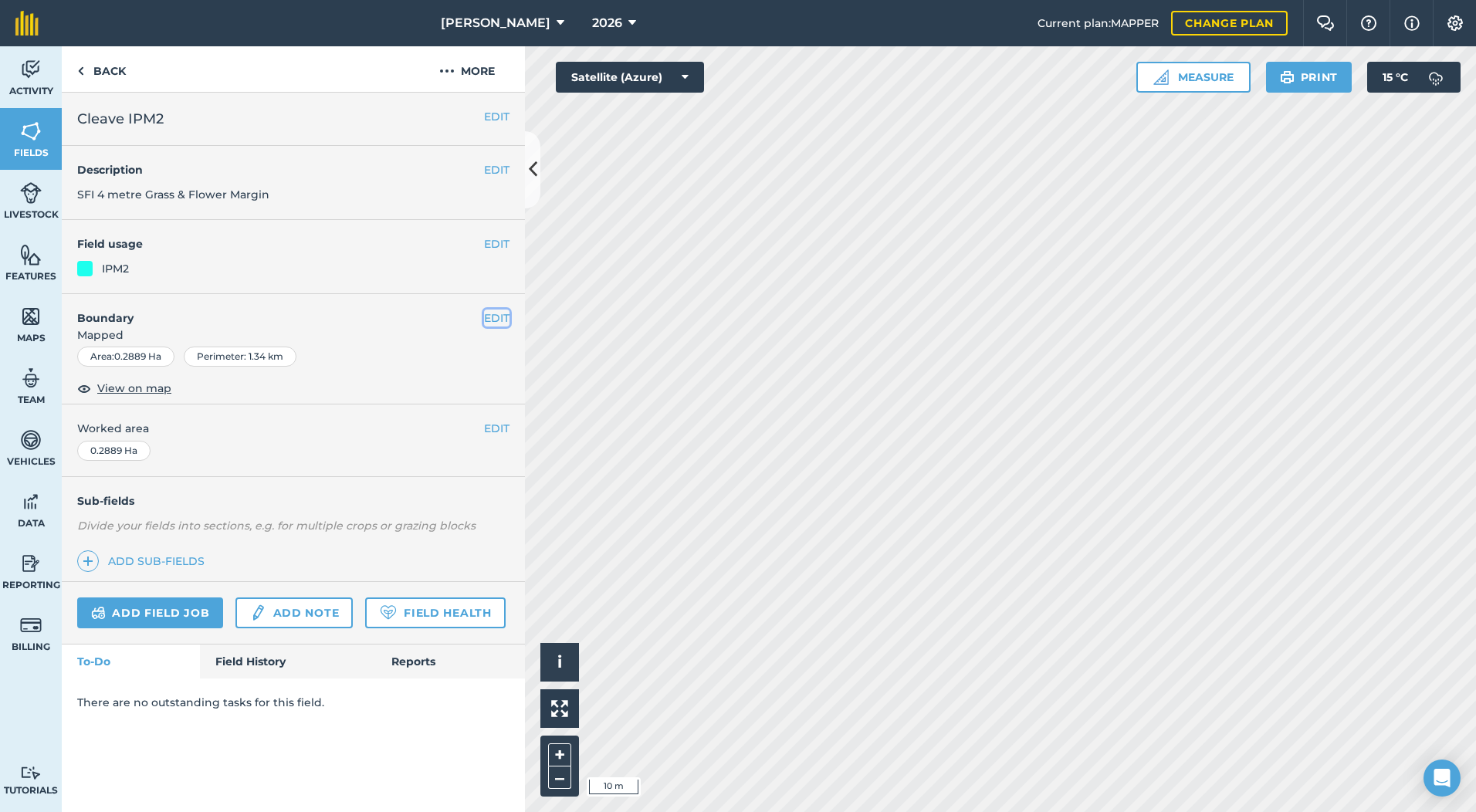
click at [489, 314] on button "EDIT" at bounding box center [497, 318] width 25 height 17
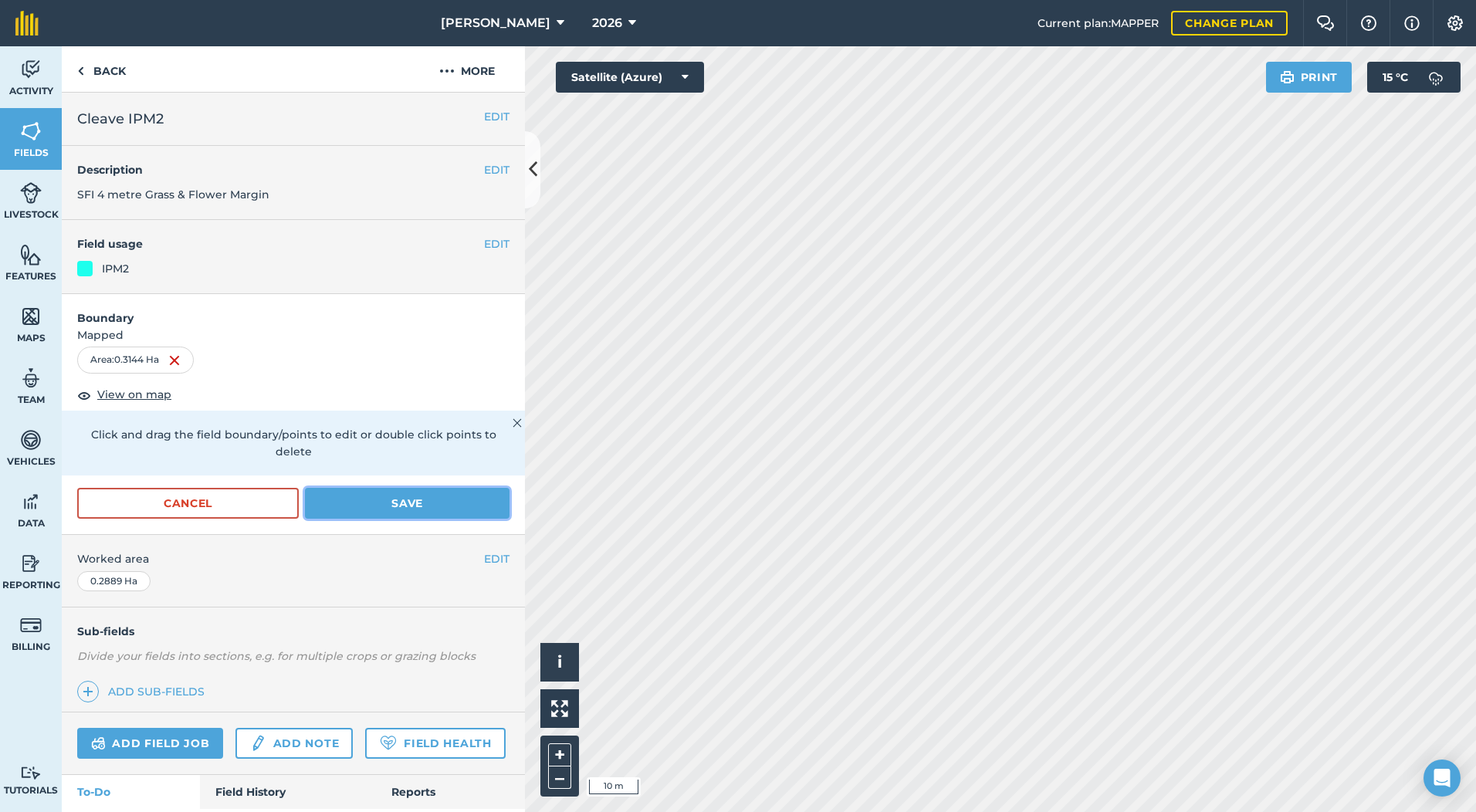
click at [427, 501] on button "Save" at bounding box center [407, 503] width 205 height 31
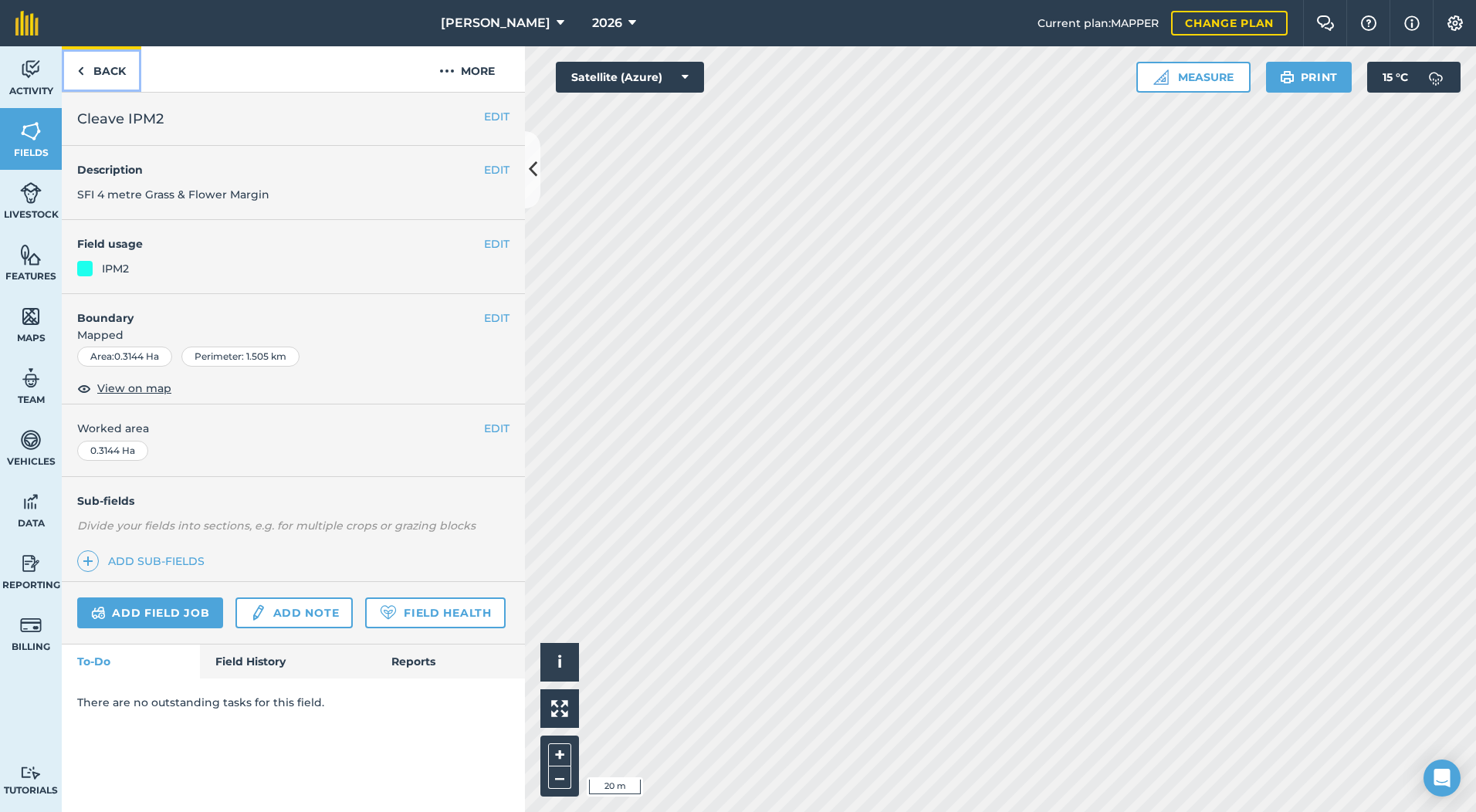
click at [104, 72] on link "Back" at bounding box center [101, 68] width 79 height 45
click at [489, 166] on button "EDIT" at bounding box center [497, 170] width 25 height 17
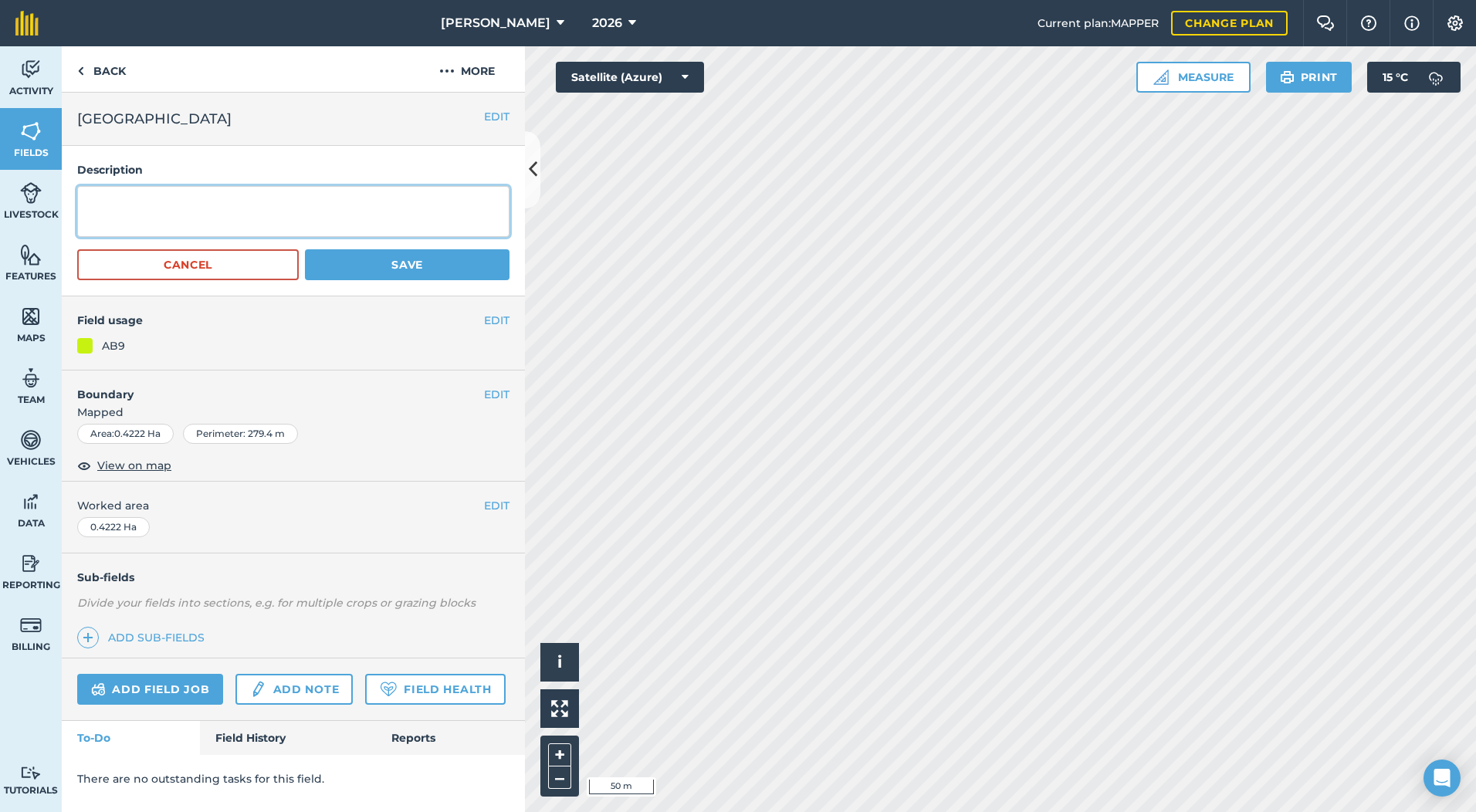
click at [311, 210] on textarea at bounding box center [293, 211] width 432 height 51
type textarea "Mid Tier Winter Bird Mix"
click at [416, 269] on button "Save" at bounding box center [407, 264] width 205 height 31
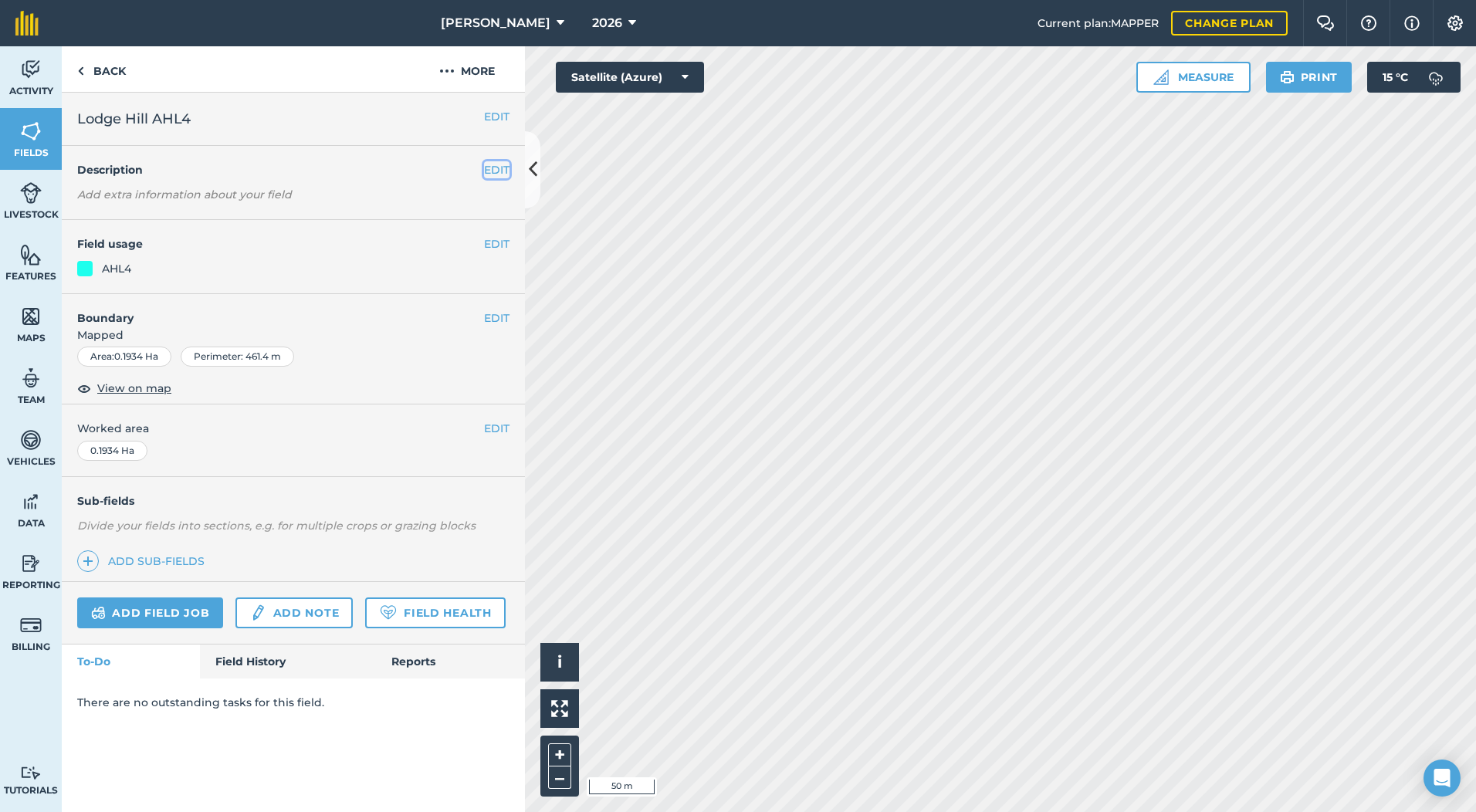
drag, startPoint x: 498, startPoint y: 170, endPoint x: 381, endPoint y: 170, distance: 117.0
click at [499, 170] on button "EDIT" at bounding box center [497, 170] width 25 height 17
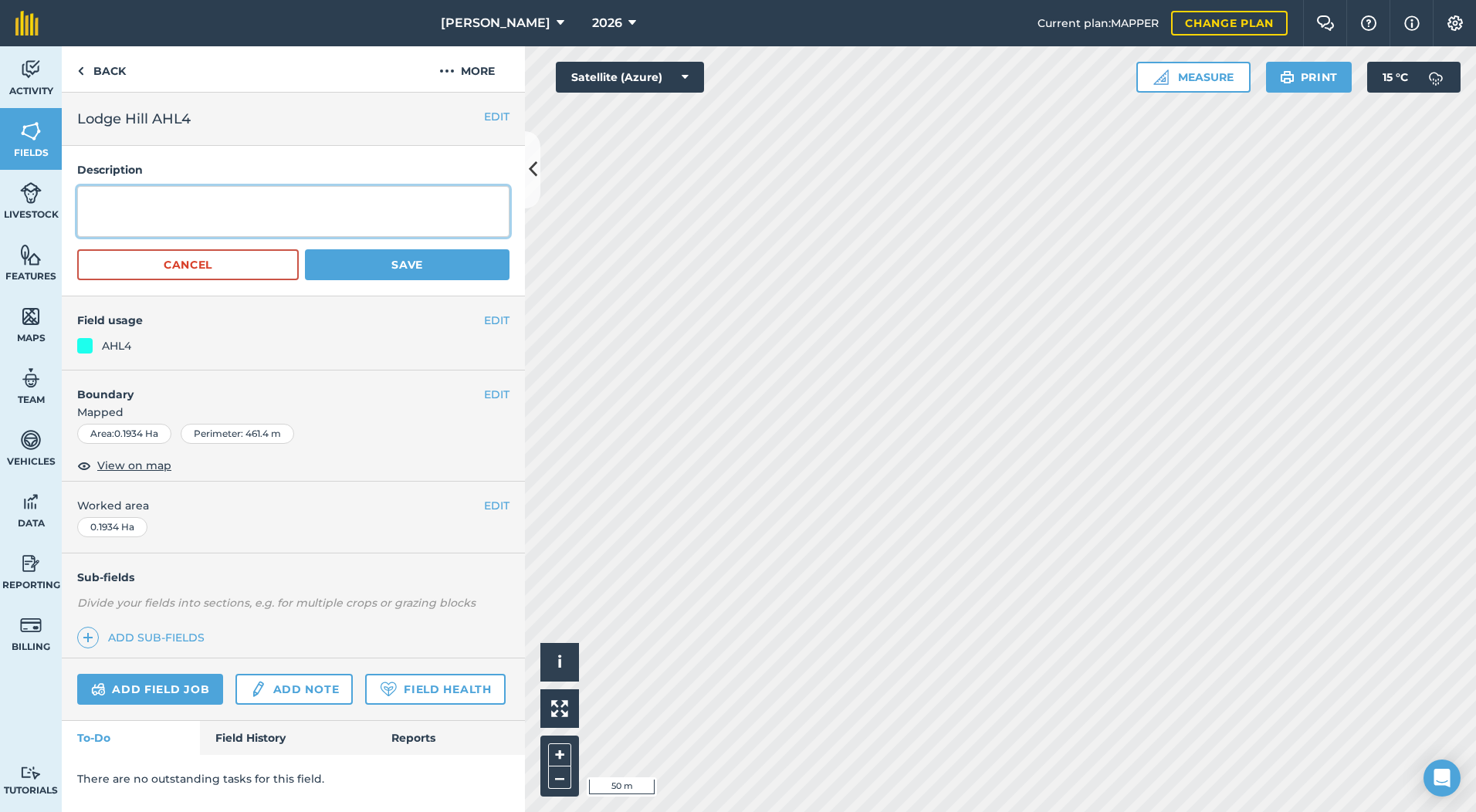
click at [175, 201] on textarea at bounding box center [293, 211] width 432 height 51
type textarea "SFI 12 metre Grass Margin"
click at [451, 259] on button "Save" at bounding box center [407, 264] width 205 height 31
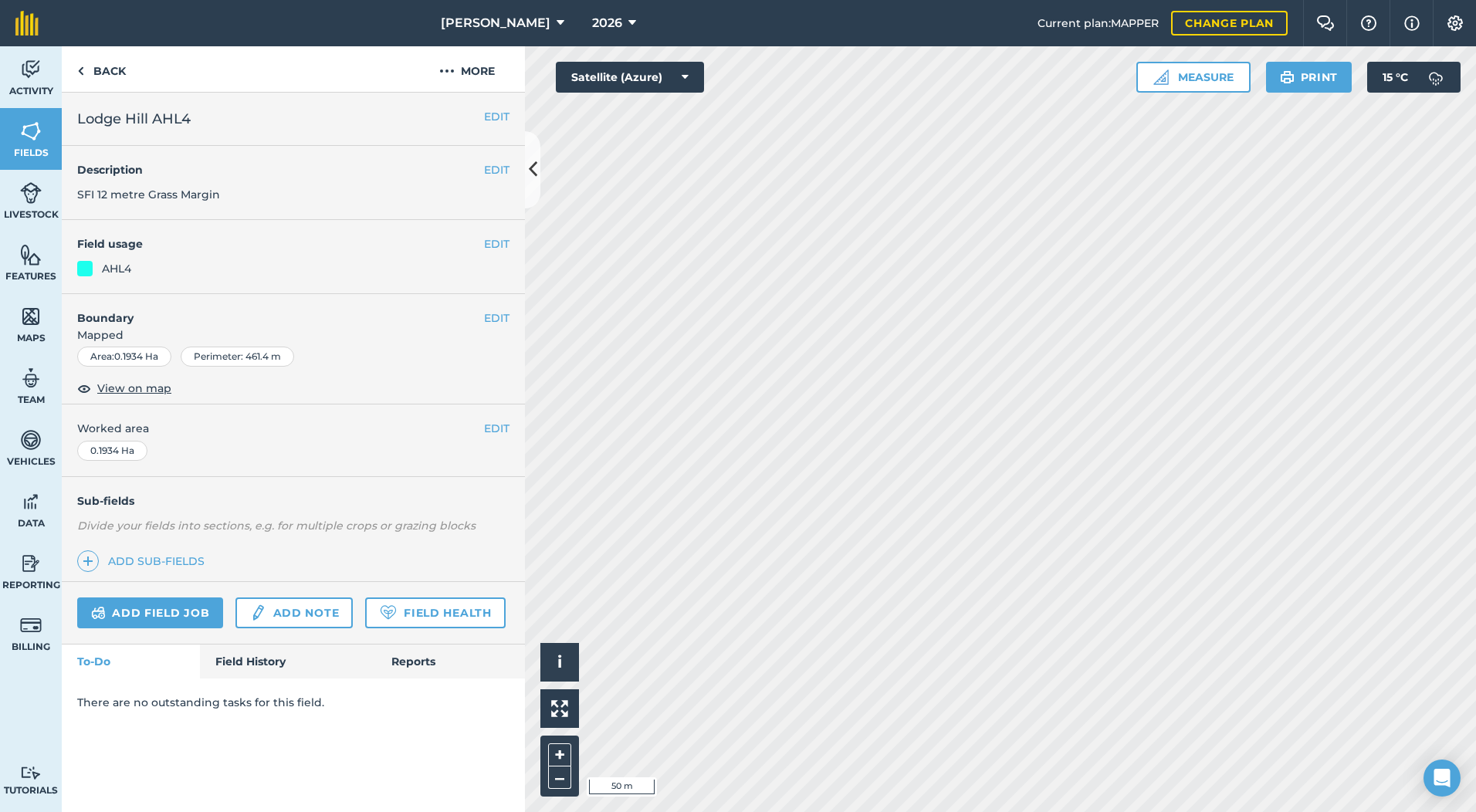
click at [418, 197] on div "EDIT Description SFI 12 metre Grass Margin" at bounding box center [293, 182] width 463 height 74
click at [114, 75] on link "Back" at bounding box center [101, 68] width 79 height 45
click at [489, 314] on button "EDIT" at bounding box center [497, 318] width 25 height 17
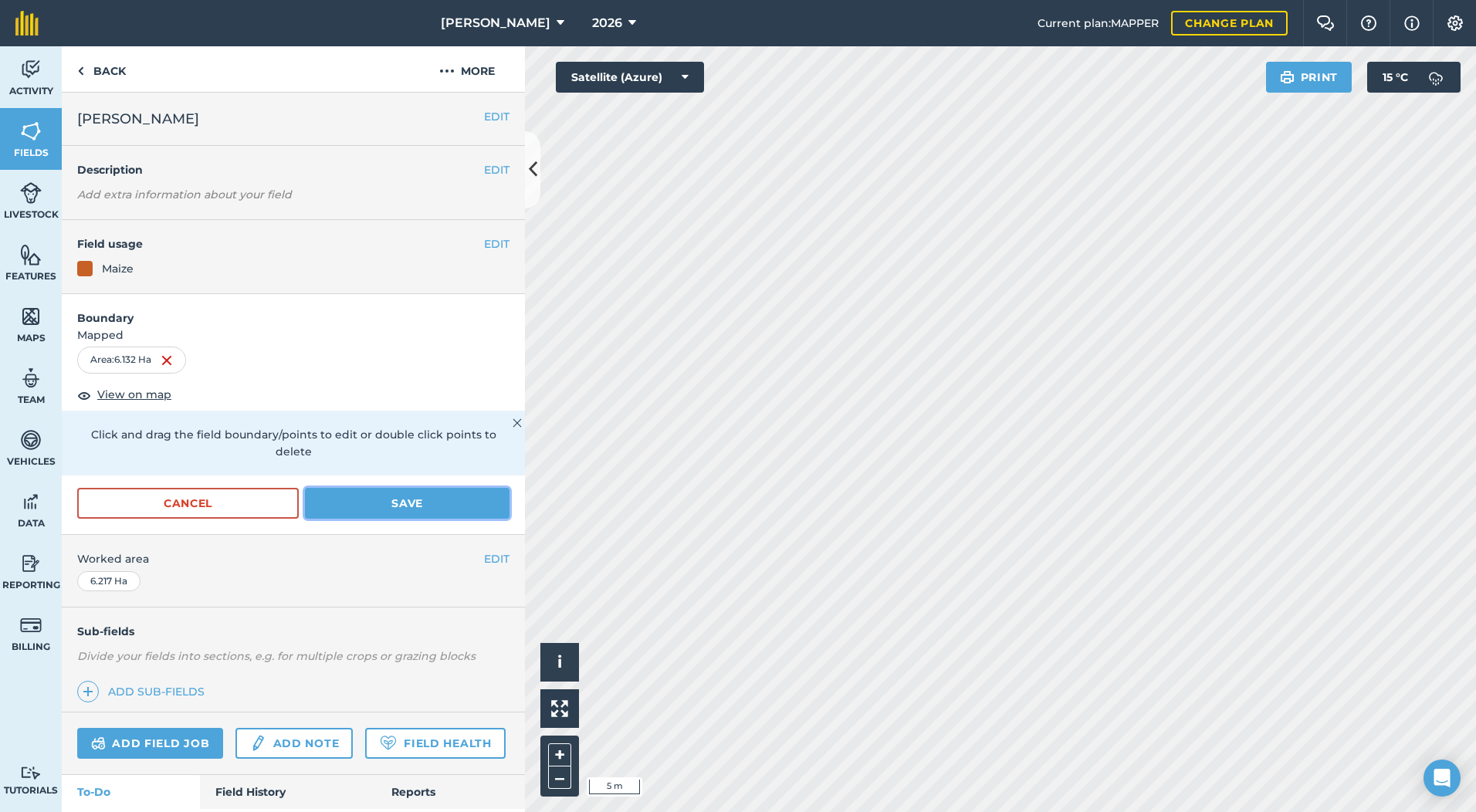
click at [373, 502] on button "Save" at bounding box center [407, 503] width 205 height 31
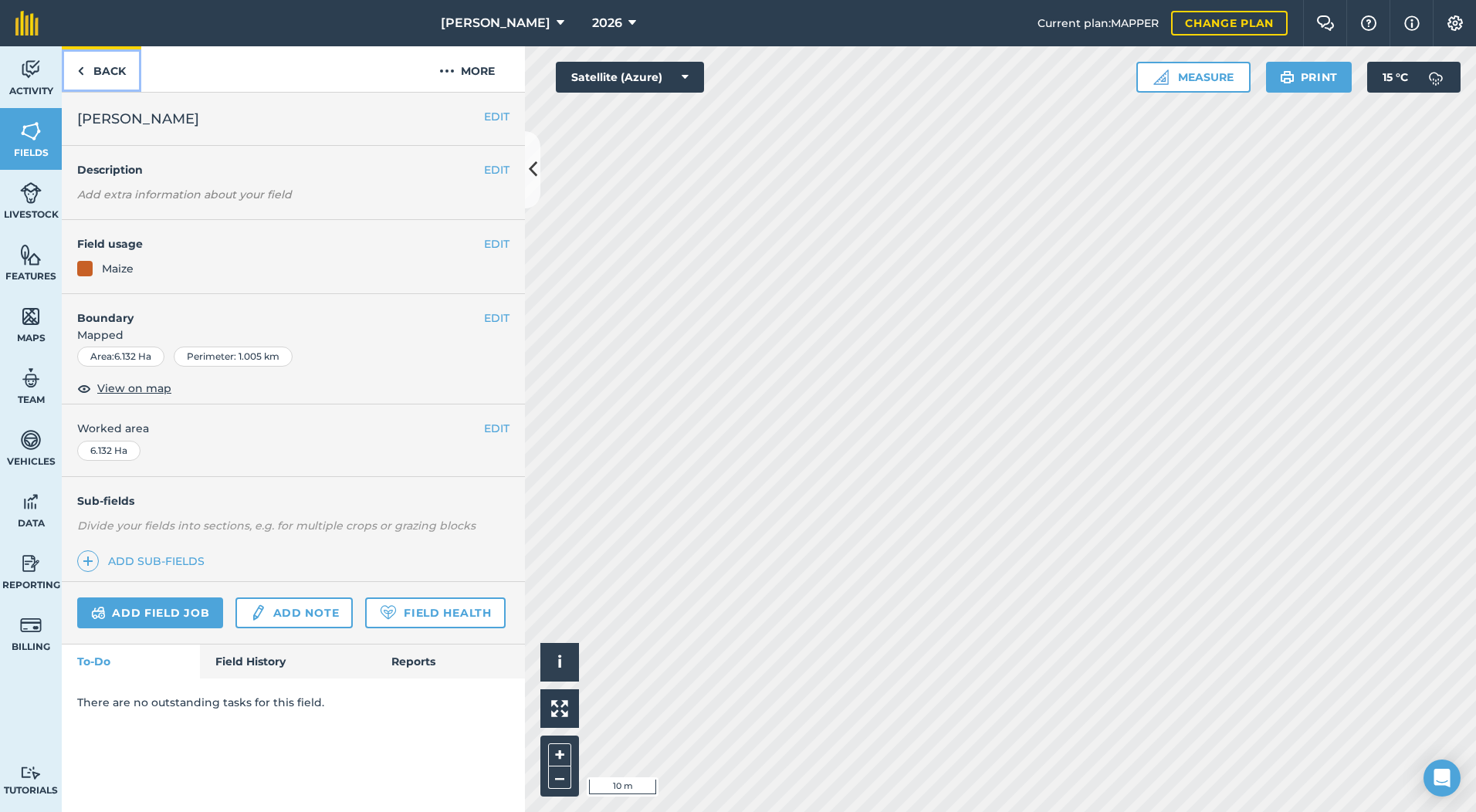
click at [89, 73] on link "Back" at bounding box center [101, 68] width 79 height 45
click at [114, 74] on link "Back" at bounding box center [101, 68] width 79 height 45
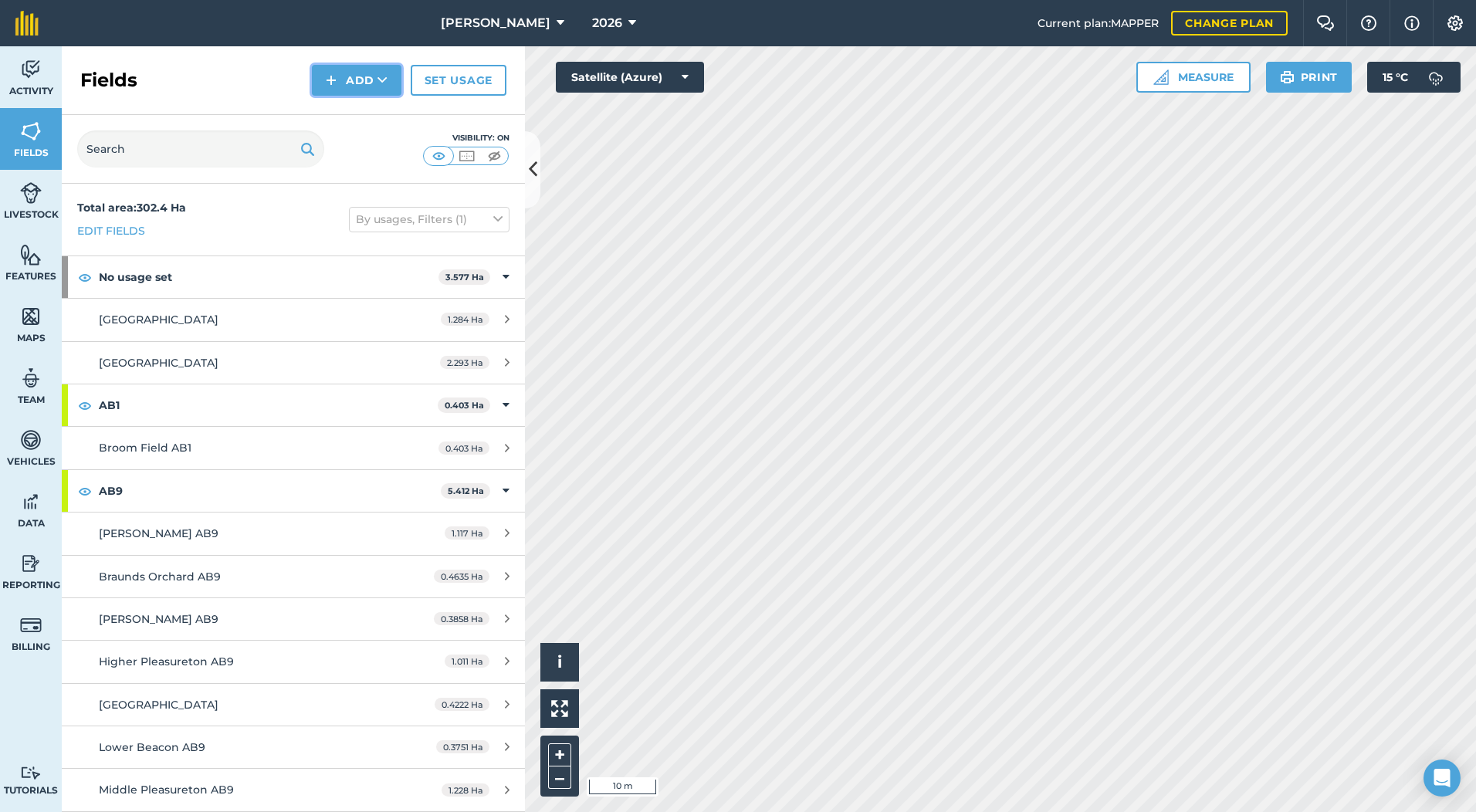
click at [346, 81] on button "Add" at bounding box center [356, 80] width 90 height 31
click at [357, 114] on link "Draw" at bounding box center [357, 115] width 85 height 34
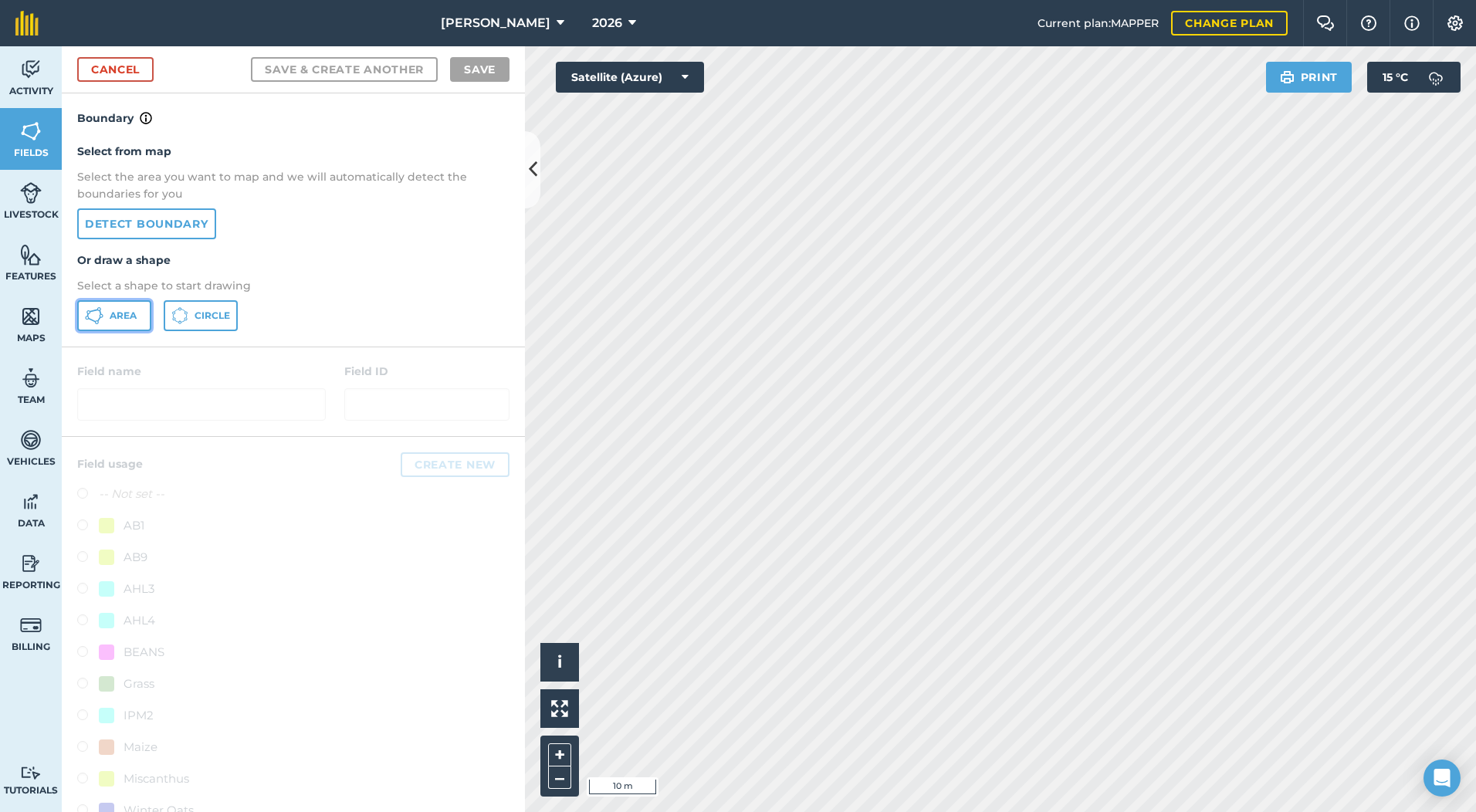
click at [114, 316] on span "Area" at bounding box center [123, 315] width 27 height 13
click at [821, 0] on html "[PERSON_NAME] 2026 Current plan : MAPPER Change plan Farm Chat Help Info Settin…" at bounding box center [738, 406] width 1476 height 812
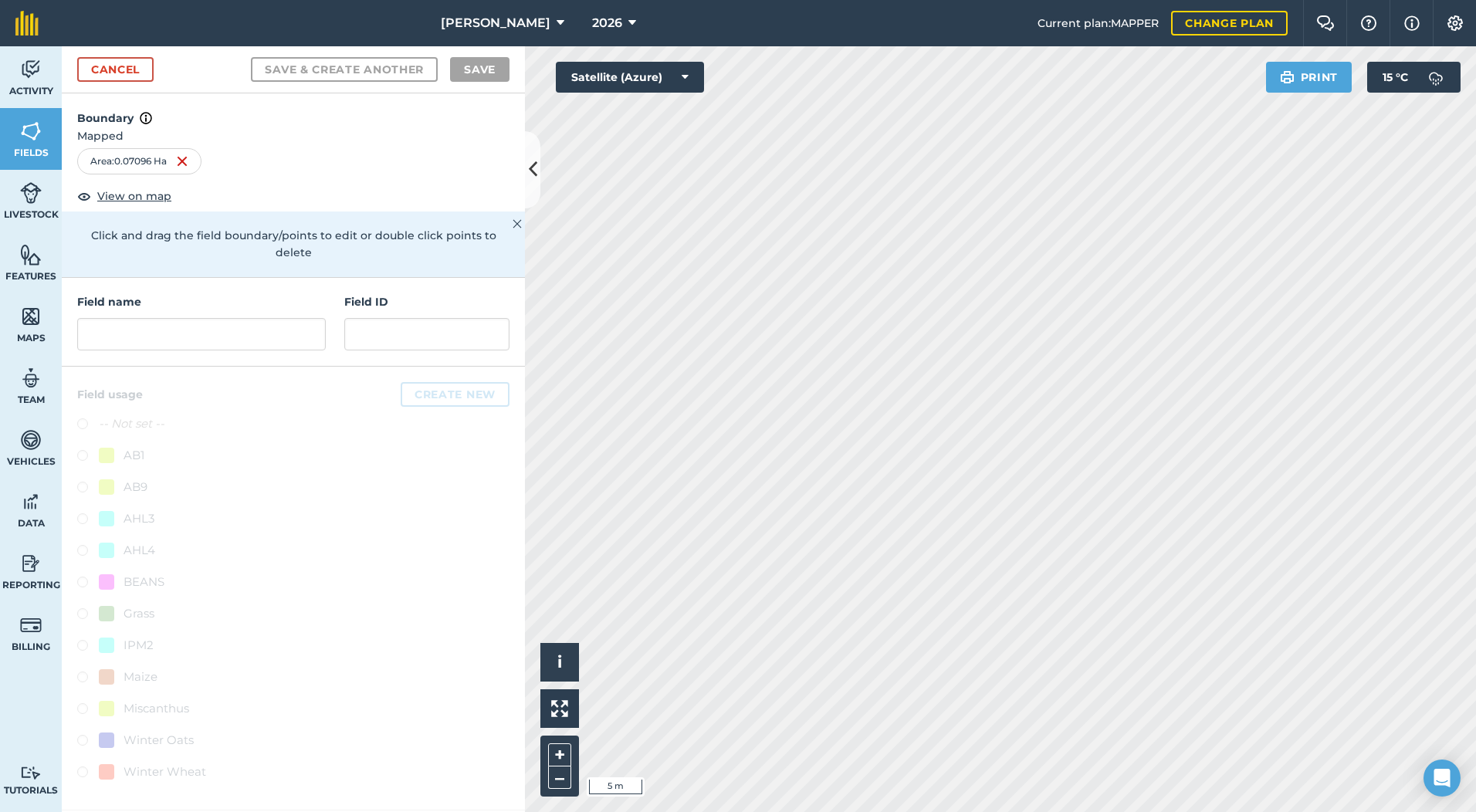
click at [81, 532] on div at bounding box center [293, 588] width 463 height 444
click at [248, 318] on input "text" at bounding box center [202, 335] width 249 height 33
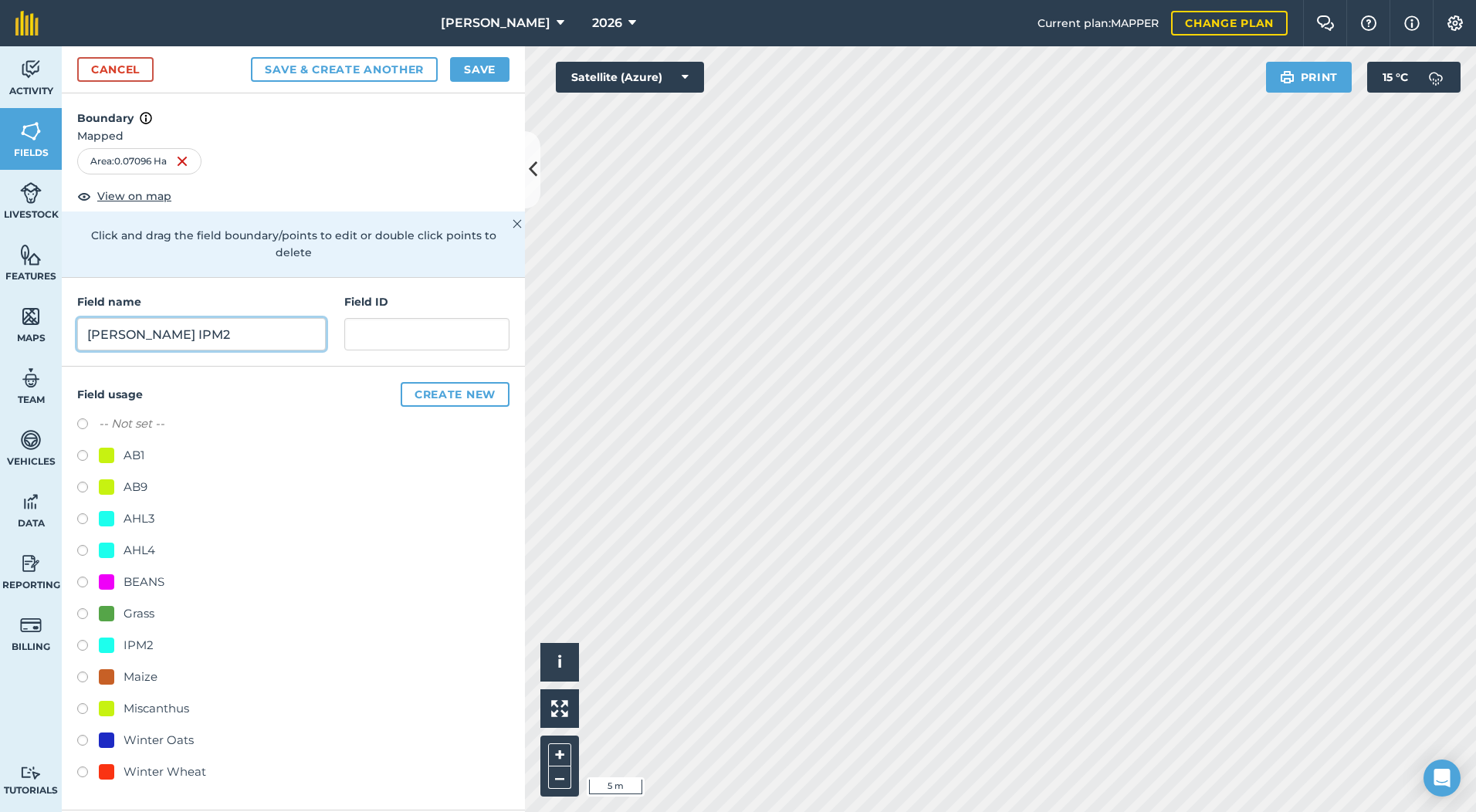
type input "[PERSON_NAME] IPM2"
click at [251, 57] on button "Save & Create Another" at bounding box center [344, 69] width 187 height 25
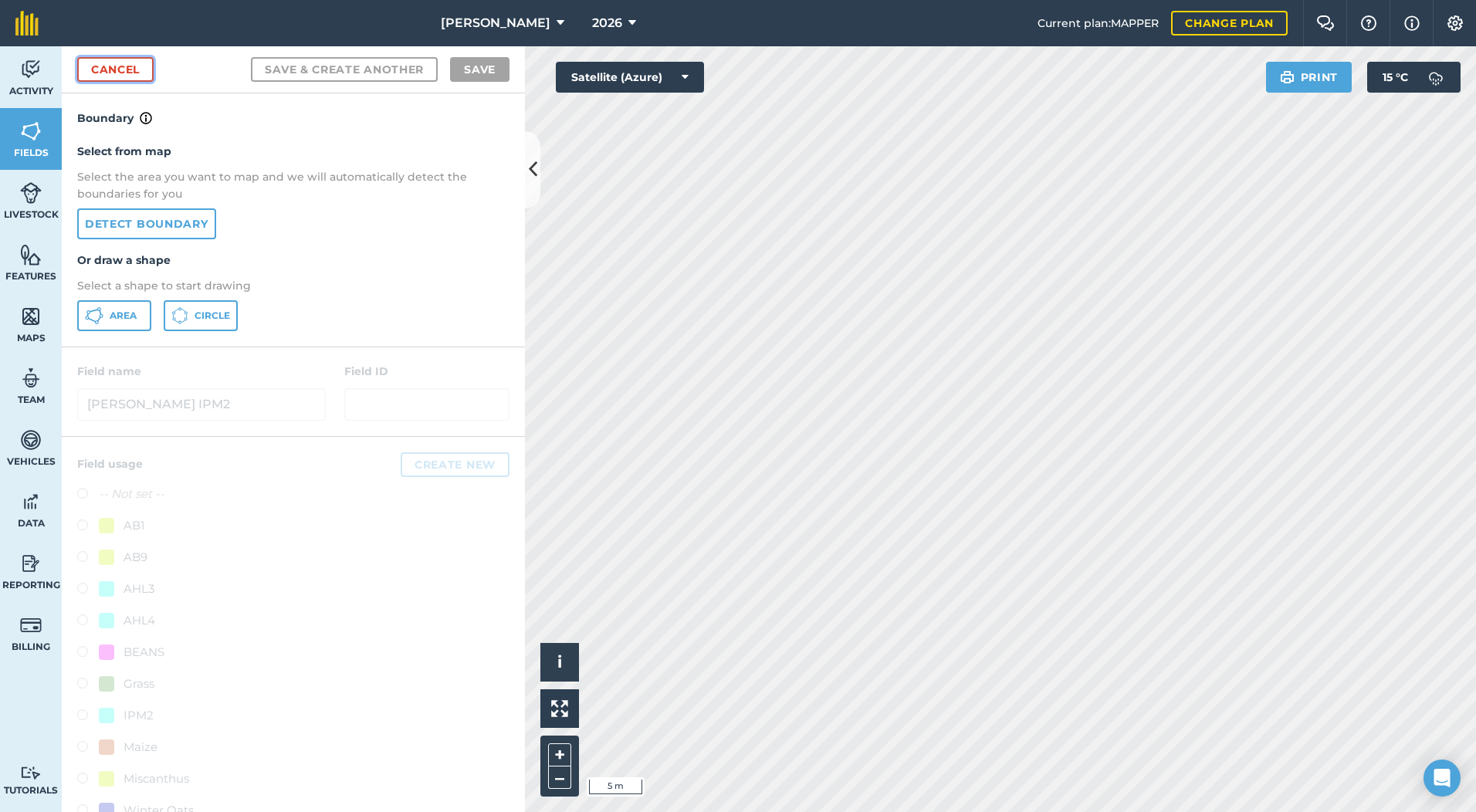
click at [121, 67] on link "Cancel" at bounding box center [115, 69] width 76 height 25
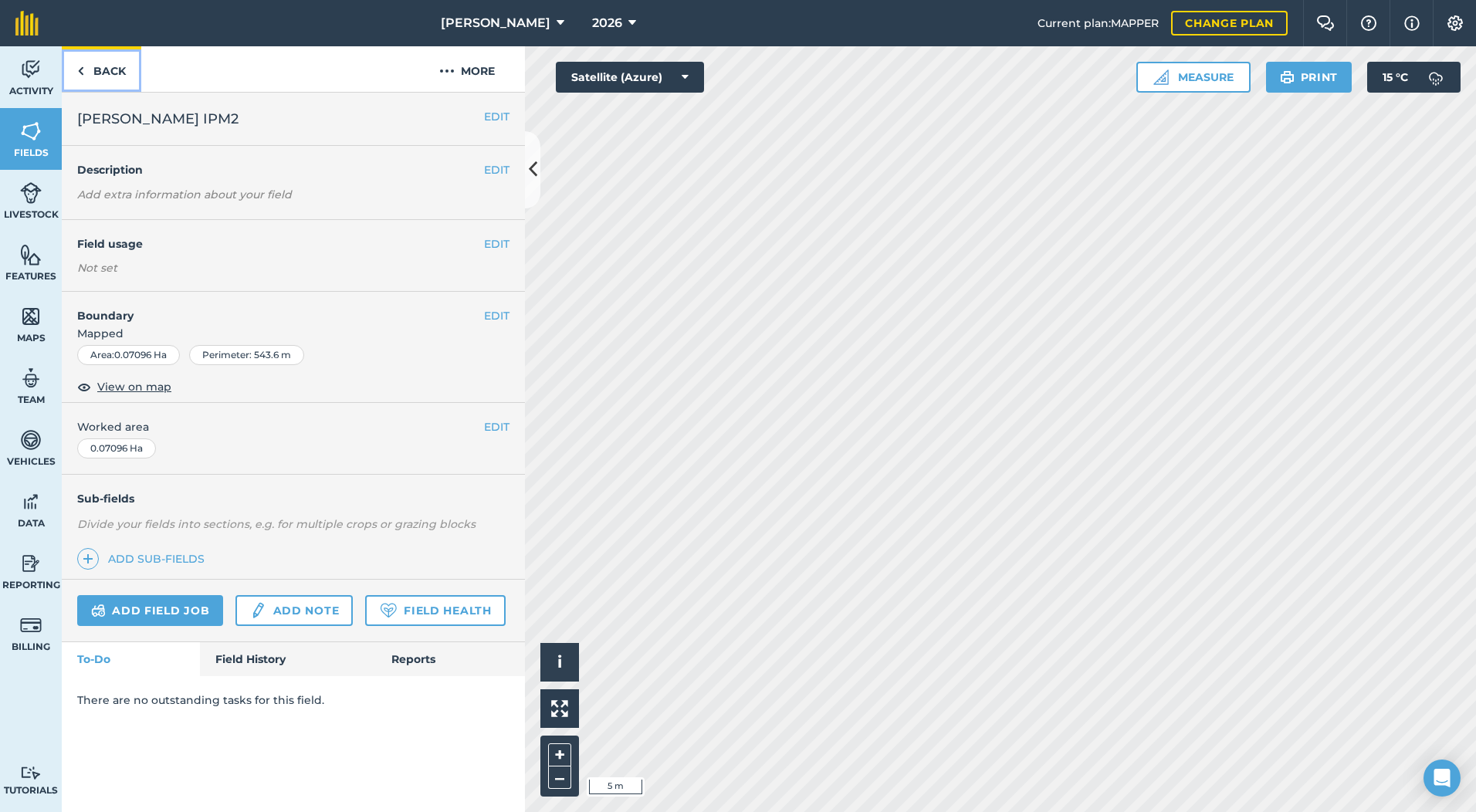
click at [110, 70] on link "Back" at bounding box center [101, 68] width 79 height 45
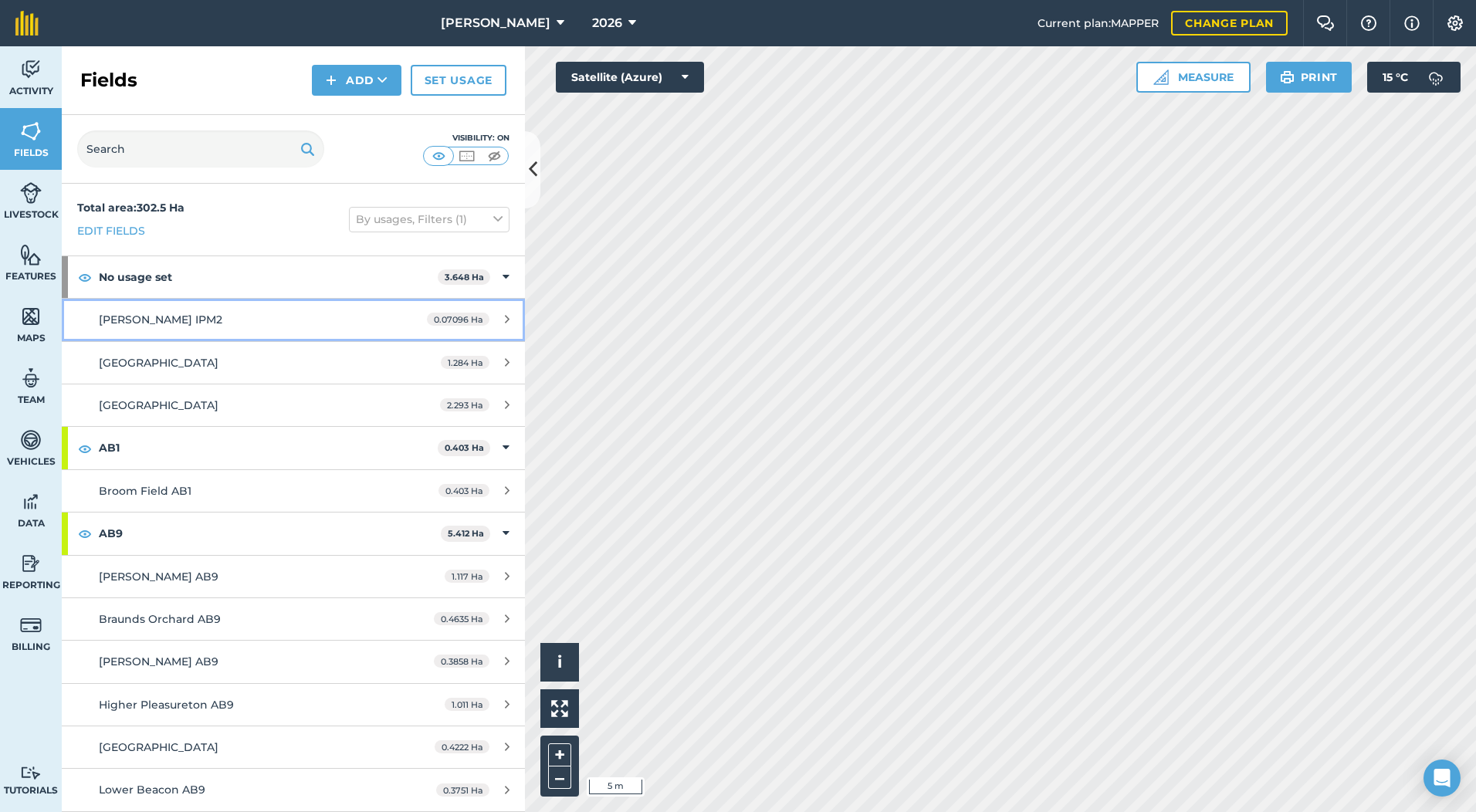
click at [138, 315] on span "[PERSON_NAME] IPM2" at bounding box center [160, 319] width 123 height 14
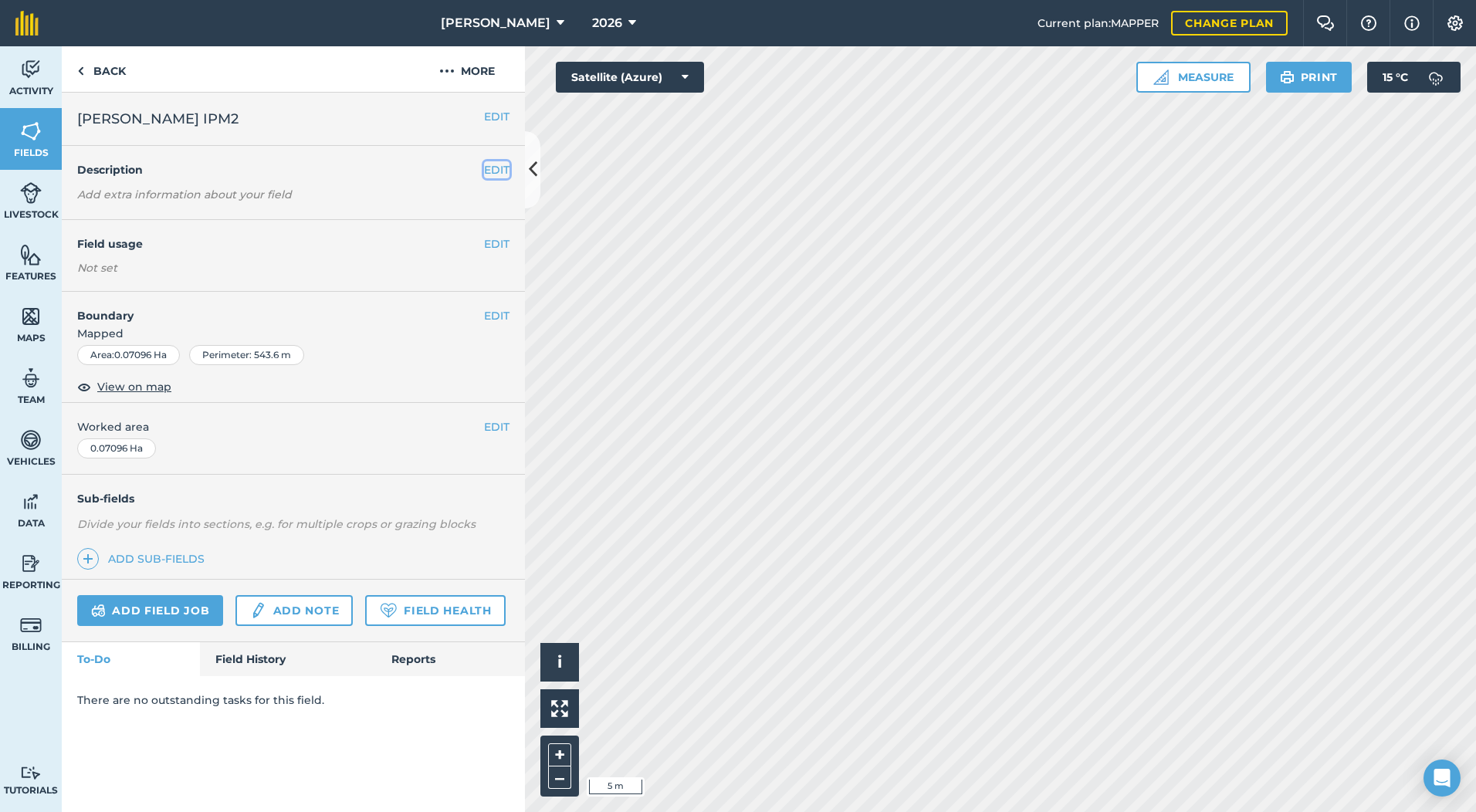
click at [501, 169] on button "EDIT" at bounding box center [497, 170] width 25 height 17
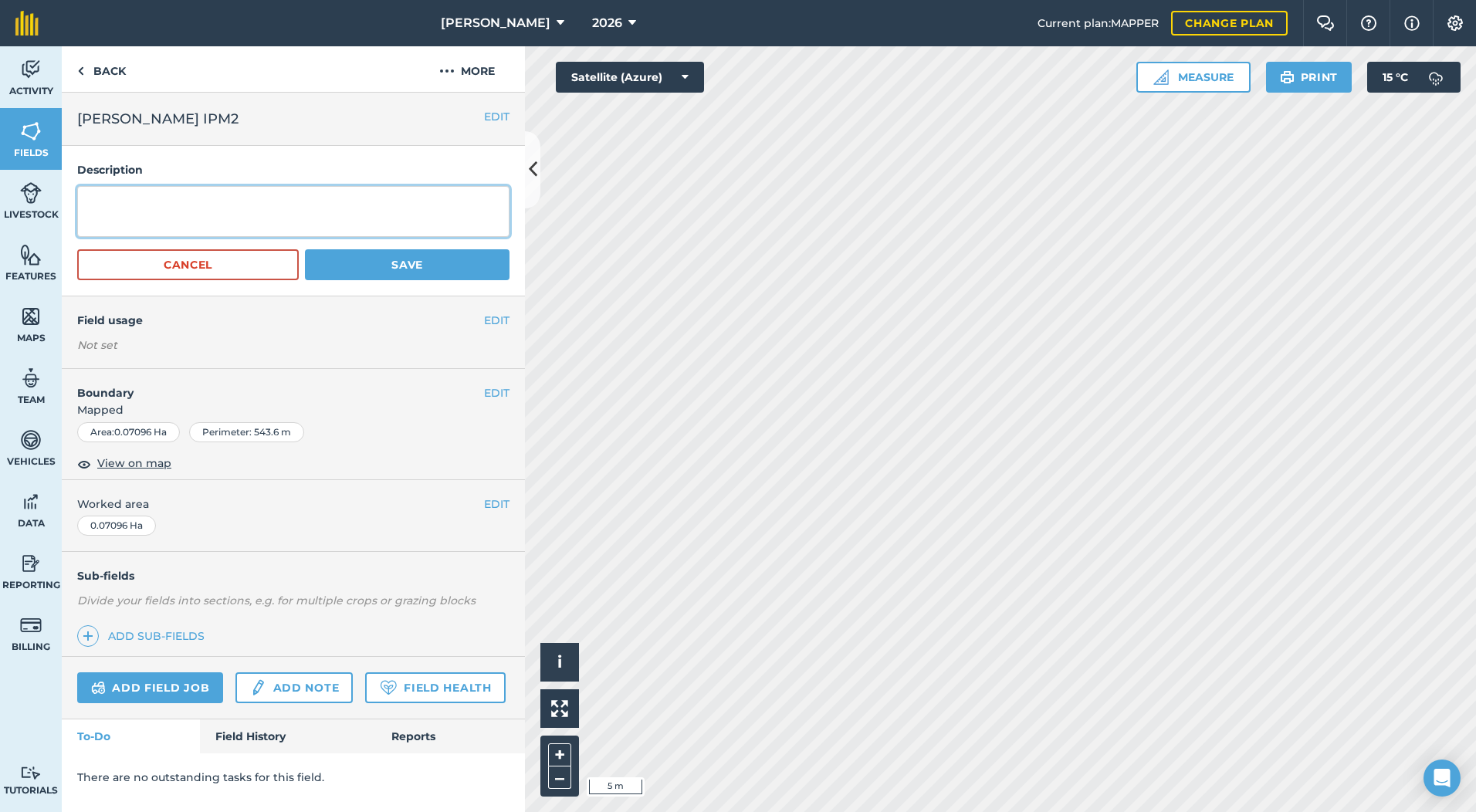
click at [253, 220] on textarea at bounding box center [293, 211] width 432 height 51
type textarea "SFI 4 metre Grass & Flower Margin New 2026"
click at [343, 257] on button "Save" at bounding box center [407, 264] width 205 height 31
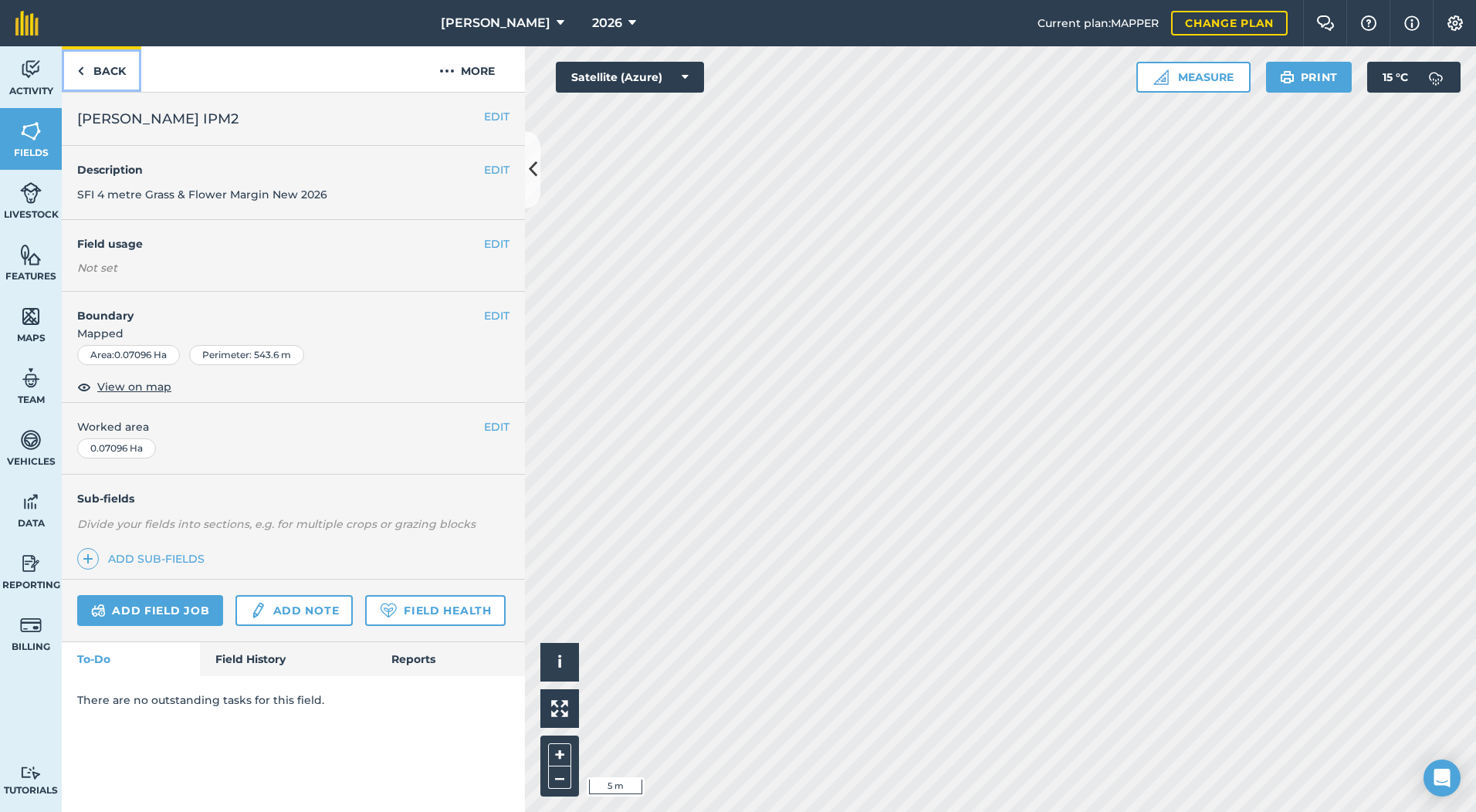
click at [99, 68] on link "Back" at bounding box center [101, 68] width 79 height 45
click at [106, 74] on link "Back" at bounding box center [101, 68] width 79 height 45
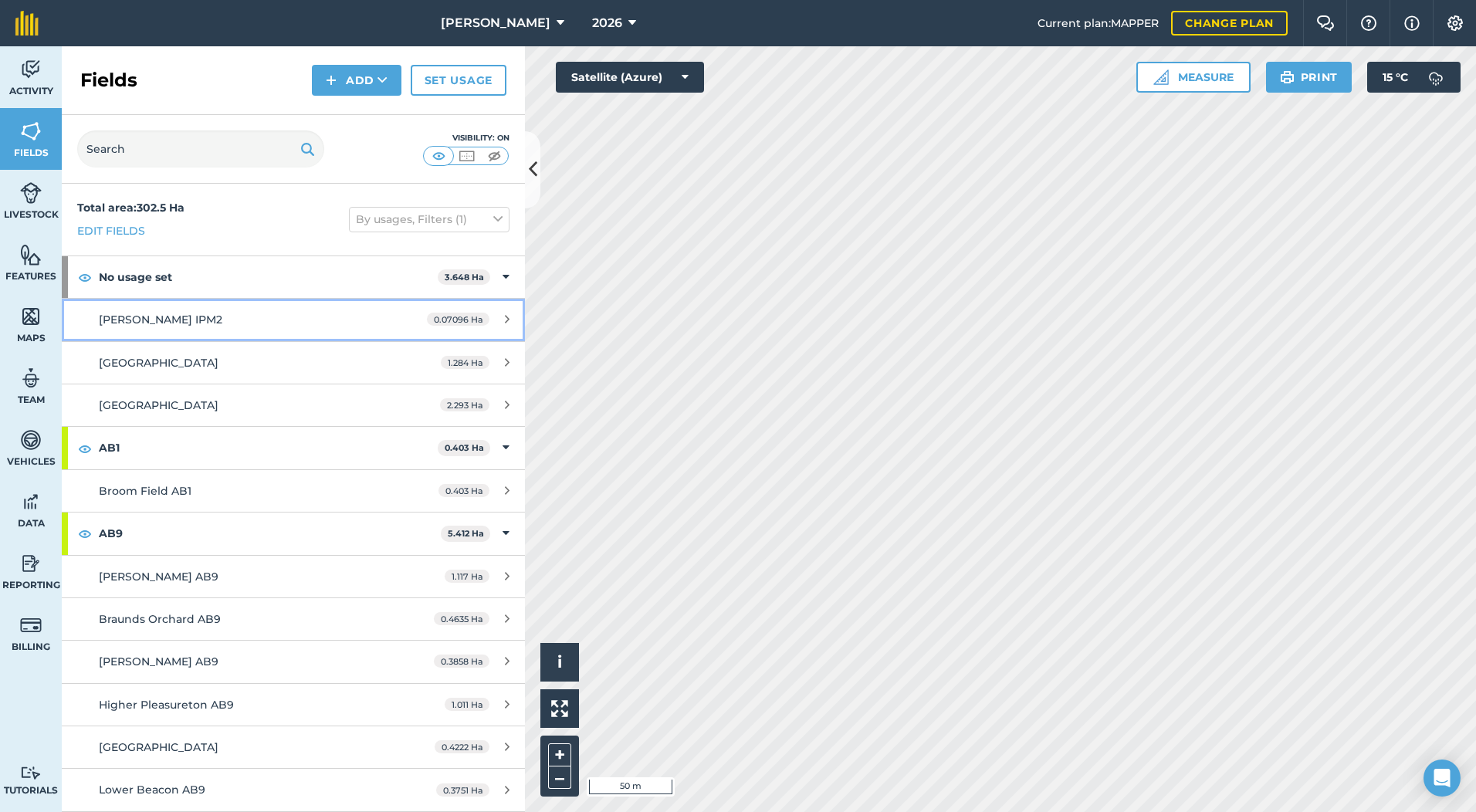
click at [149, 320] on span "[PERSON_NAME] IPM2" at bounding box center [160, 319] width 123 height 14
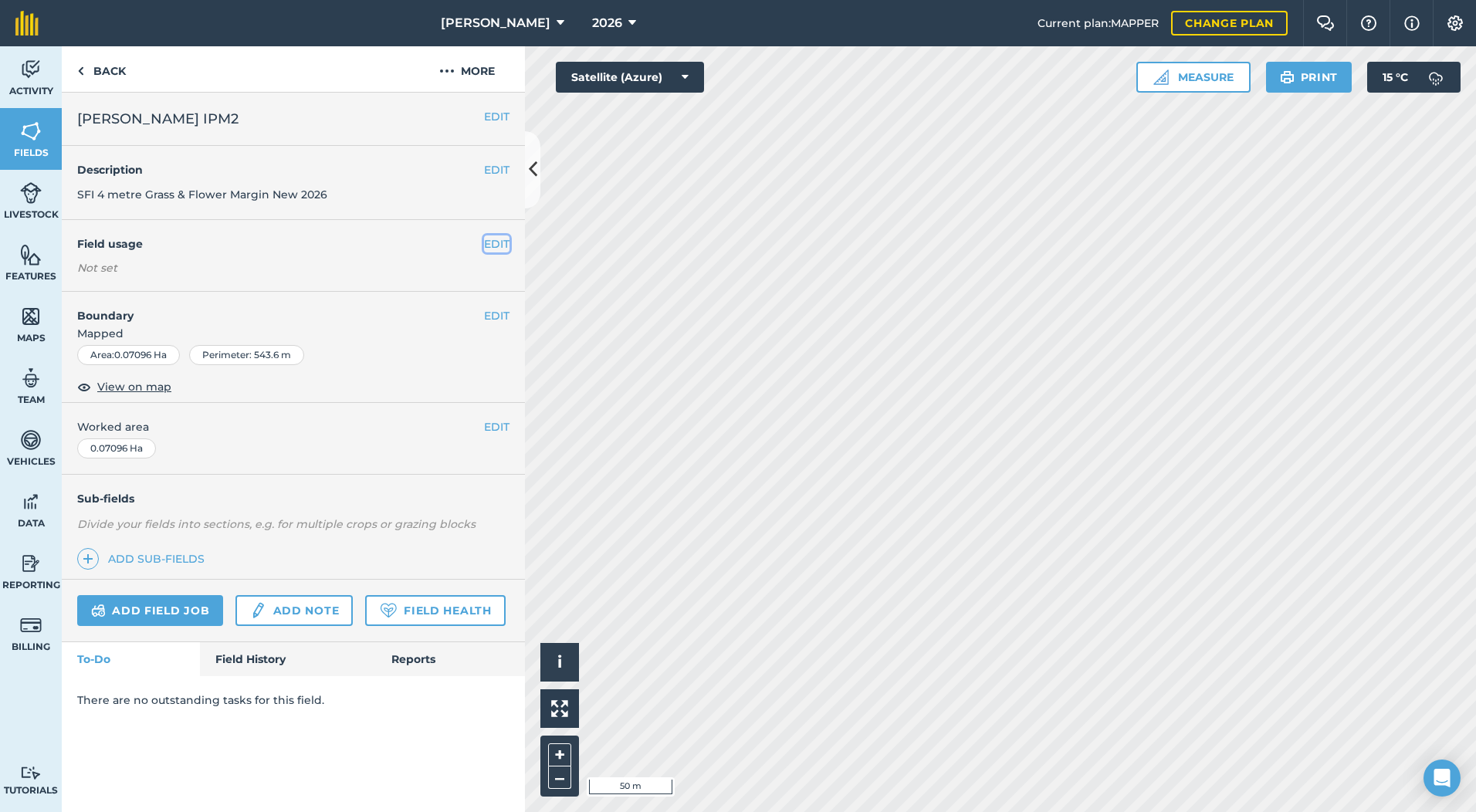
click at [494, 247] on button "EDIT" at bounding box center [497, 244] width 25 height 17
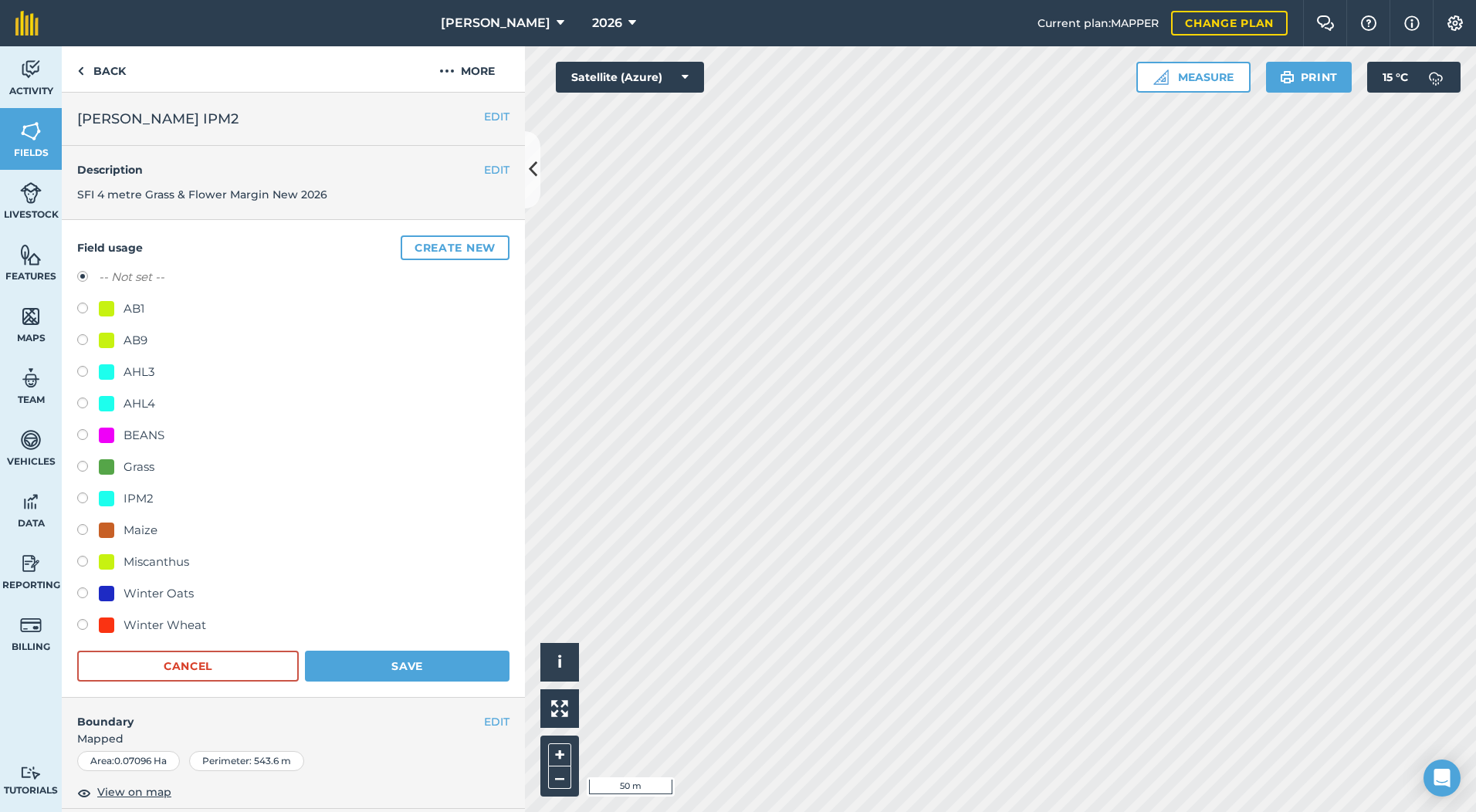
click at [85, 497] on label at bounding box center [88, 501] width 21 height 15
radio input "true"
radio input "false"
click at [427, 669] on button "Save" at bounding box center [407, 666] width 205 height 31
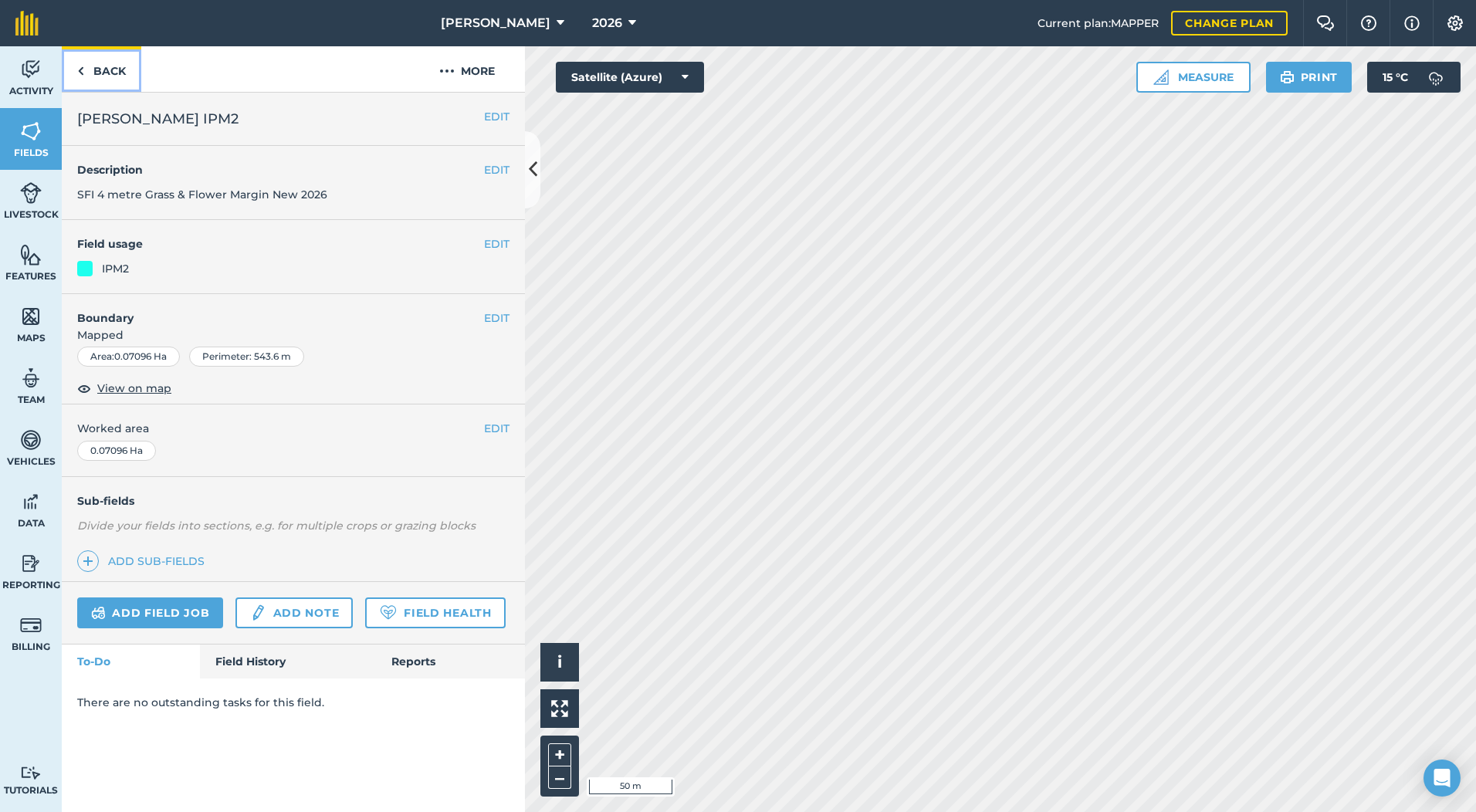
click at [109, 73] on link "Back" at bounding box center [101, 68] width 79 height 45
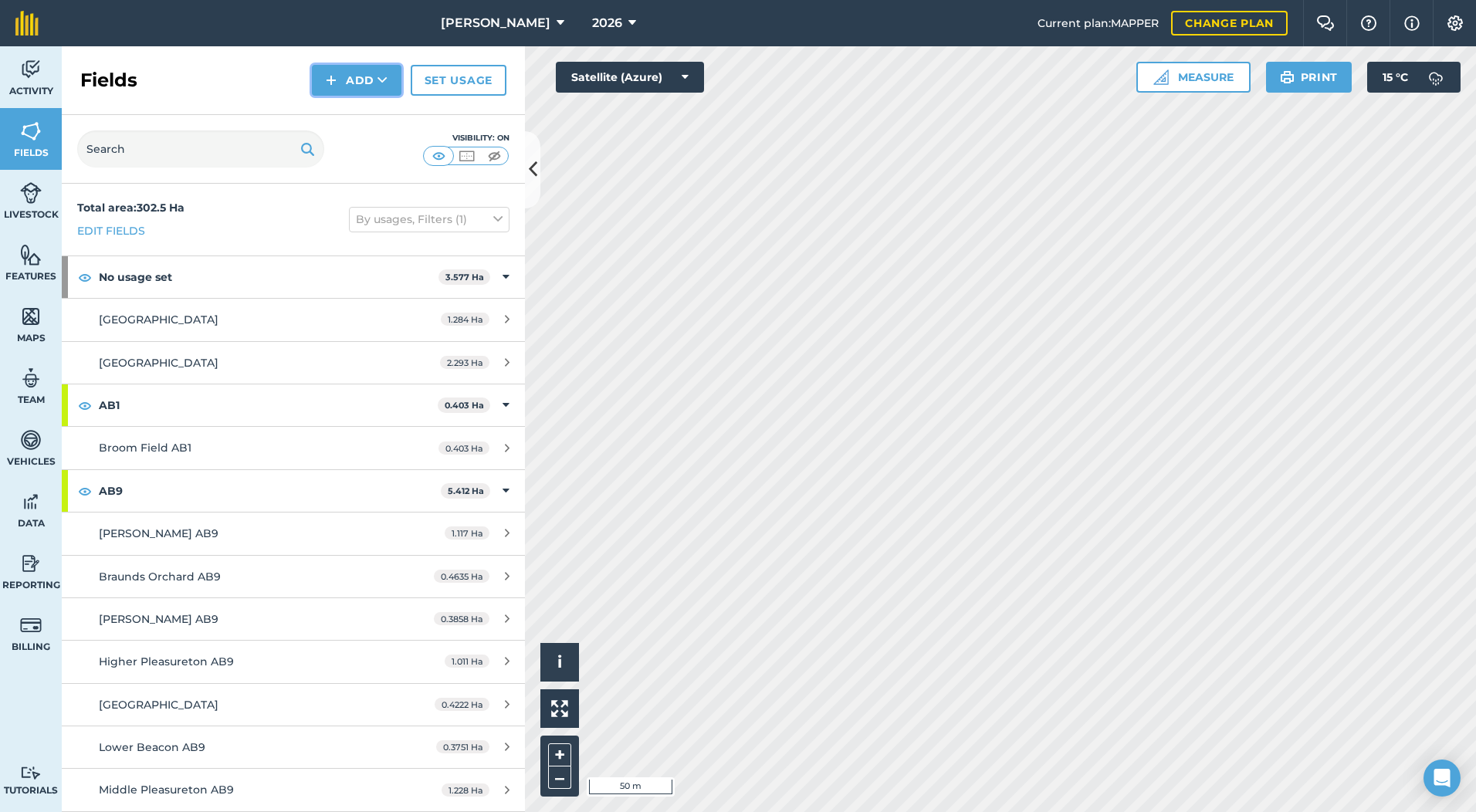
click at [356, 76] on button "Add" at bounding box center [356, 80] width 90 height 31
click at [337, 113] on link "Draw" at bounding box center [357, 115] width 85 height 34
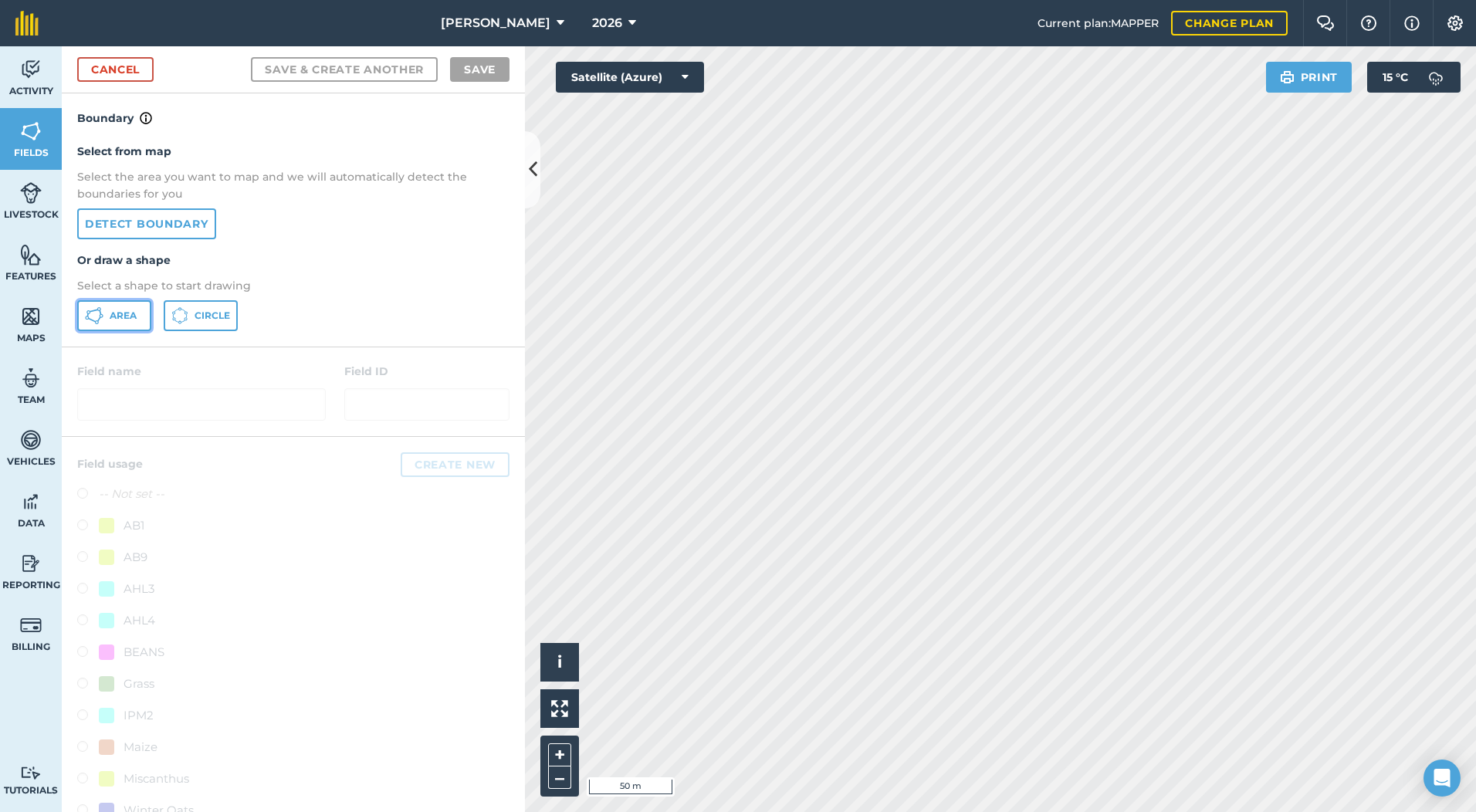
click at [110, 316] on span "Area" at bounding box center [123, 315] width 27 height 13
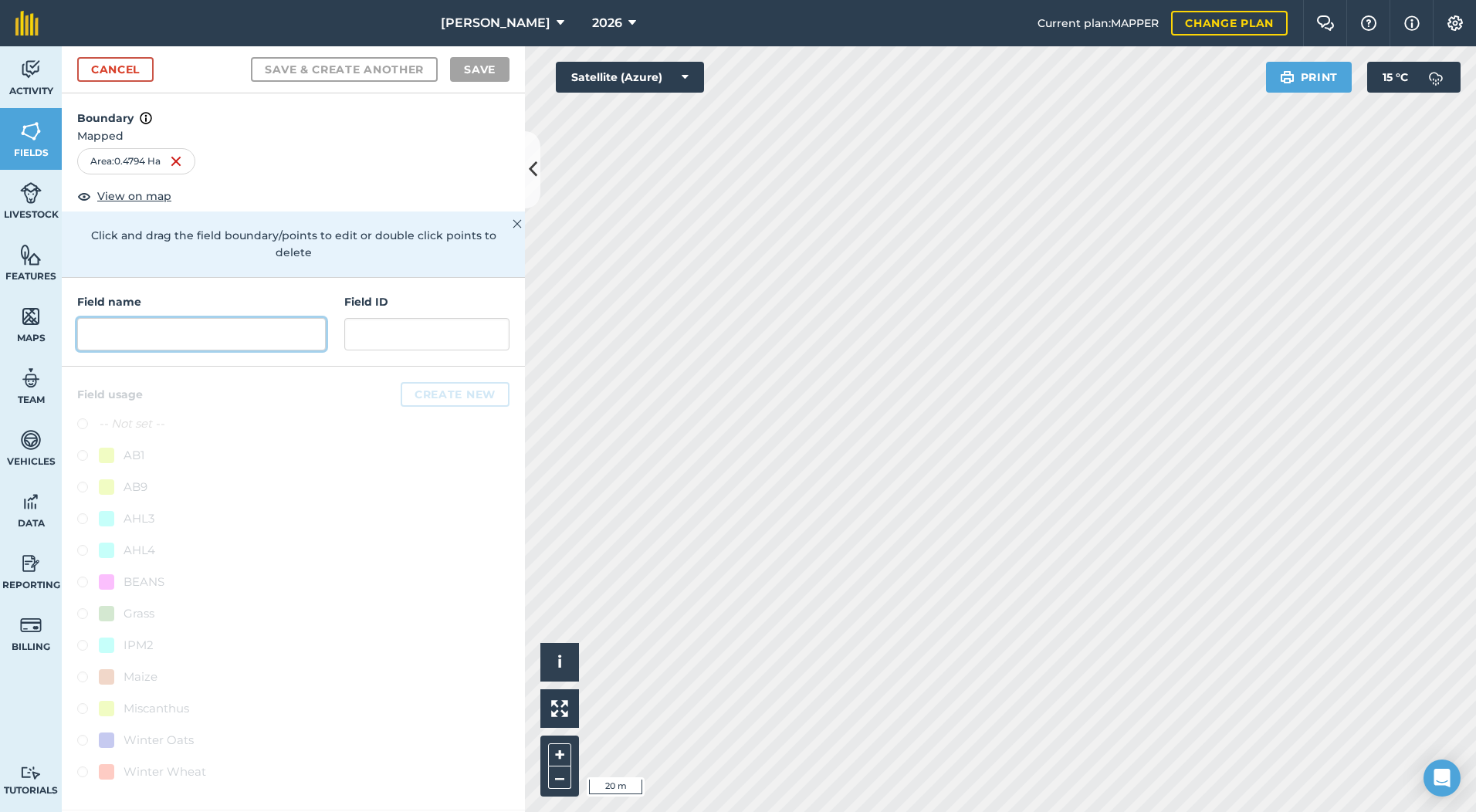
click at [133, 322] on input "text" at bounding box center [202, 335] width 249 height 33
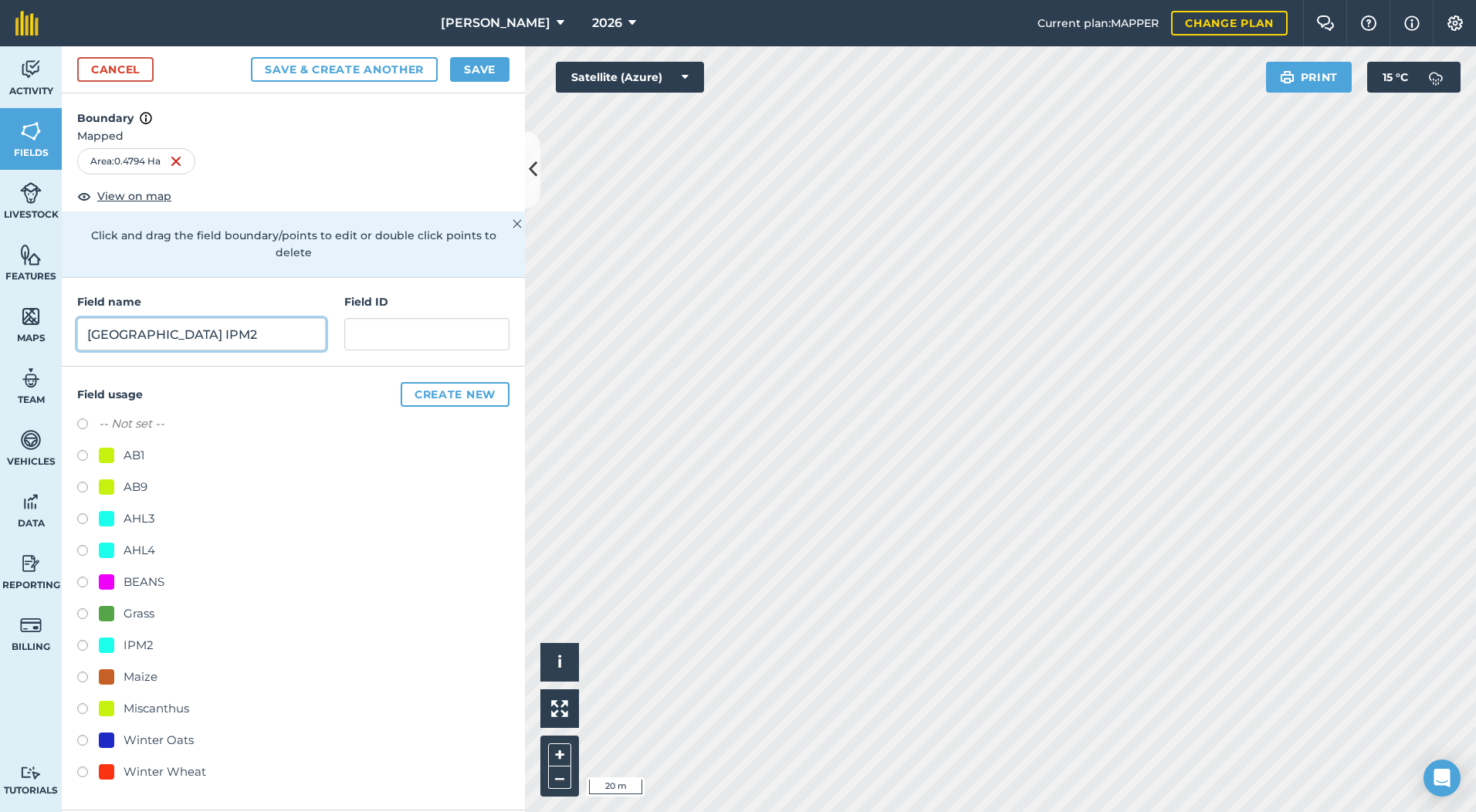
type input "[GEOGRAPHIC_DATA] IPM2"
click at [251, 57] on button "Save & Create Another" at bounding box center [344, 69] width 187 height 25
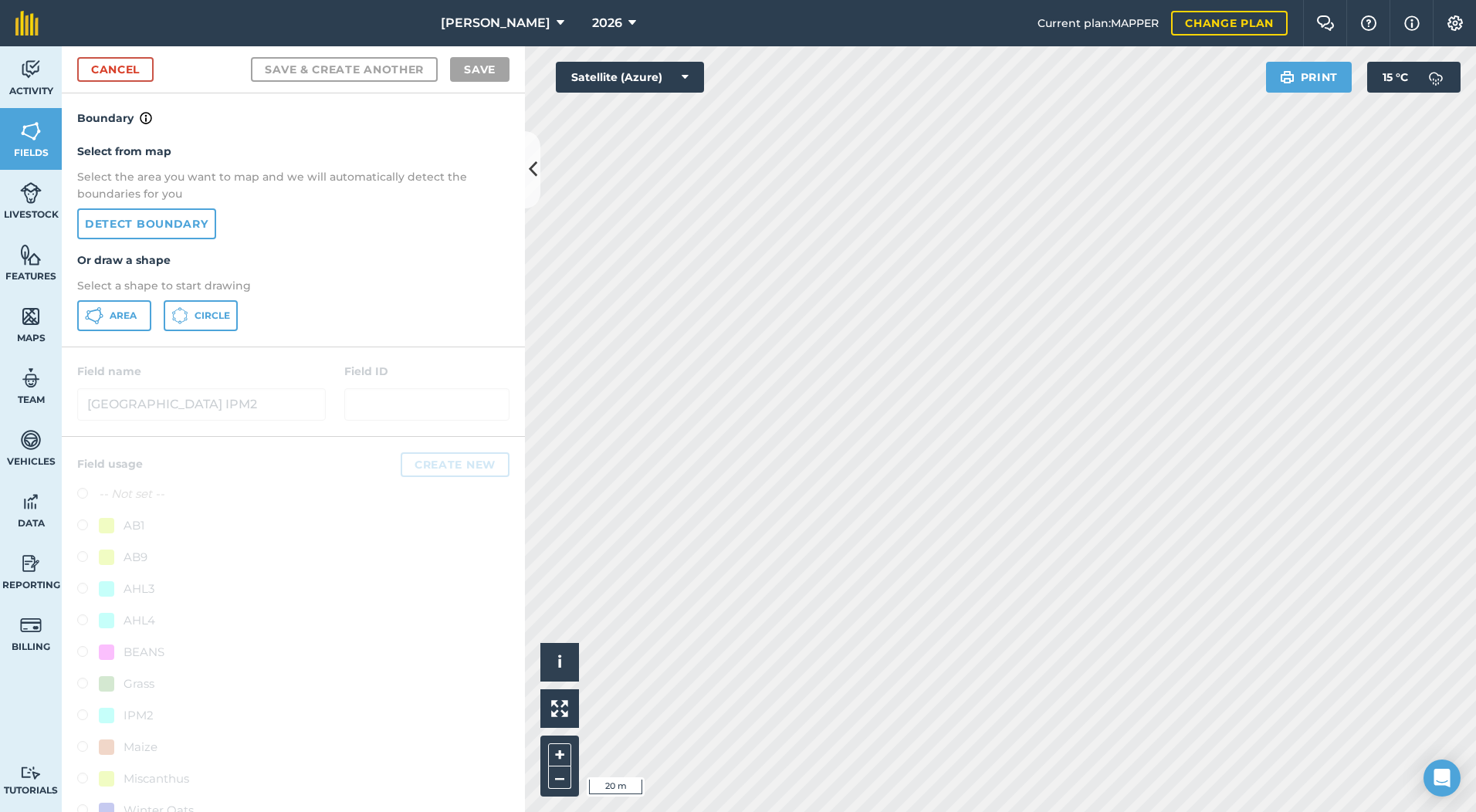
click at [79, 719] on div at bounding box center [293, 659] width 463 height 444
drag, startPoint x: 288, startPoint y: 164, endPoint x: 232, endPoint y: 196, distance: 64.5
click at [233, 196] on div "Select from map Select the area you want to map and we will automatically detec…" at bounding box center [293, 236] width 463 height 219
click at [121, 75] on link "Cancel" at bounding box center [115, 69] width 76 height 25
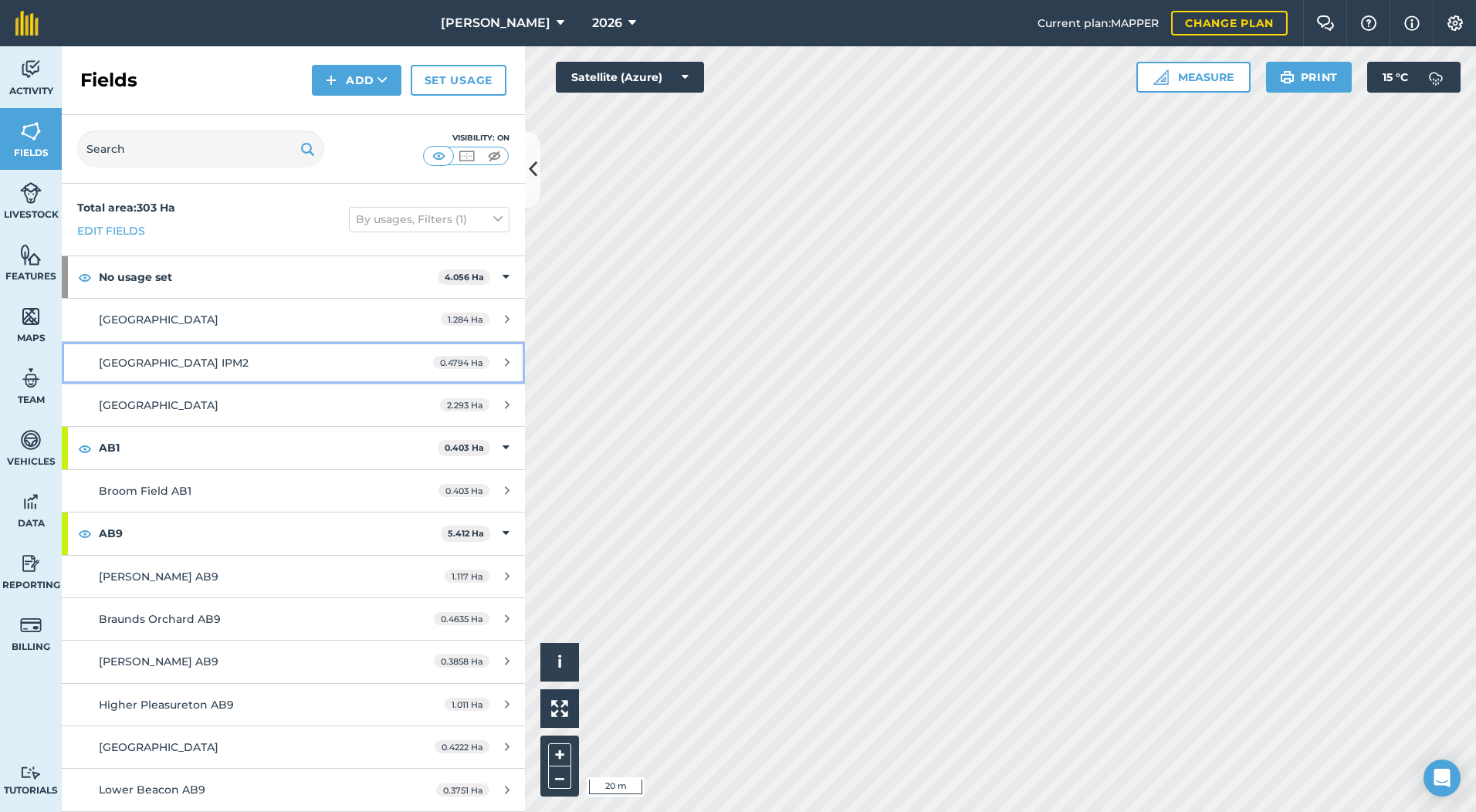
click at [137, 365] on span "[GEOGRAPHIC_DATA] IPM2" at bounding box center [173, 363] width 150 height 14
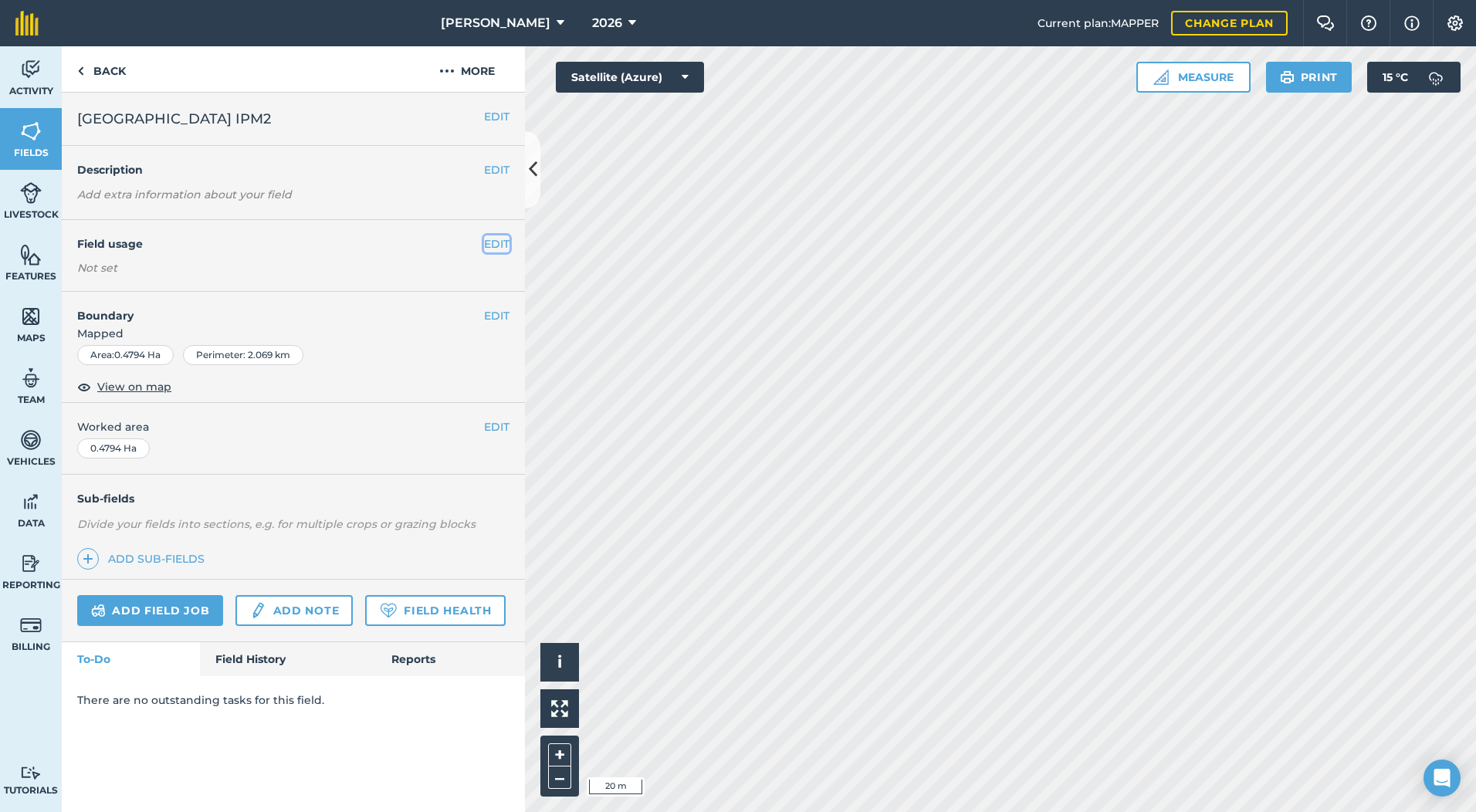
click at [494, 247] on button "EDIT" at bounding box center [497, 244] width 25 height 17
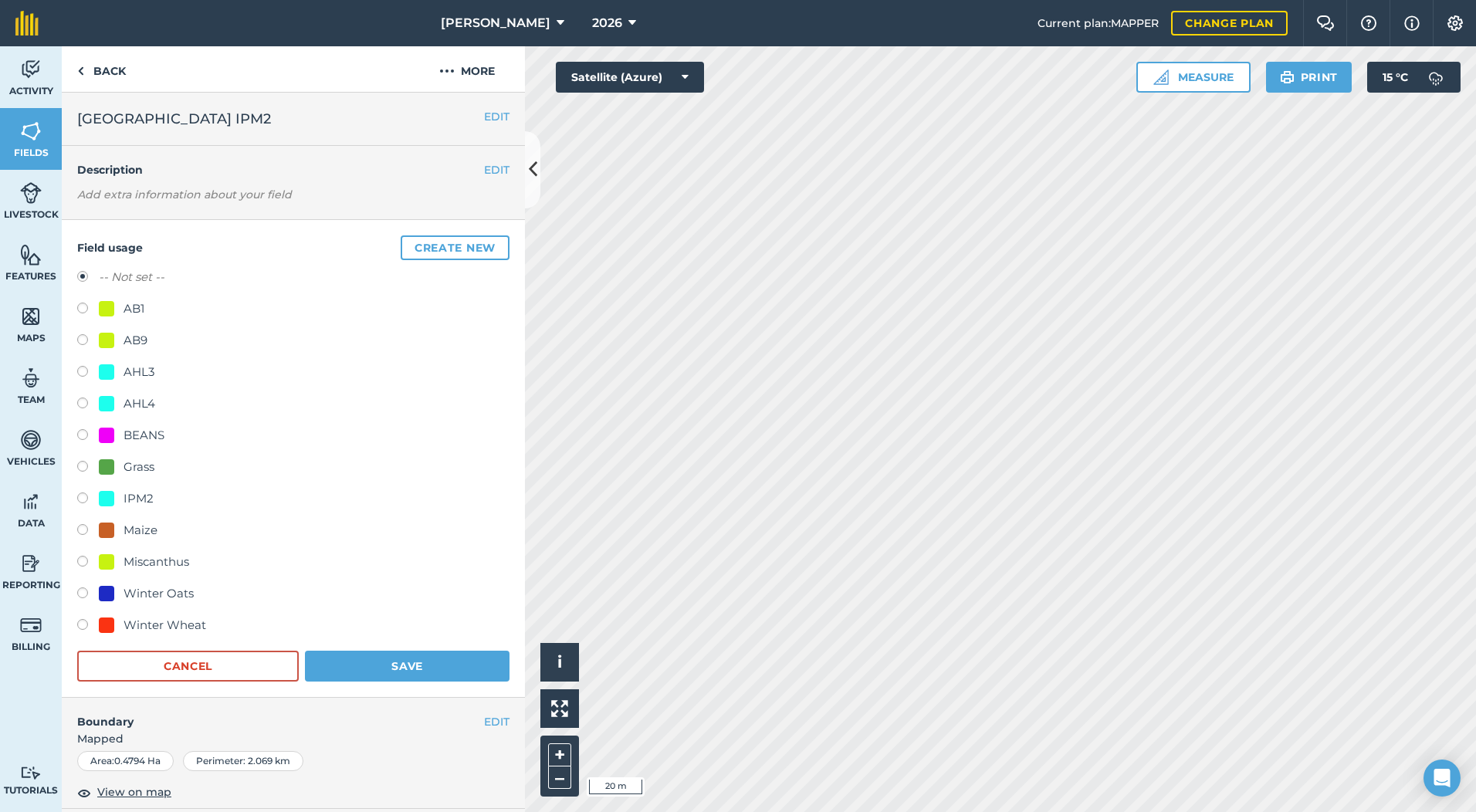
click at [78, 500] on label at bounding box center [88, 501] width 21 height 15
radio input "true"
radio input "false"
click at [451, 664] on button "Save" at bounding box center [407, 666] width 205 height 31
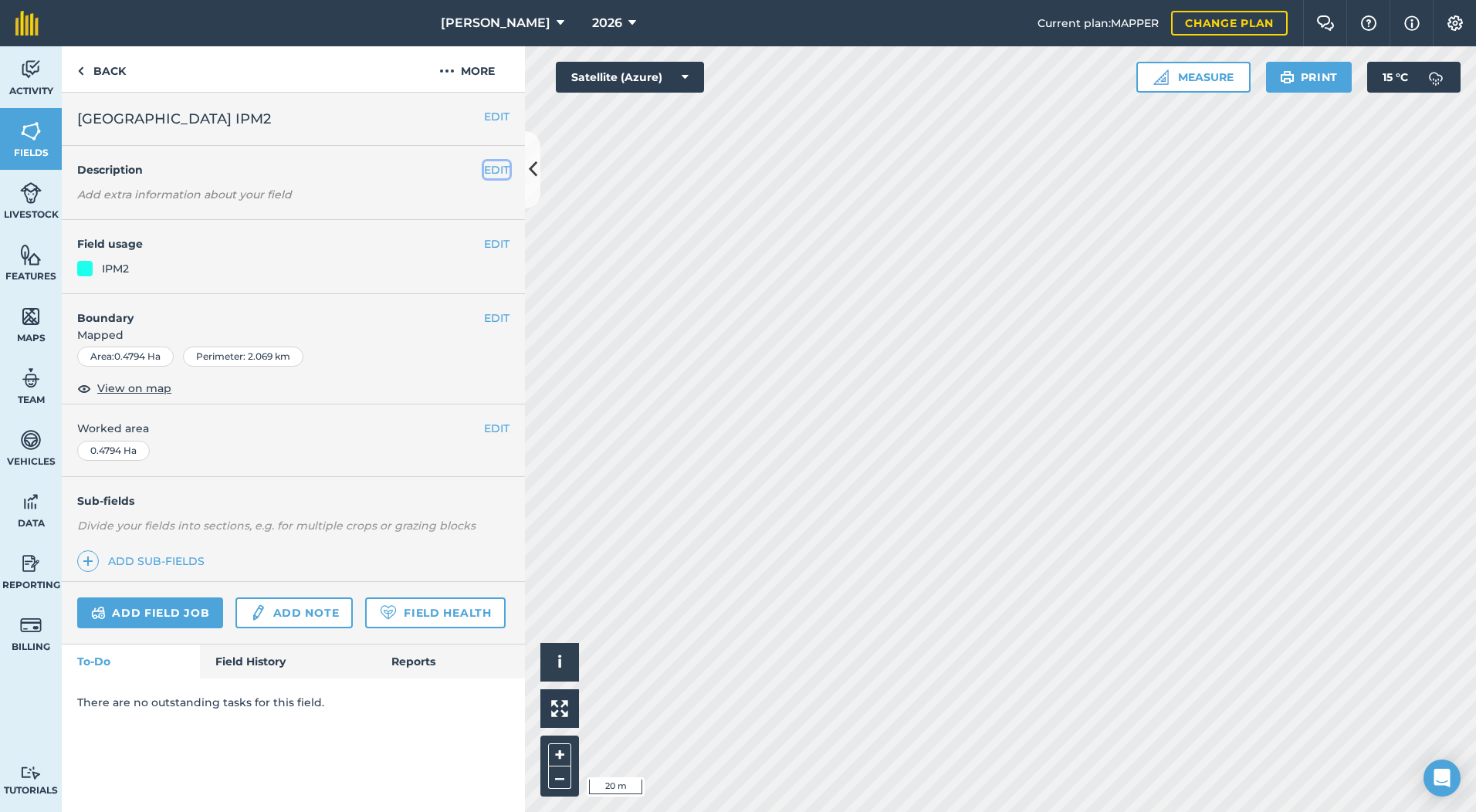
click at [489, 171] on button "EDIT" at bounding box center [497, 170] width 25 height 17
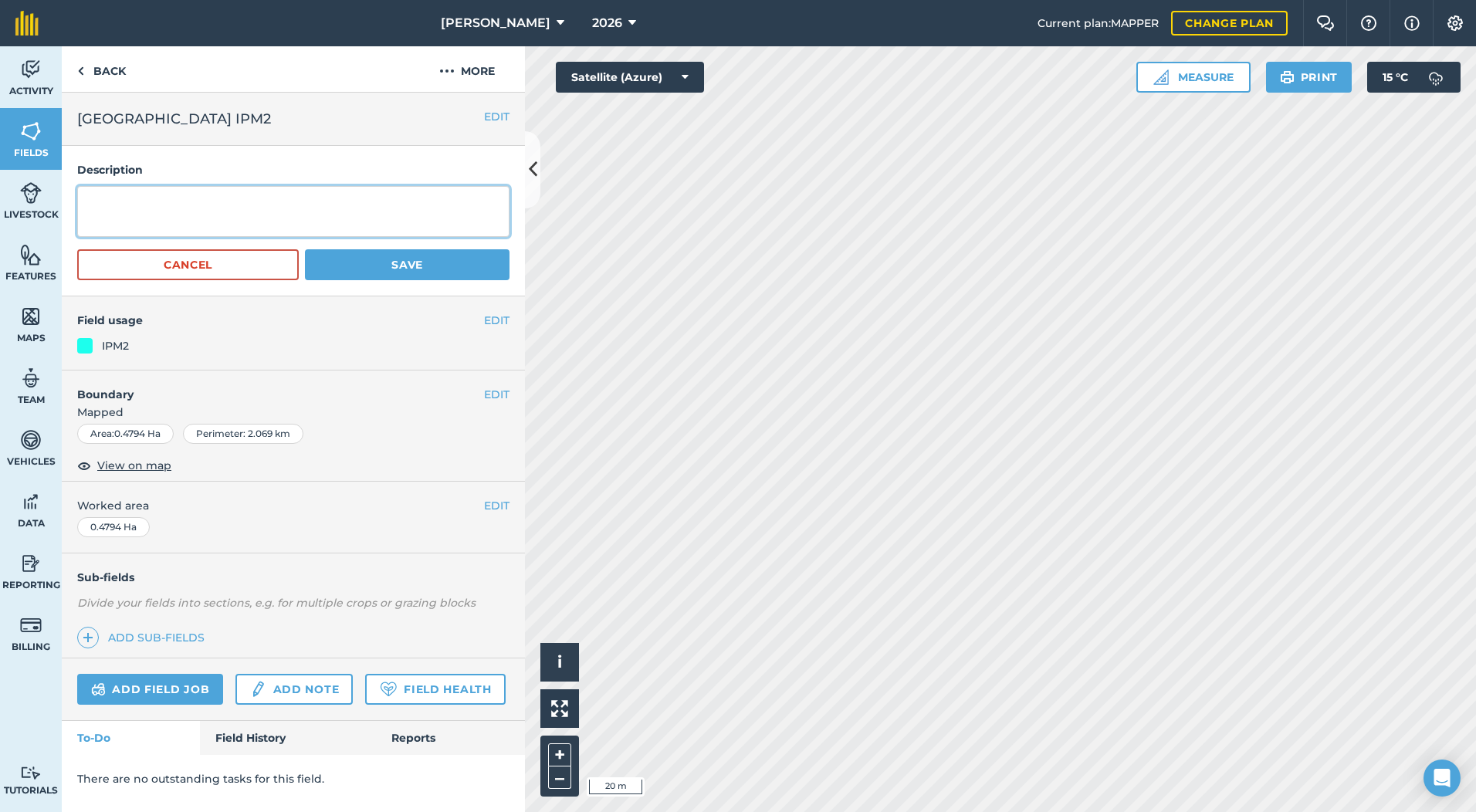
click at [172, 216] on textarea at bounding box center [293, 211] width 432 height 51
type textarea "SFI 4 metre Grass & Flower Margin New 2026"
click at [436, 262] on button "Save" at bounding box center [407, 264] width 205 height 31
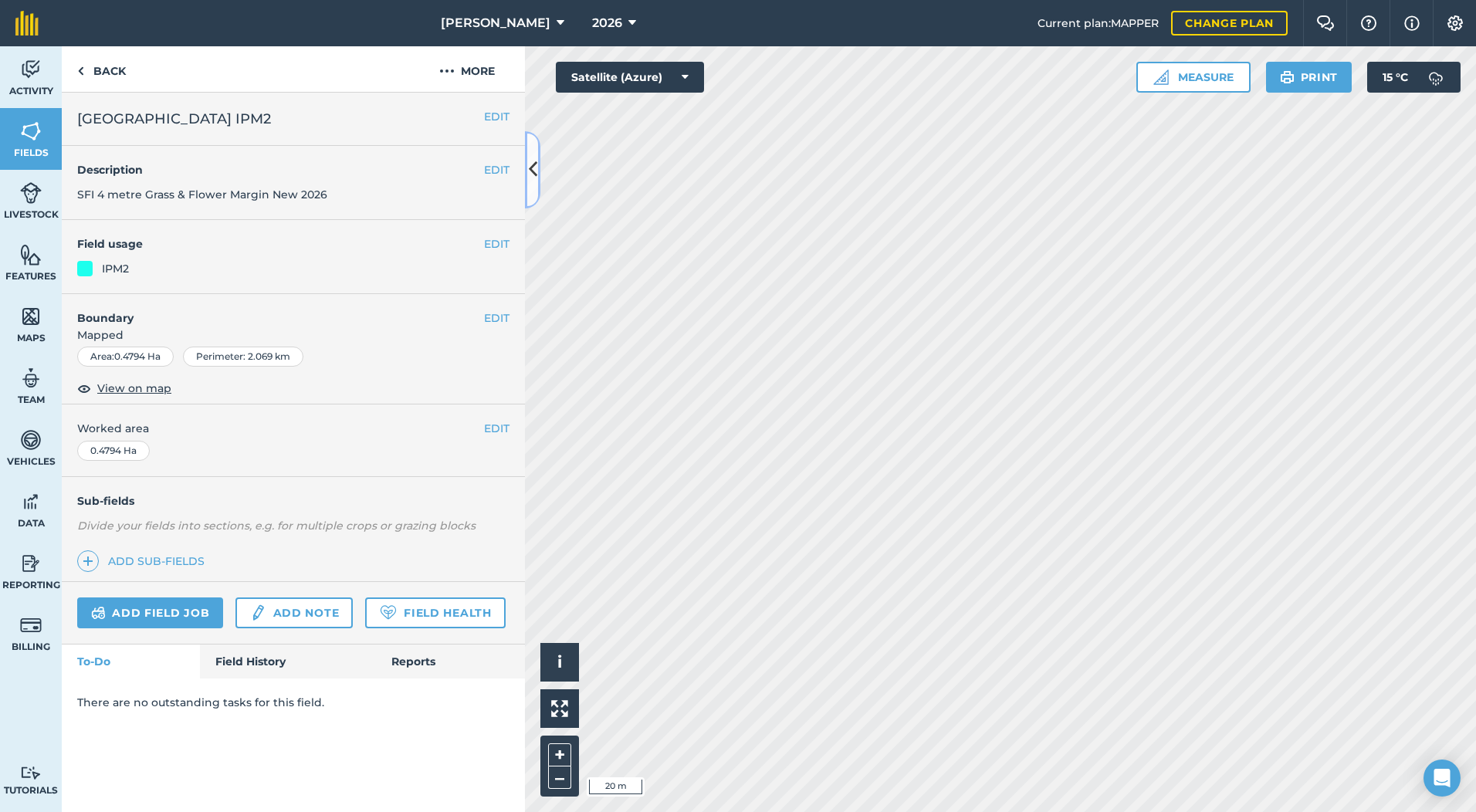
click at [530, 156] on icon at bounding box center [533, 170] width 9 height 27
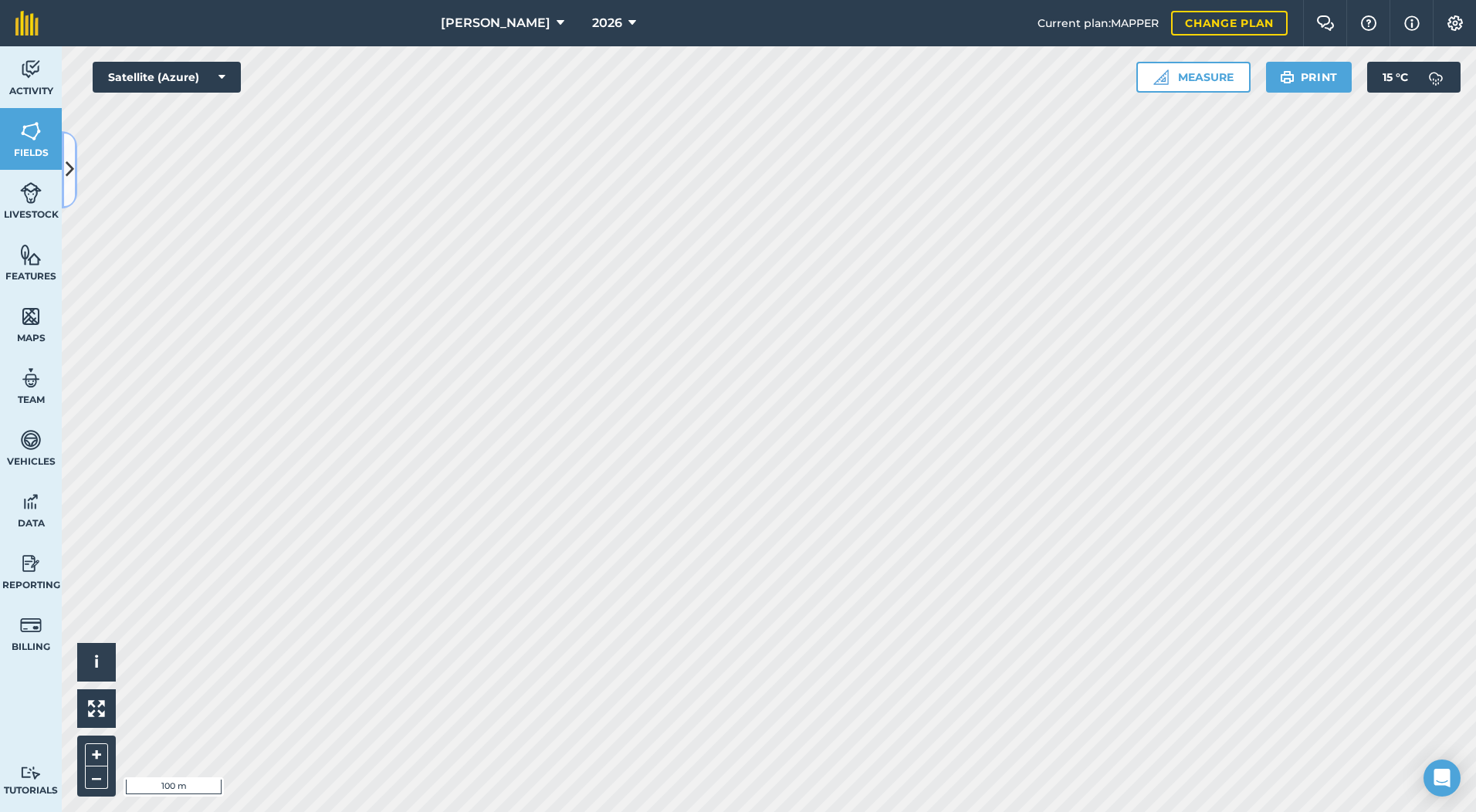
click at [63, 165] on button at bounding box center [69, 170] width 15 height 77
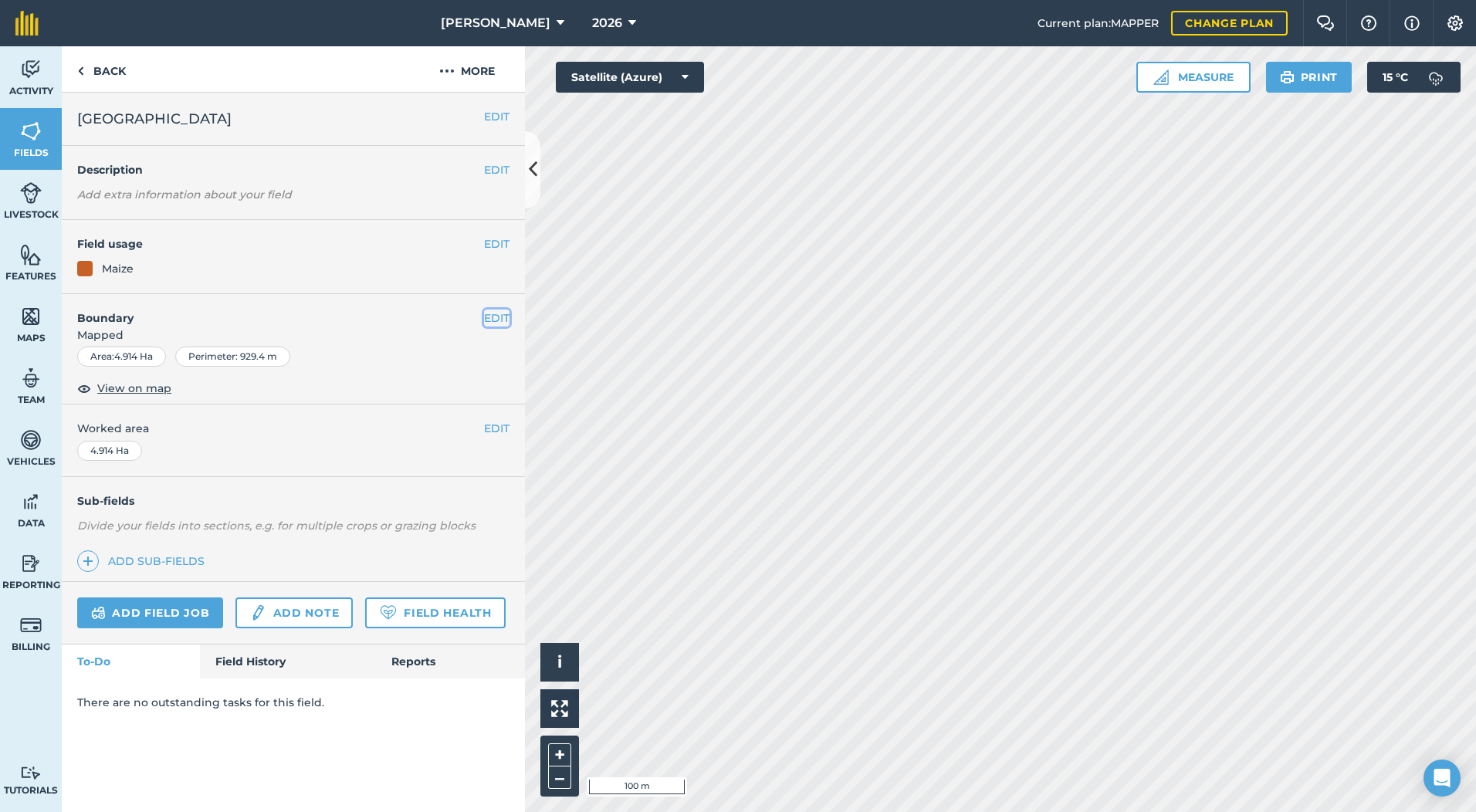
click at [501, 319] on button "EDIT" at bounding box center [497, 318] width 25 height 17
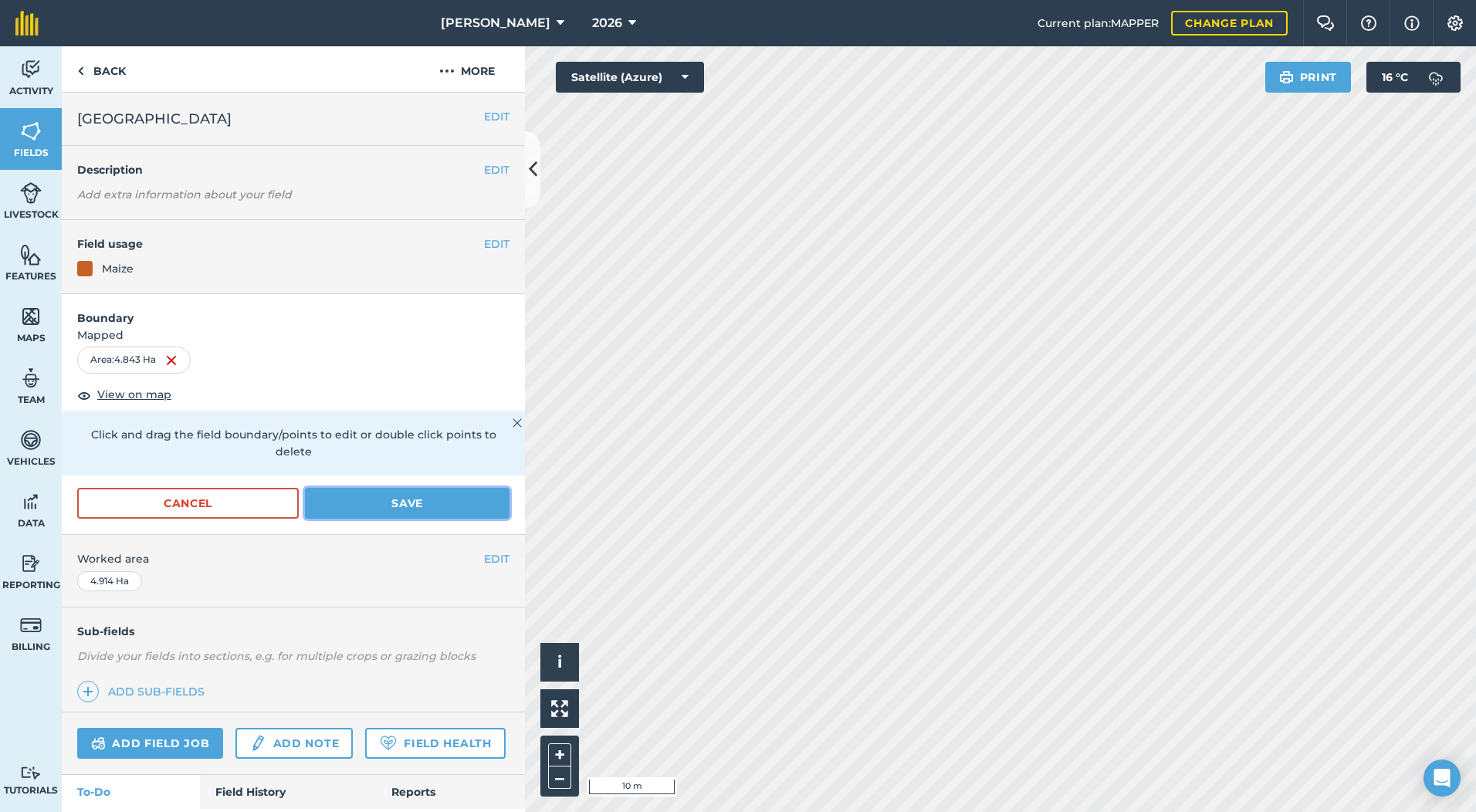
click at [396, 505] on button "Save" at bounding box center [407, 503] width 205 height 31
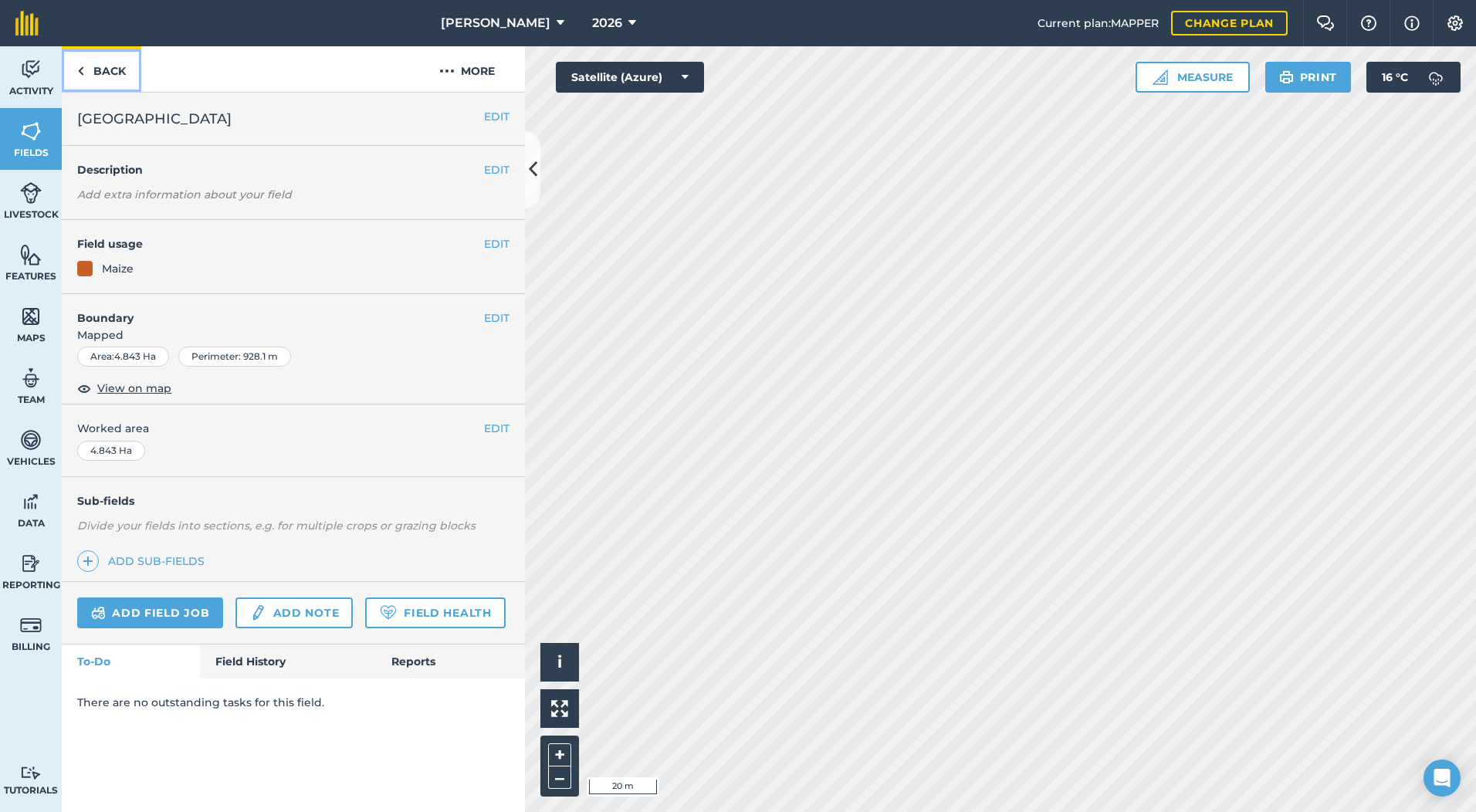
click at [112, 68] on link "Back" at bounding box center [101, 68] width 79 height 45
click at [106, 75] on link "Back" at bounding box center [101, 68] width 79 height 45
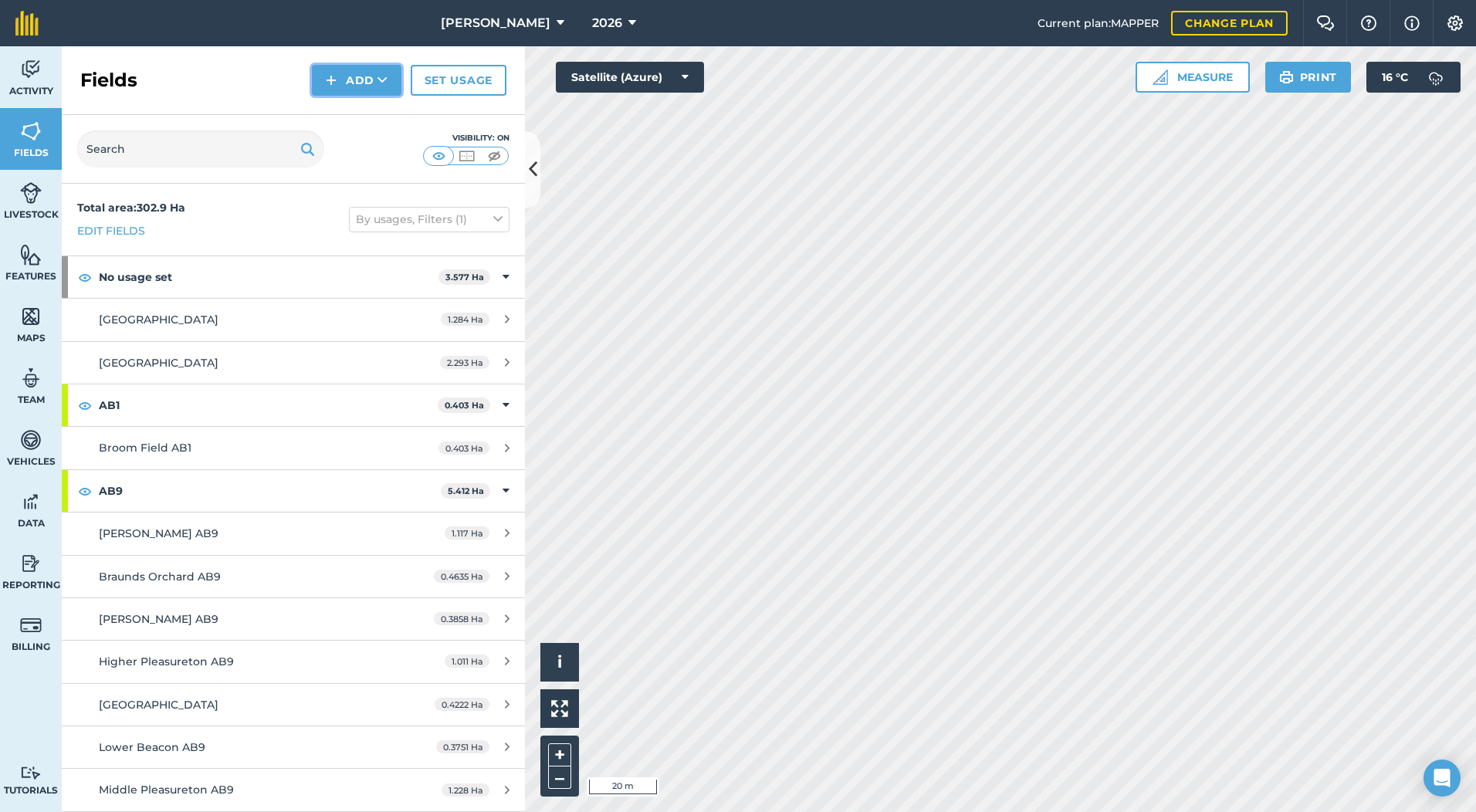
click at [396, 74] on button "Add" at bounding box center [356, 80] width 90 height 31
click at [367, 119] on link "Draw" at bounding box center [357, 115] width 85 height 34
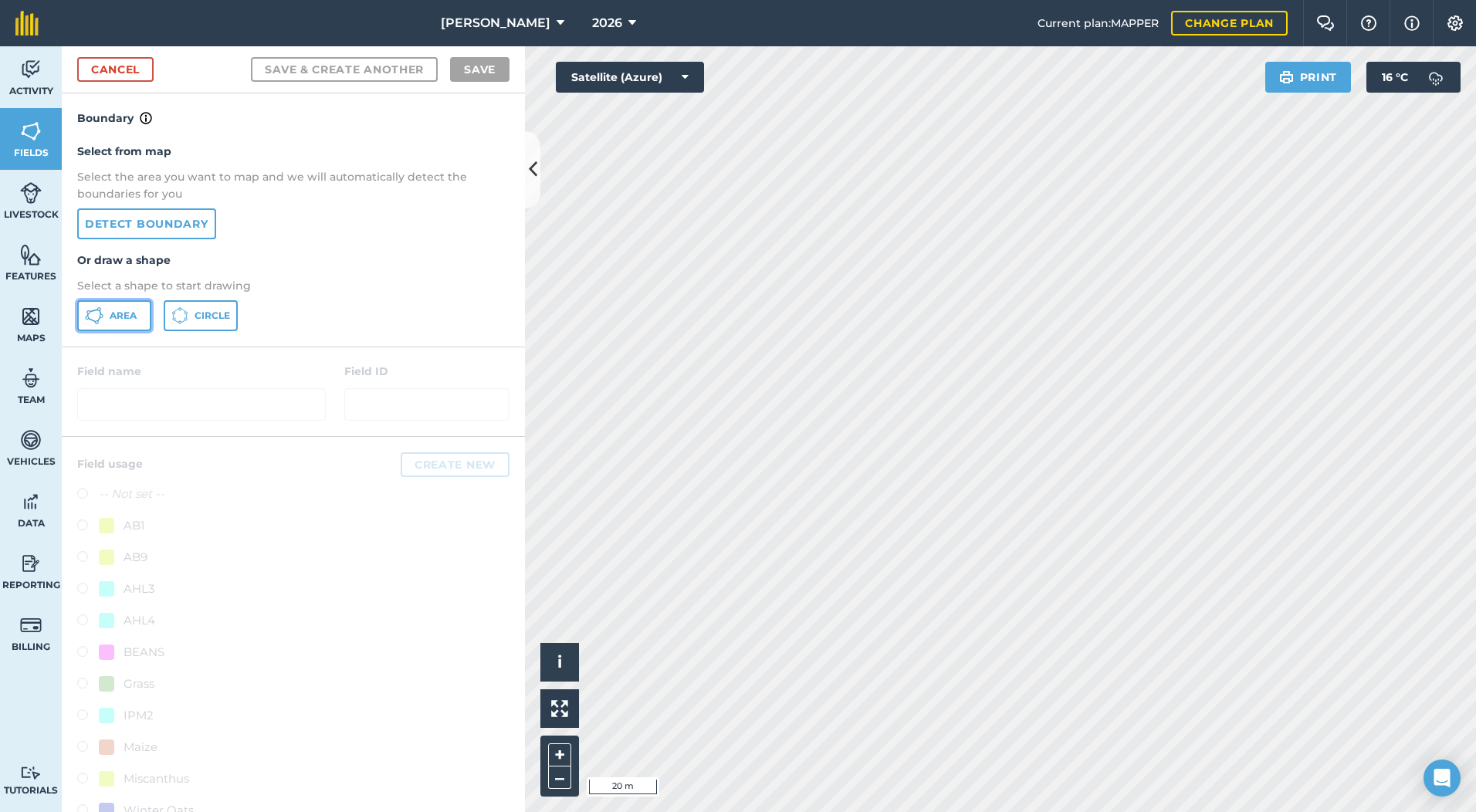
click at [123, 309] on button "Area" at bounding box center [114, 315] width 74 height 31
click at [1054, 0] on html "[PERSON_NAME] 2026 Current plan : MAPPER Change plan Farm Chat Help Info Settin…" at bounding box center [738, 406] width 1476 height 812
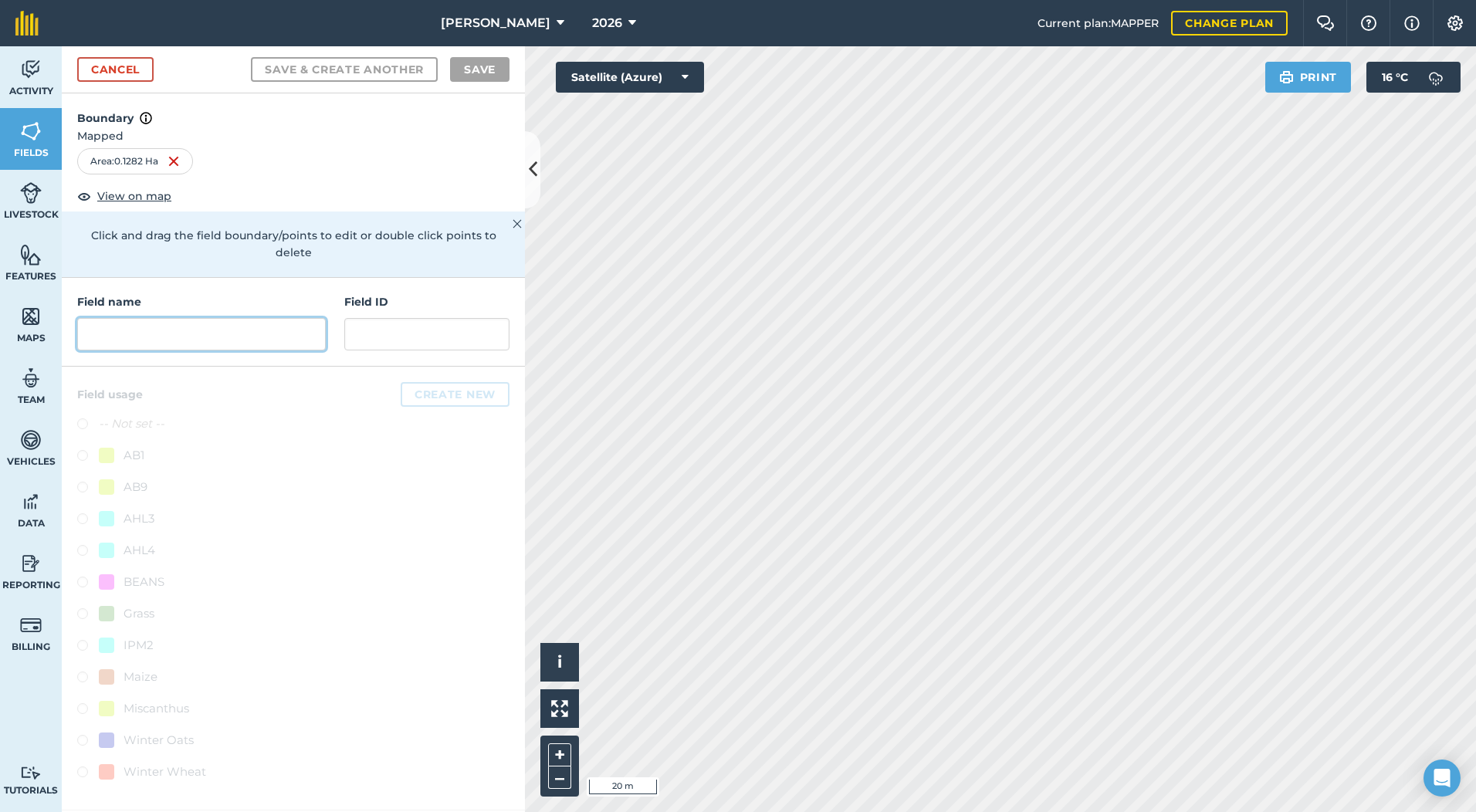
click at [209, 326] on input "text" at bounding box center [202, 335] width 249 height 33
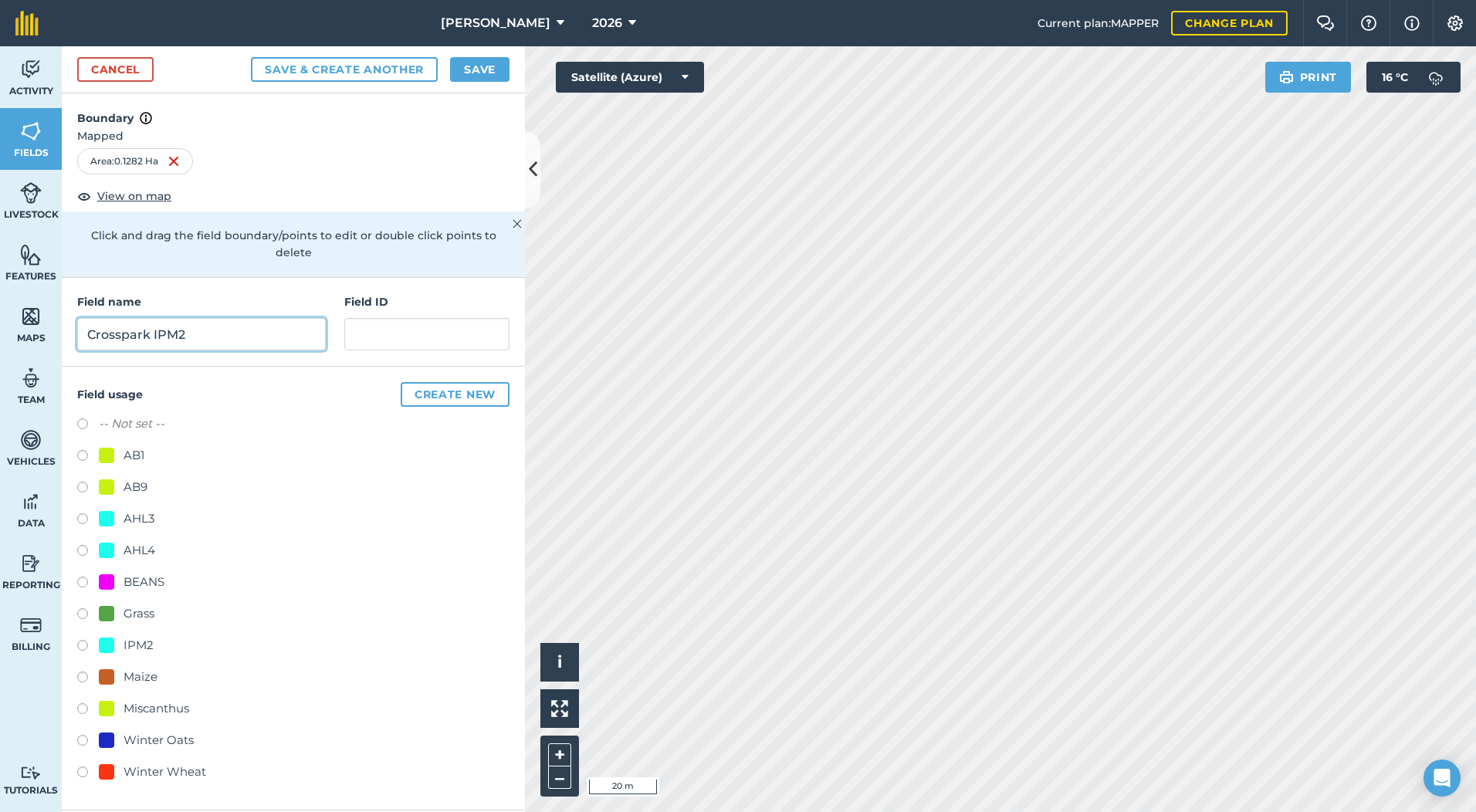
type input "Crosspark IPM2"
click at [77, 639] on label at bounding box center [88, 647] width 21 height 15
radio input "true"
click at [474, 68] on button "Save" at bounding box center [480, 69] width 60 height 25
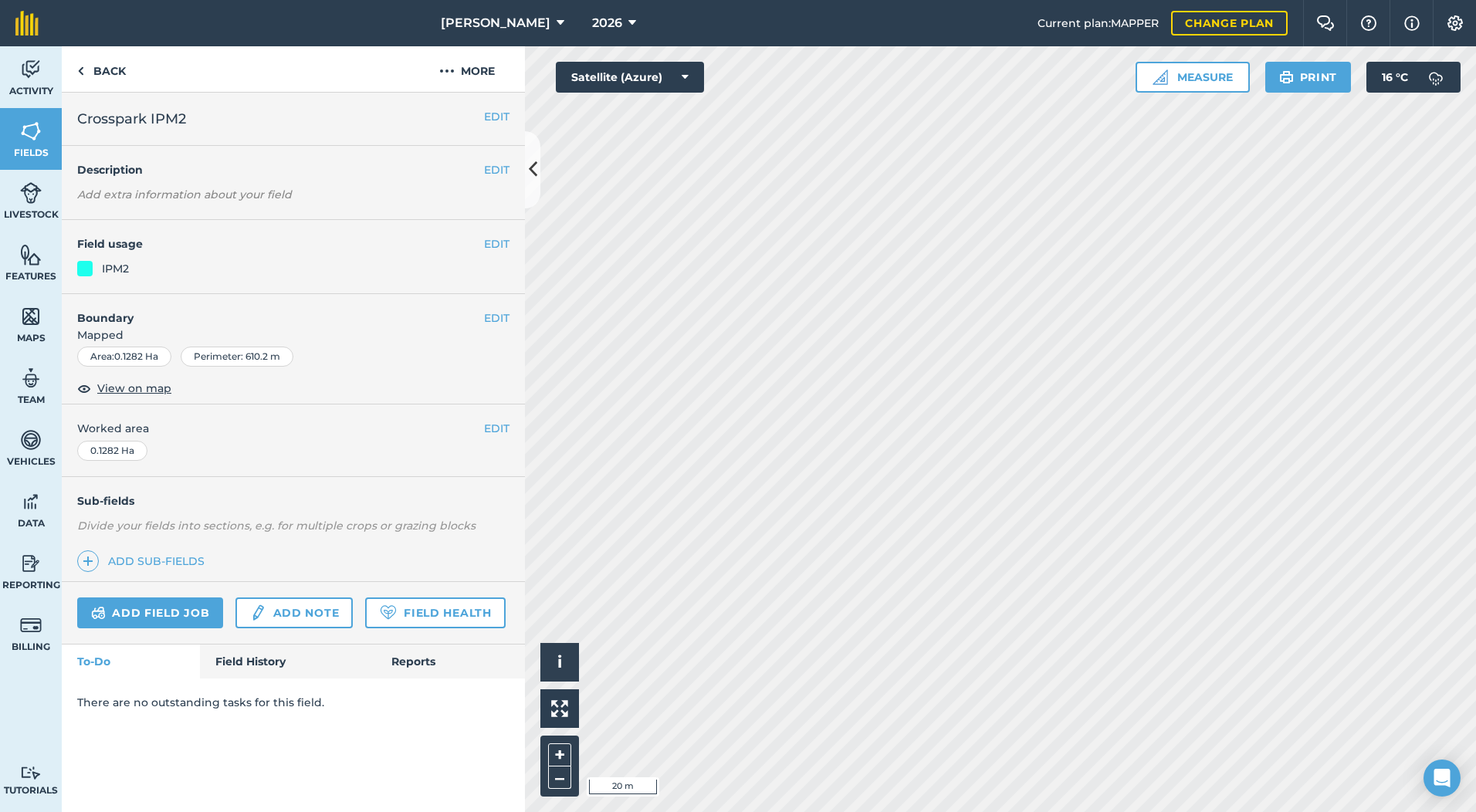
click at [249, 188] on em "Add extra information about your field" at bounding box center [184, 194] width 214 height 14
click at [497, 174] on button "EDIT" at bounding box center [497, 170] width 25 height 17
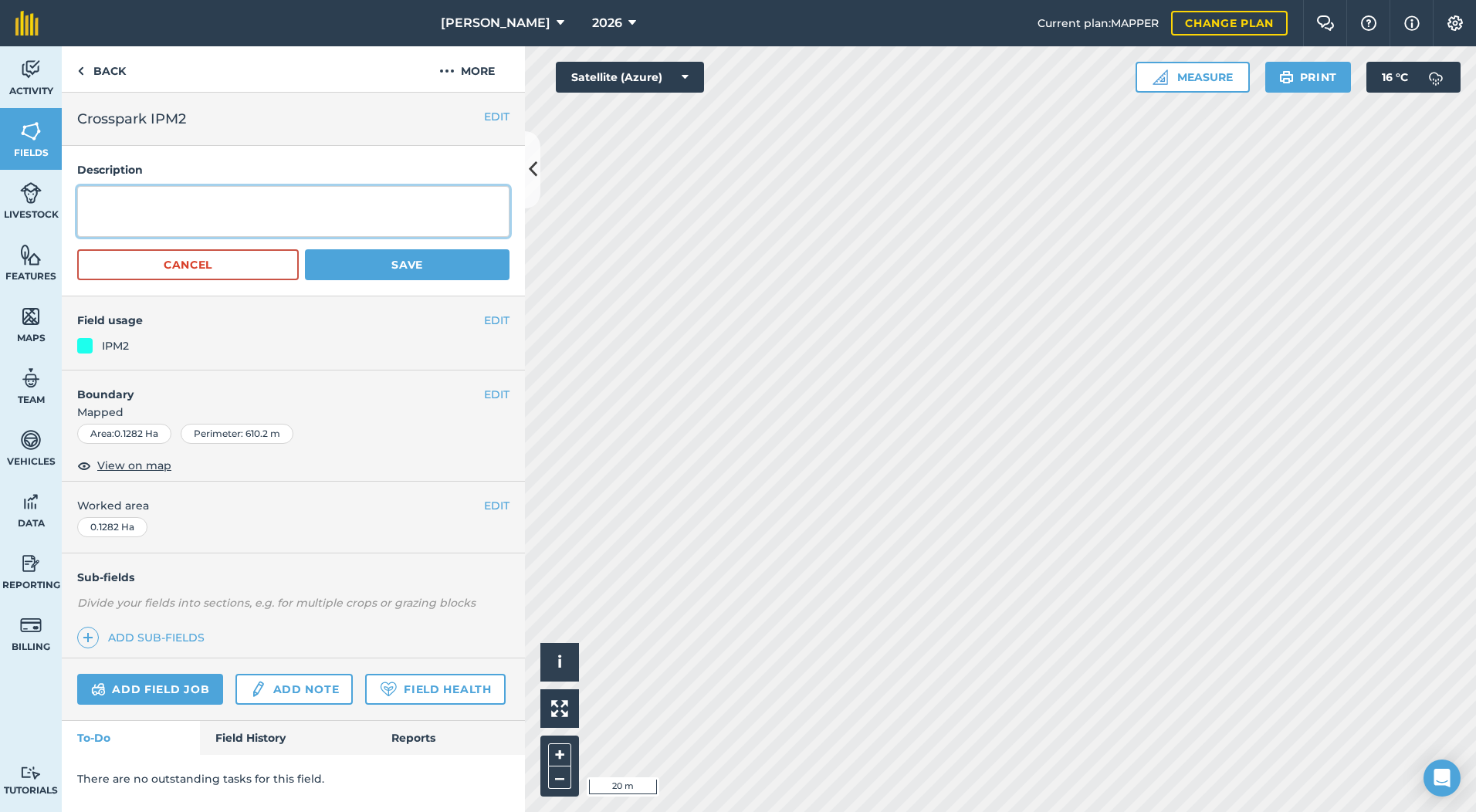
click at [303, 193] on textarea at bounding box center [293, 211] width 432 height 51
type textarea "SFI 4 metre Grass & Flower Margin New 2026"
click at [369, 276] on button "Save" at bounding box center [407, 264] width 205 height 31
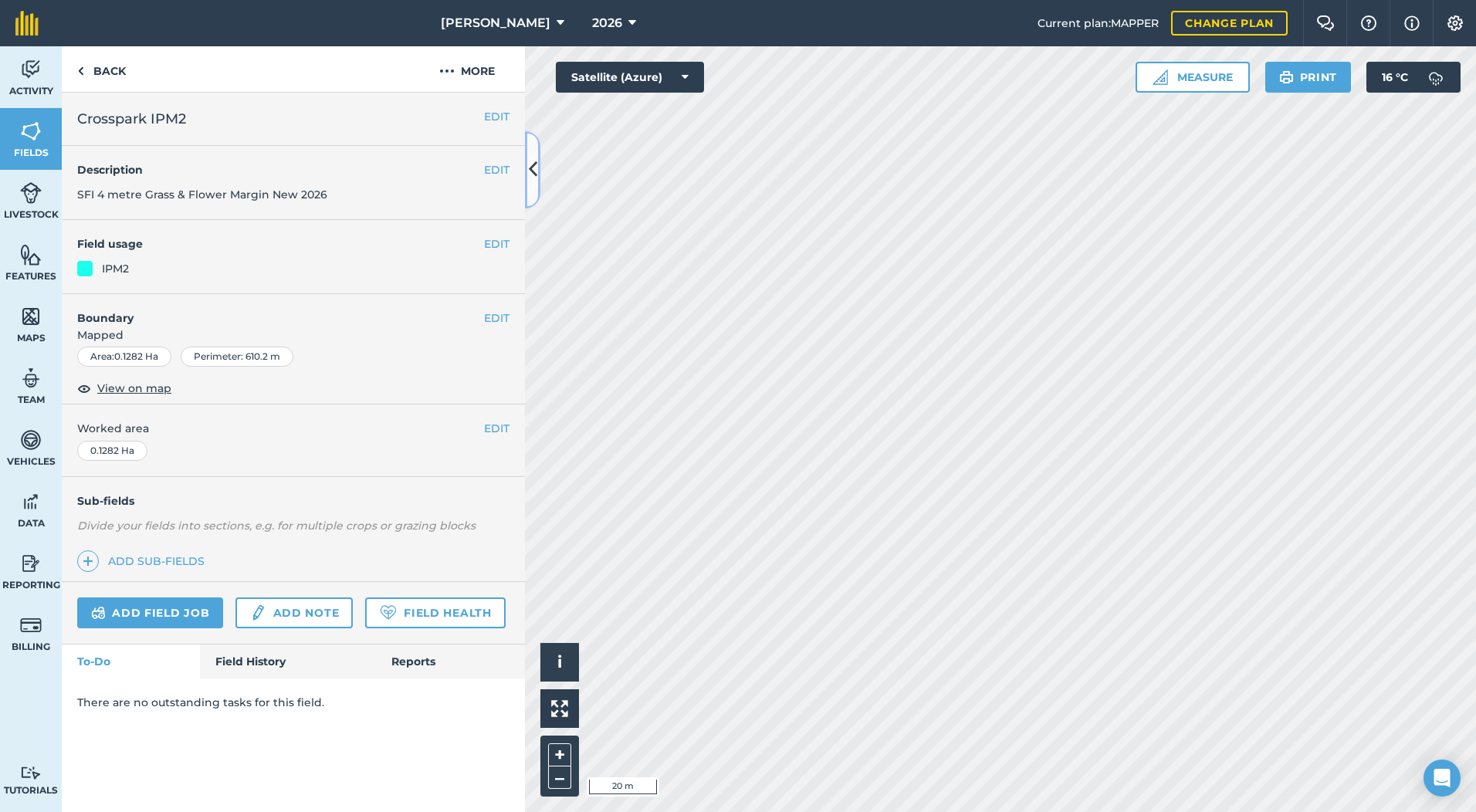
click at [535, 168] on icon at bounding box center [533, 170] width 9 height 27
